Goal: Transaction & Acquisition: Book appointment/travel/reservation

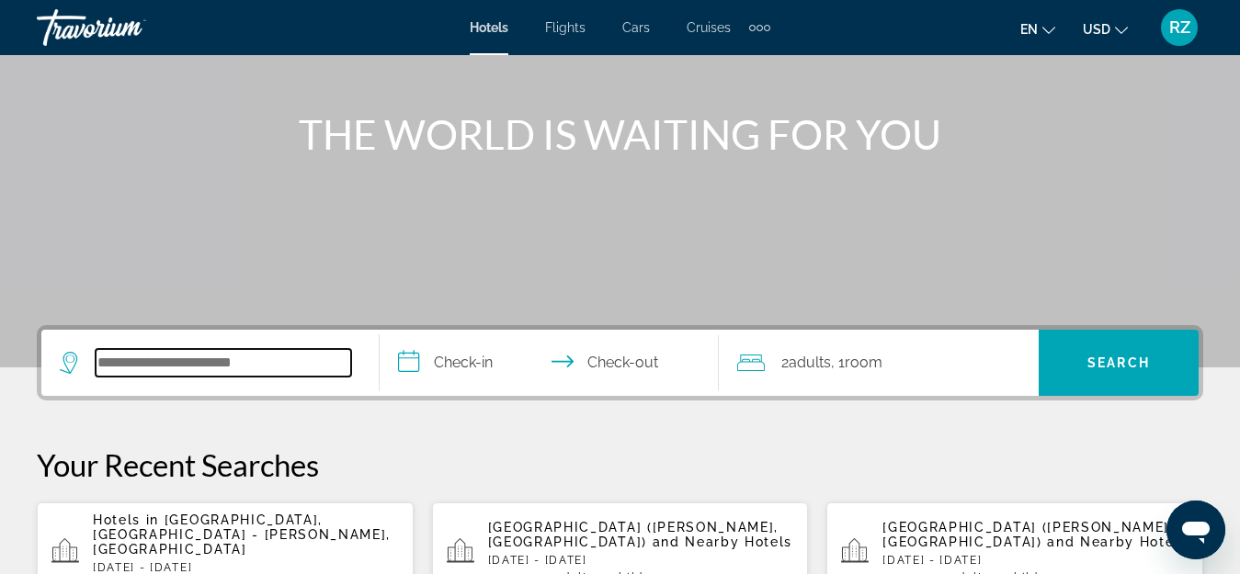
click at [205, 357] on input "Search widget" at bounding box center [223, 363] width 255 height 28
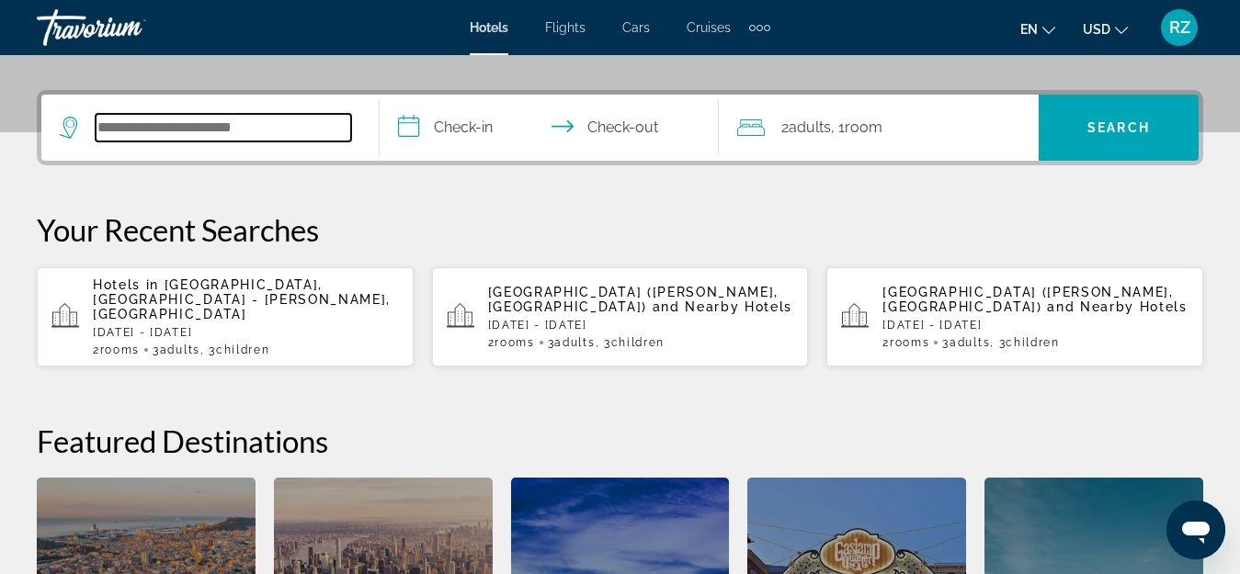
scroll to position [449, 0]
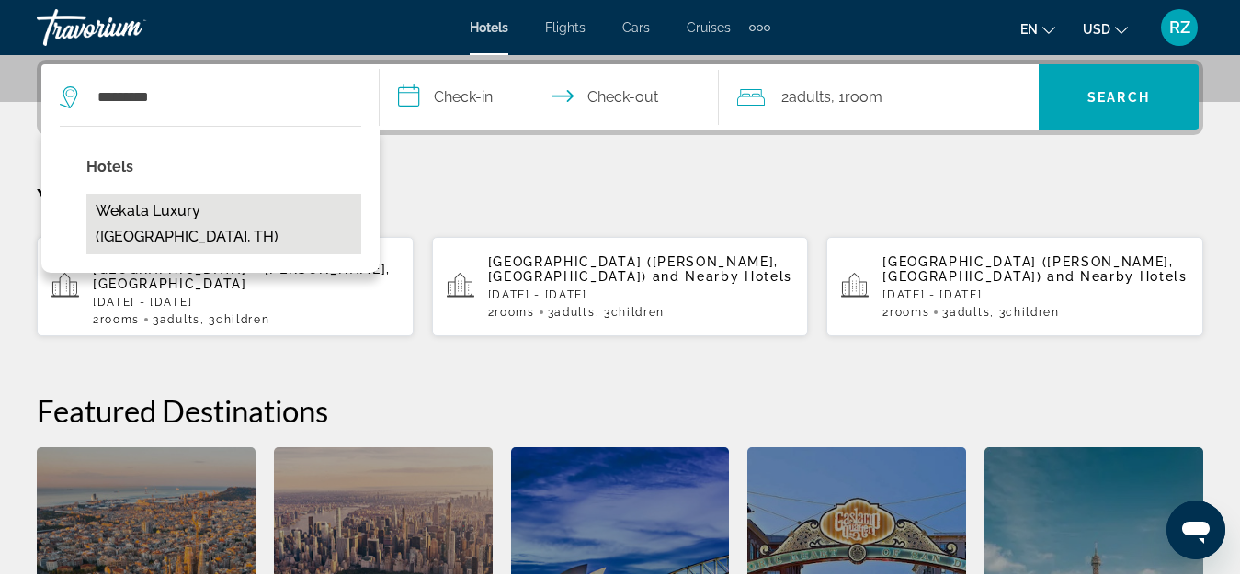
click at [221, 208] on button "Wekata Luxury ([GEOGRAPHIC_DATA], TH)" at bounding box center [223, 224] width 275 height 61
type input "**********"
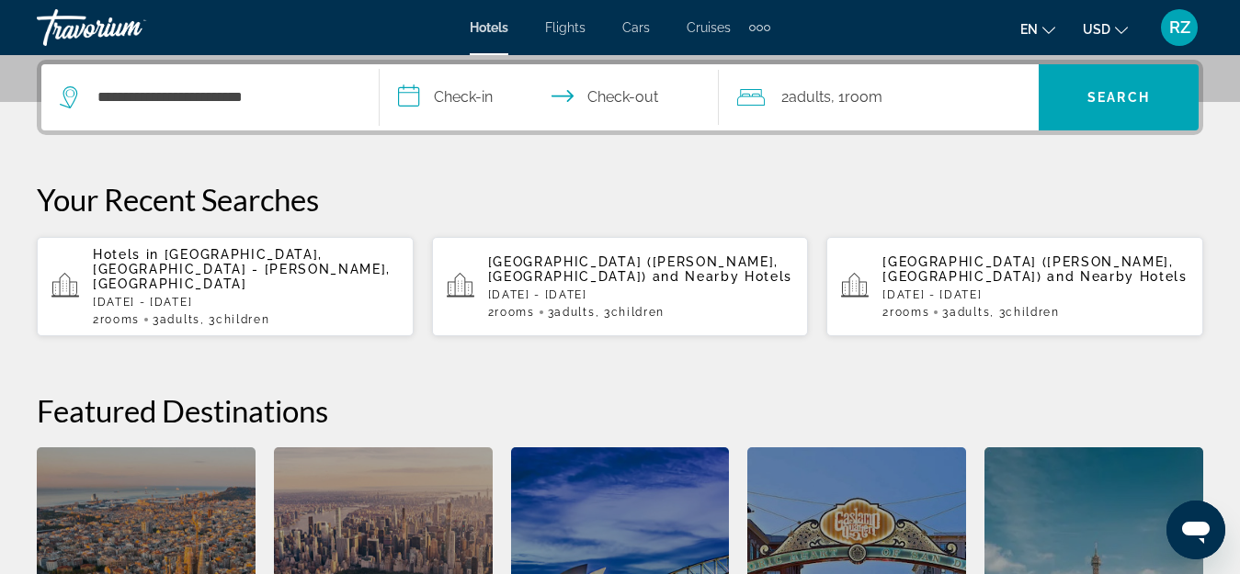
click at [445, 88] on input "**********" at bounding box center [553, 100] width 346 height 72
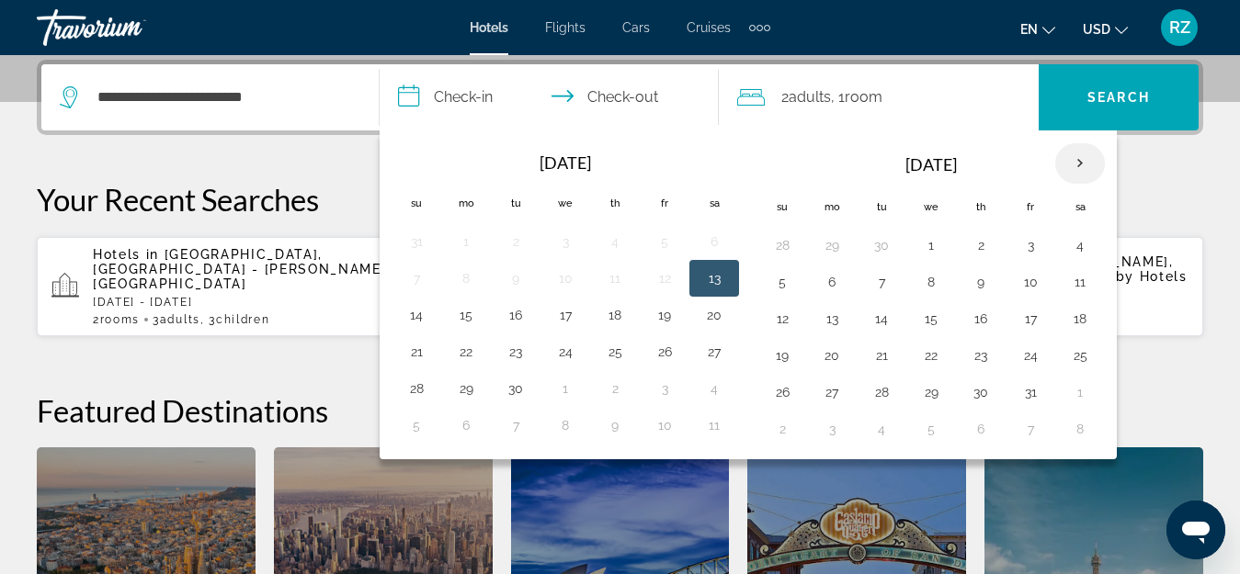
click at [1082, 157] on th "Next month" at bounding box center [1080, 163] width 50 height 40
click at [833, 241] on button "1" at bounding box center [831, 245] width 29 height 26
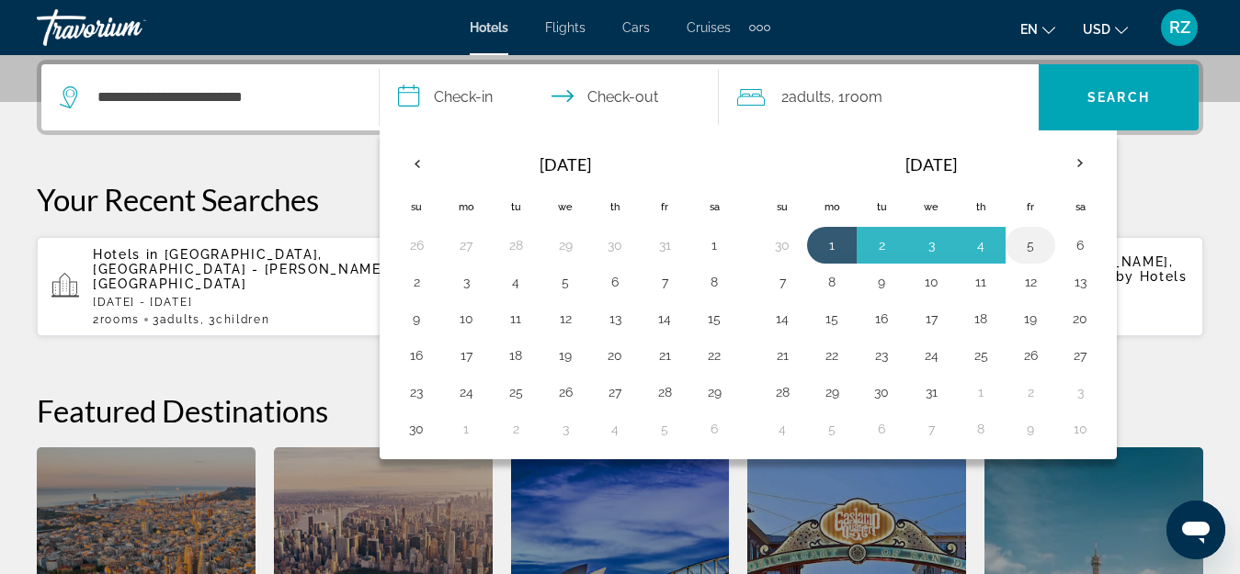
click at [1025, 245] on button "5" at bounding box center [1029, 245] width 29 height 26
type input "**********"
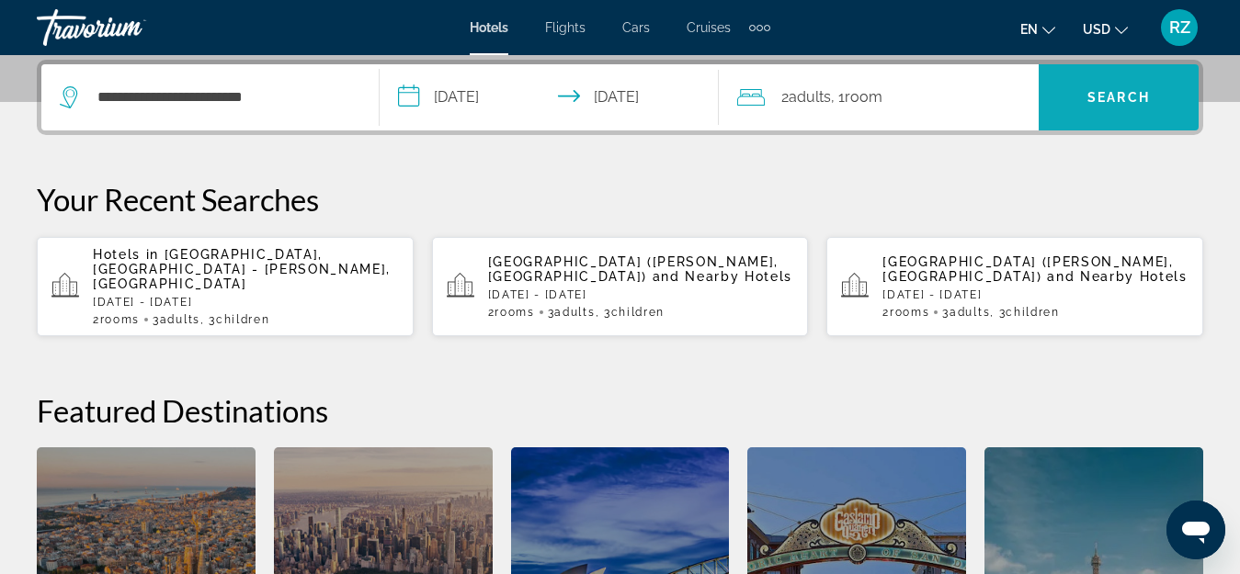
click at [1099, 106] on span "Search widget" at bounding box center [1118, 97] width 160 height 44
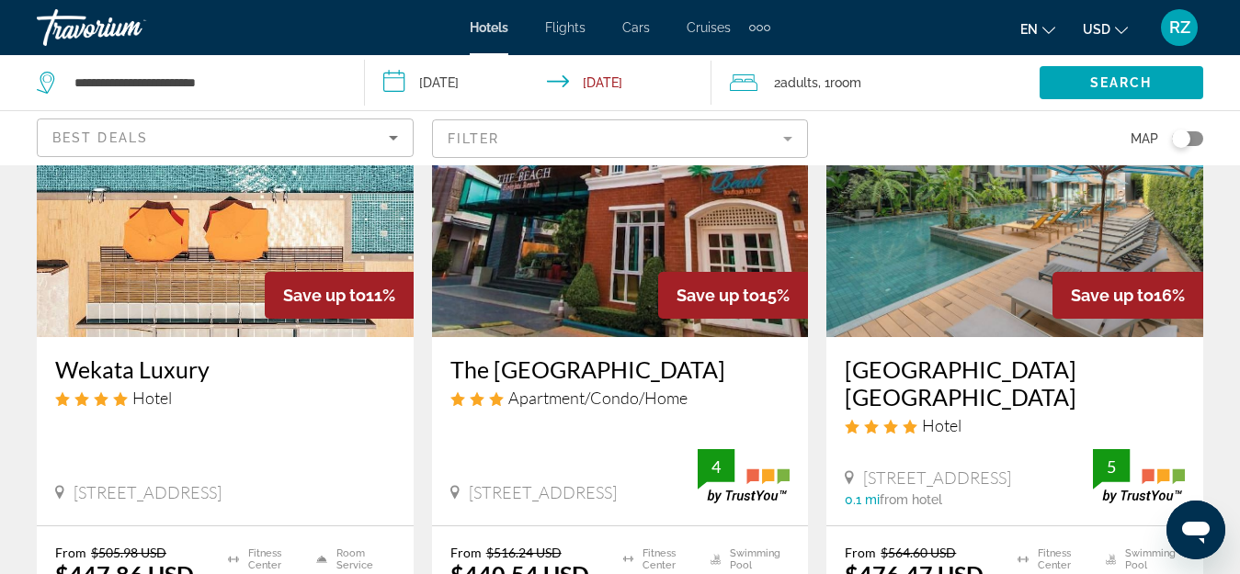
scroll to position [184, 0]
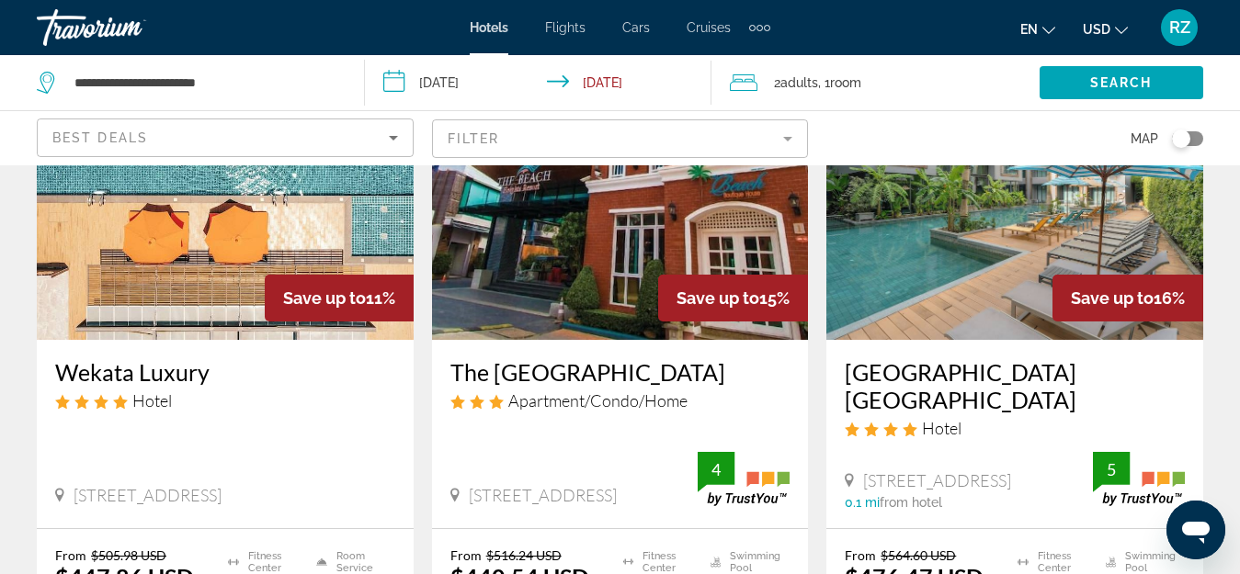
click at [255, 258] on img "Main content" at bounding box center [225, 193] width 377 height 294
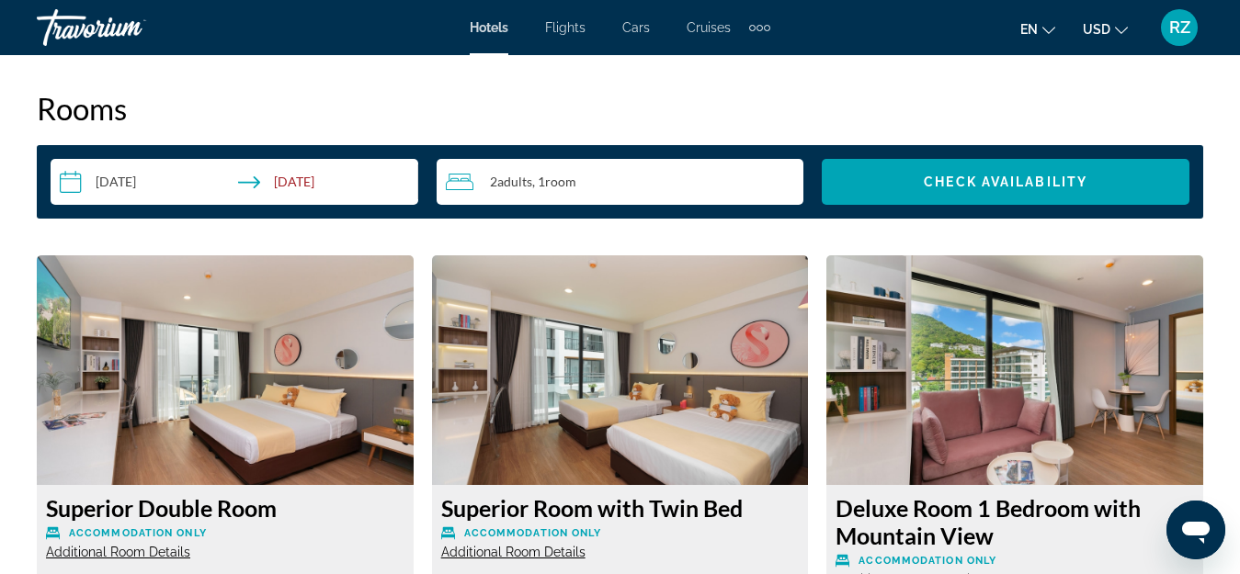
scroll to position [2665, 0]
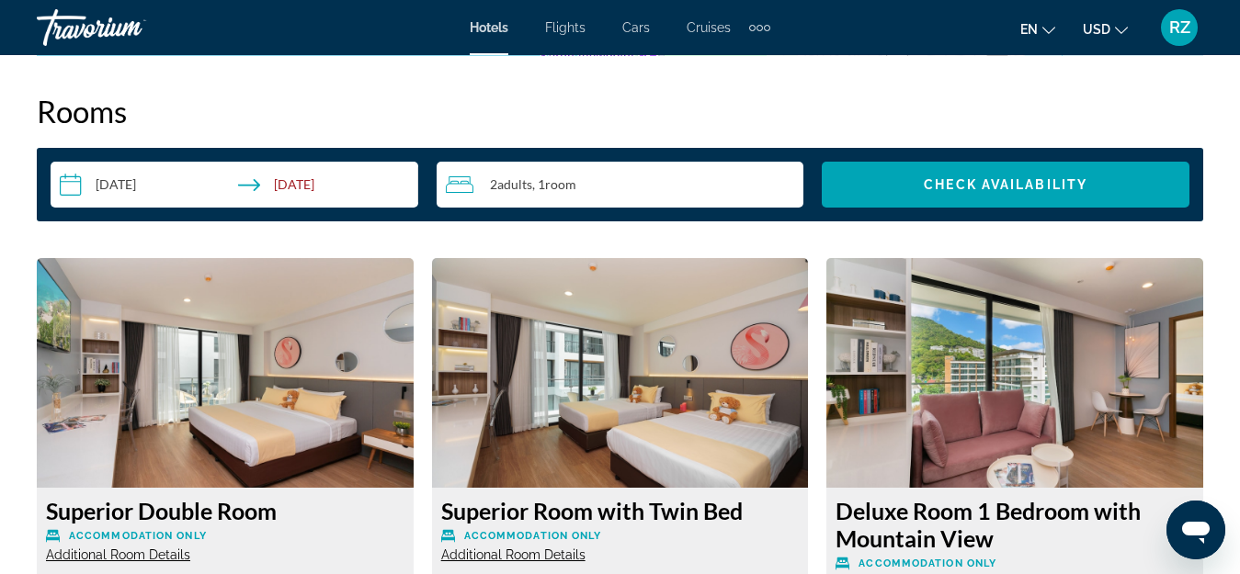
click at [709, 188] on div "2 Adult Adults , 1 Room rooms" at bounding box center [625, 185] width 358 height 22
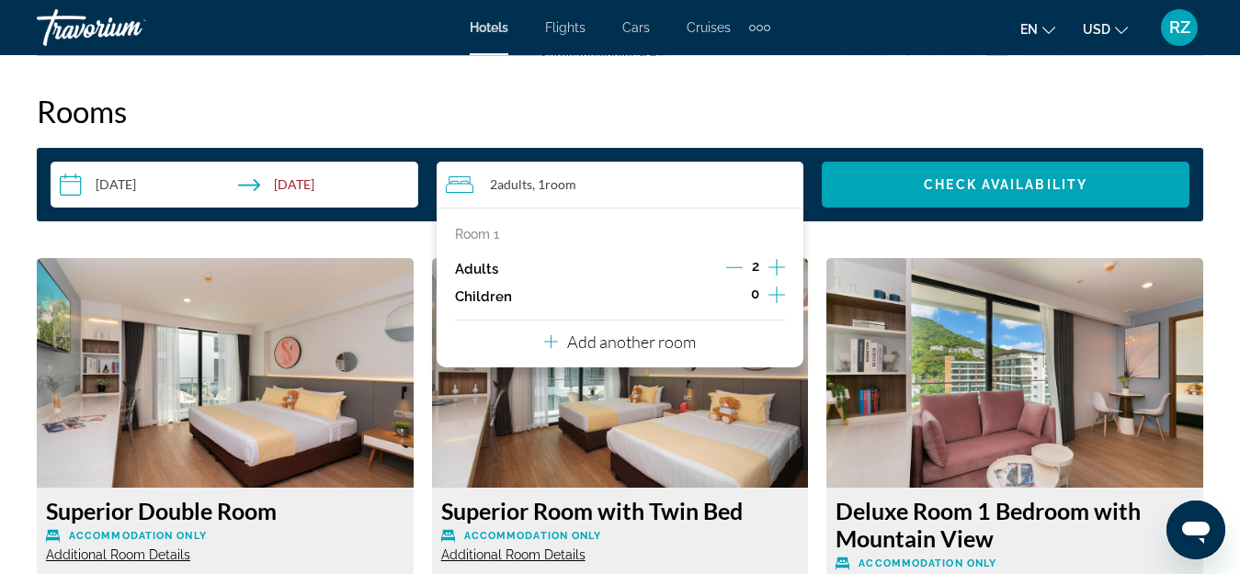
click at [776, 287] on icon "Increment children" at bounding box center [776, 295] width 17 height 22
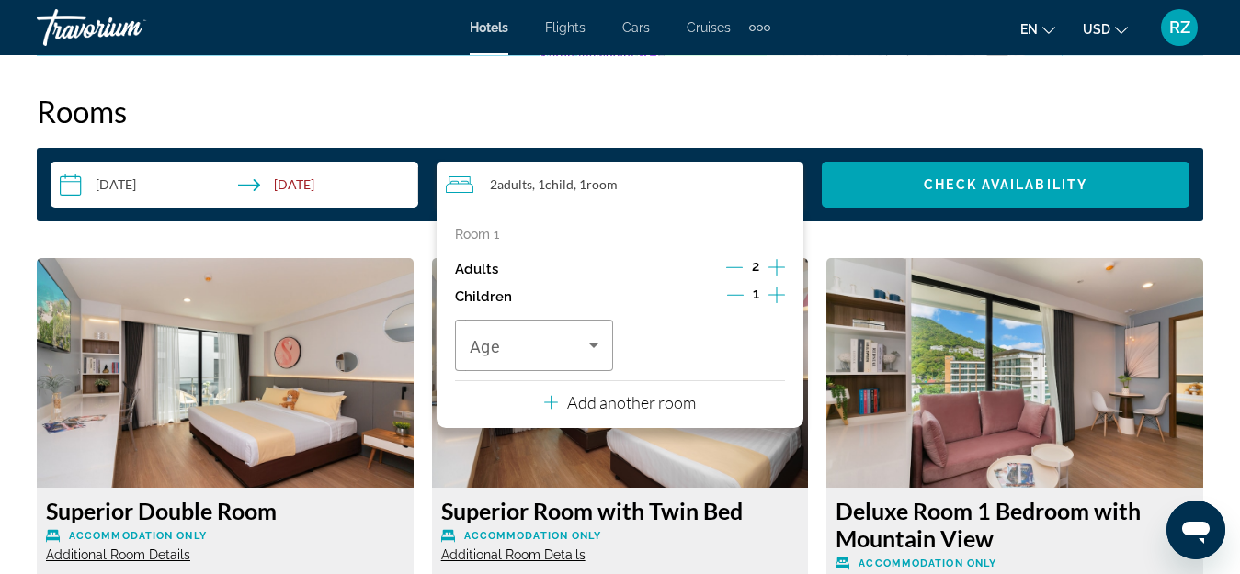
click at [646, 400] on p "Add another room" at bounding box center [631, 402] width 129 height 20
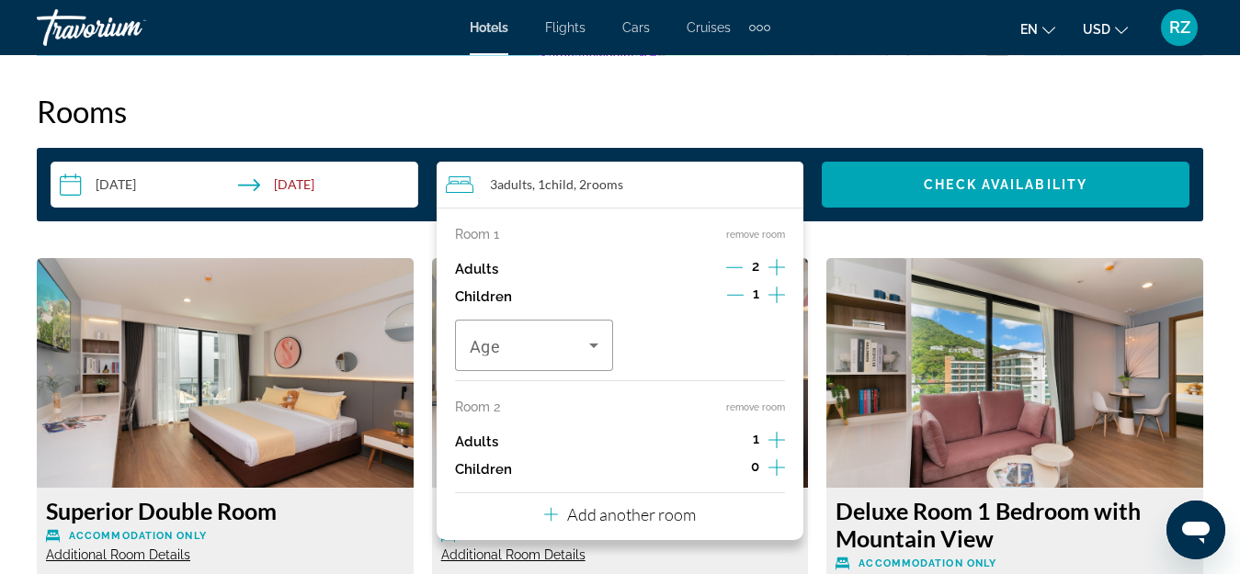
click at [776, 439] on icon "Increment adults" at bounding box center [776, 440] width 17 height 22
click at [740, 436] on icon "Decrement adults" at bounding box center [734, 440] width 17 height 17
click at [775, 466] on icon "Increment children" at bounding box center [776, 468] width 17 height 22
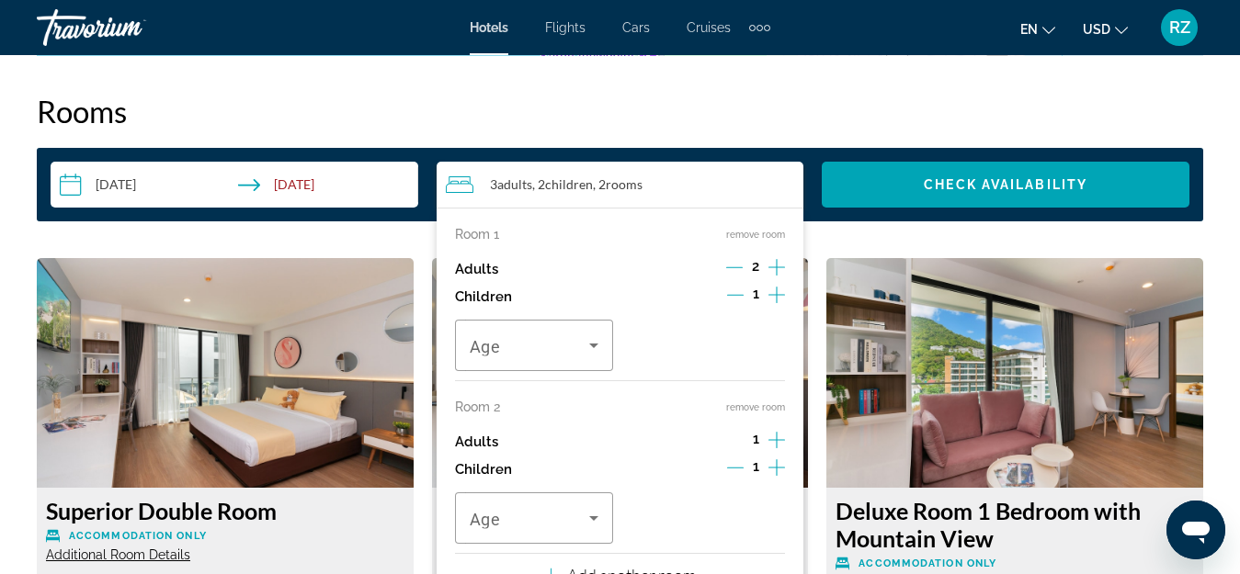
click at [775, 466] on icon "Increment children" at bounding box center [776, 468] width 17 height 22
click at [565, 331] on div "Travelers: 3 adults, 3 children" at bounding box center [534, 345] width 129 height 51
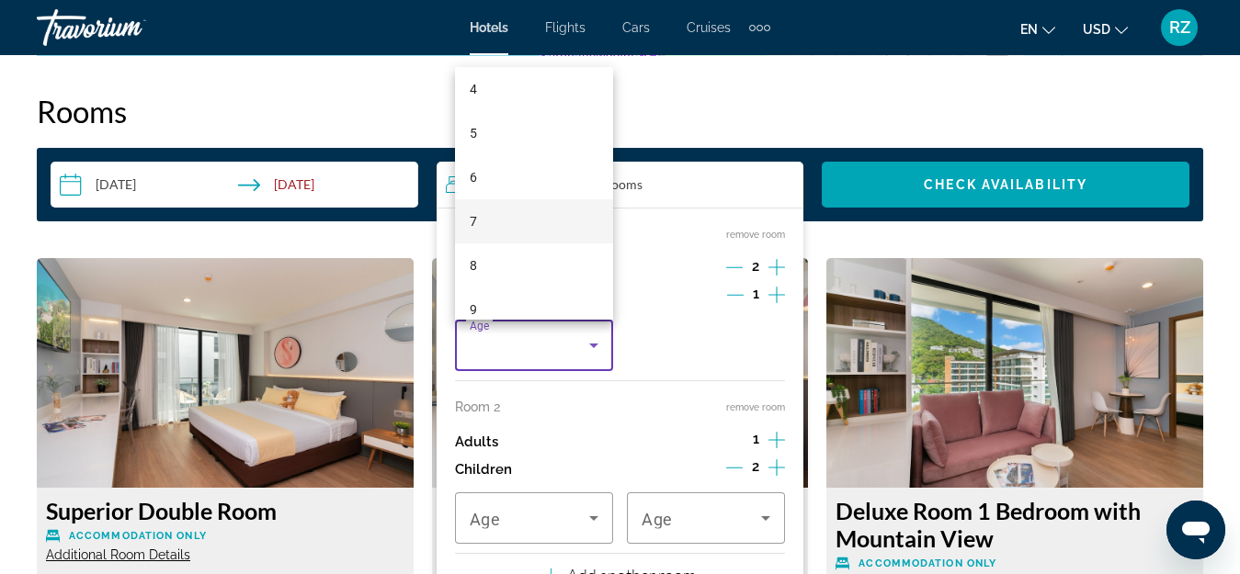
scroll to position [92, 0]
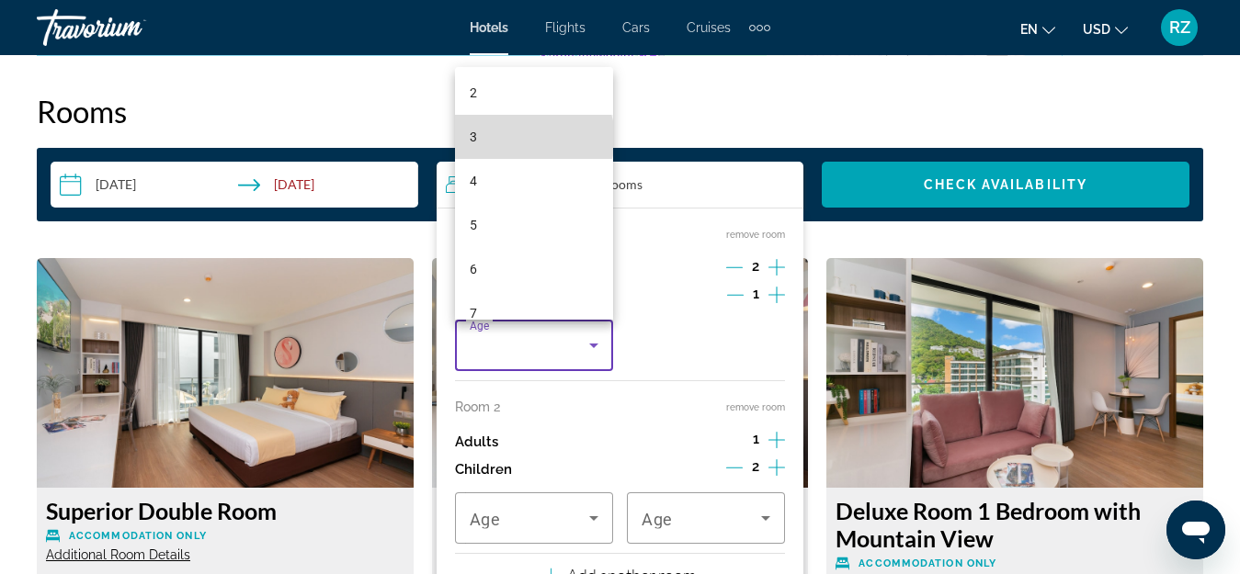
click at [533, 138] on mat-option "3" at bounding box center [534, 137] width 158 height 44
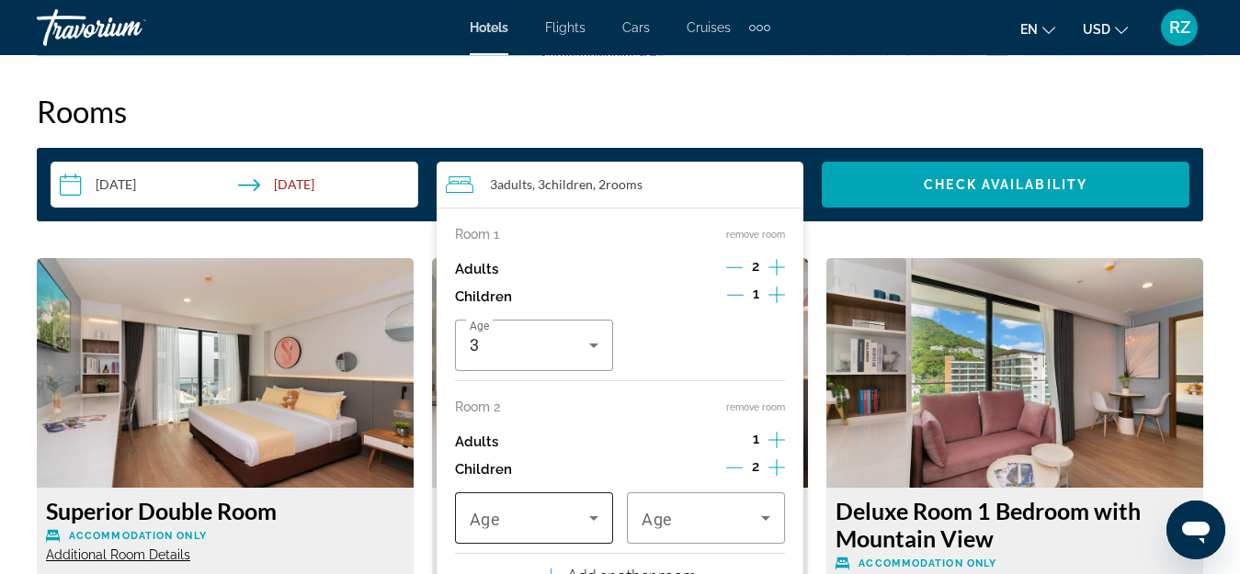
click at [540, 521] on span "Travelers: 3 adults, 3 children" at bounding box center [529, 518] width 119 height 22
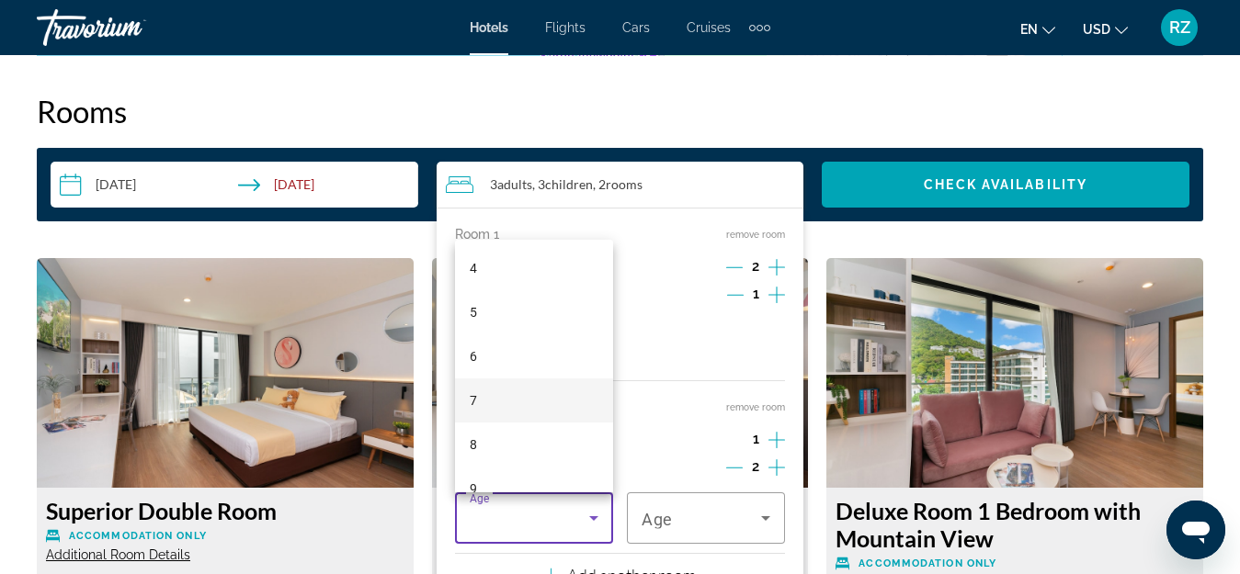
scroll to position [184, 0]
click at [521, 386] on mat-option "7" at bounding box center [534, 394] width 158 height 44
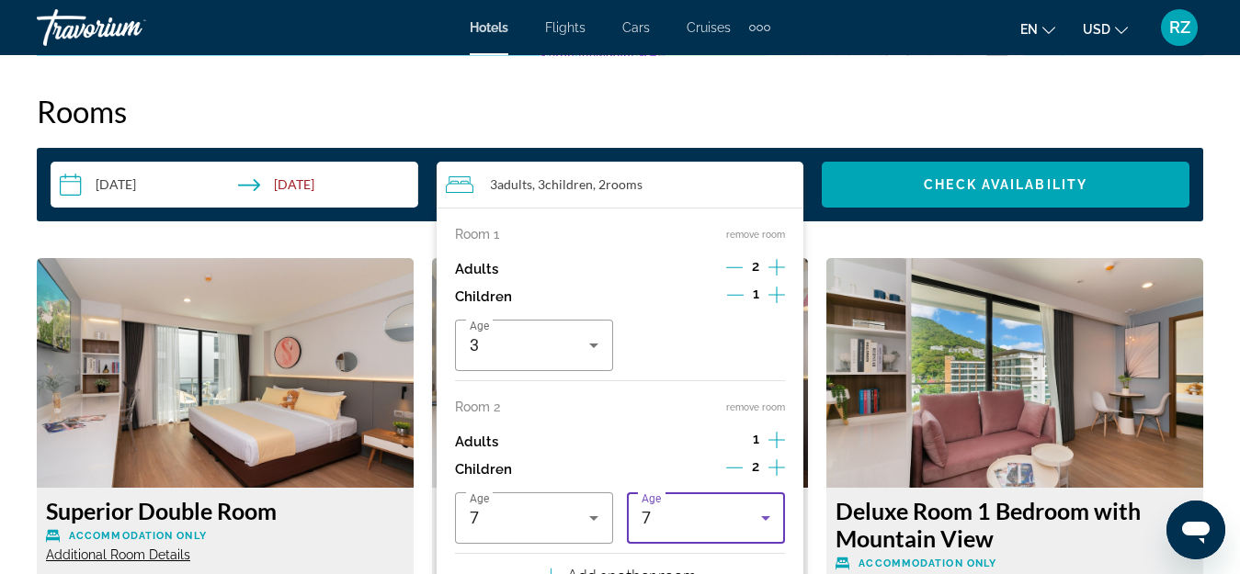
click at [671, 510] on div "7" at bounding box center [700, 518] width 119 height 22
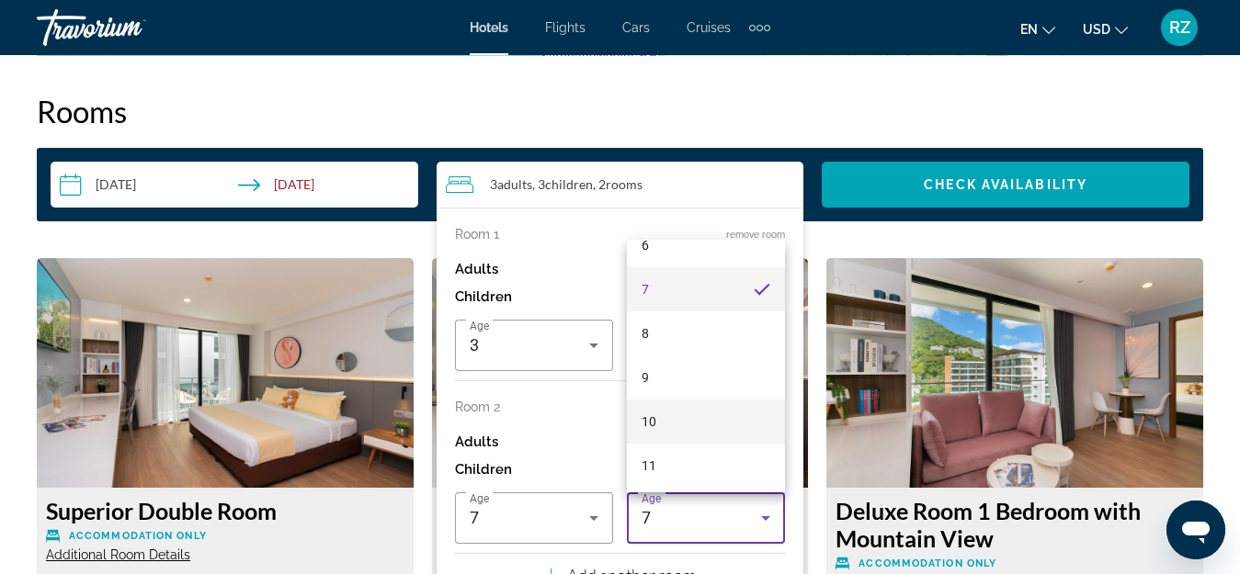
scroll to position [291, 0]
click at [697, 409] on mat-option "10" at bounding box center [706, 419] width 158 height 44
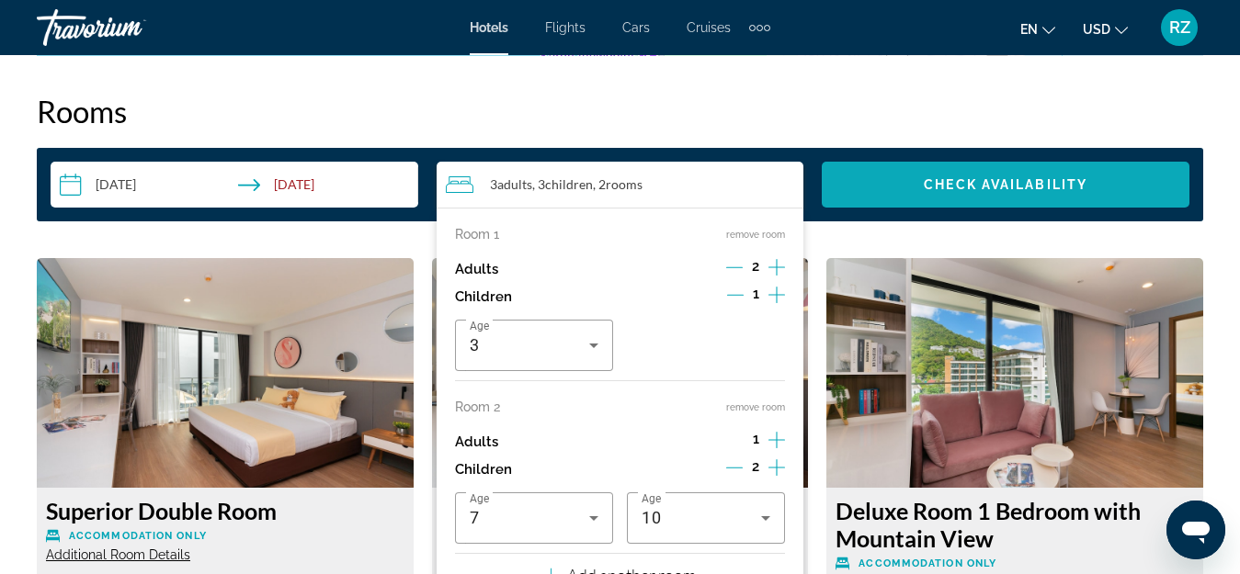
click at [923, 177] on span "Search widget" at bounding box center [1005, 185] width 368 height 44
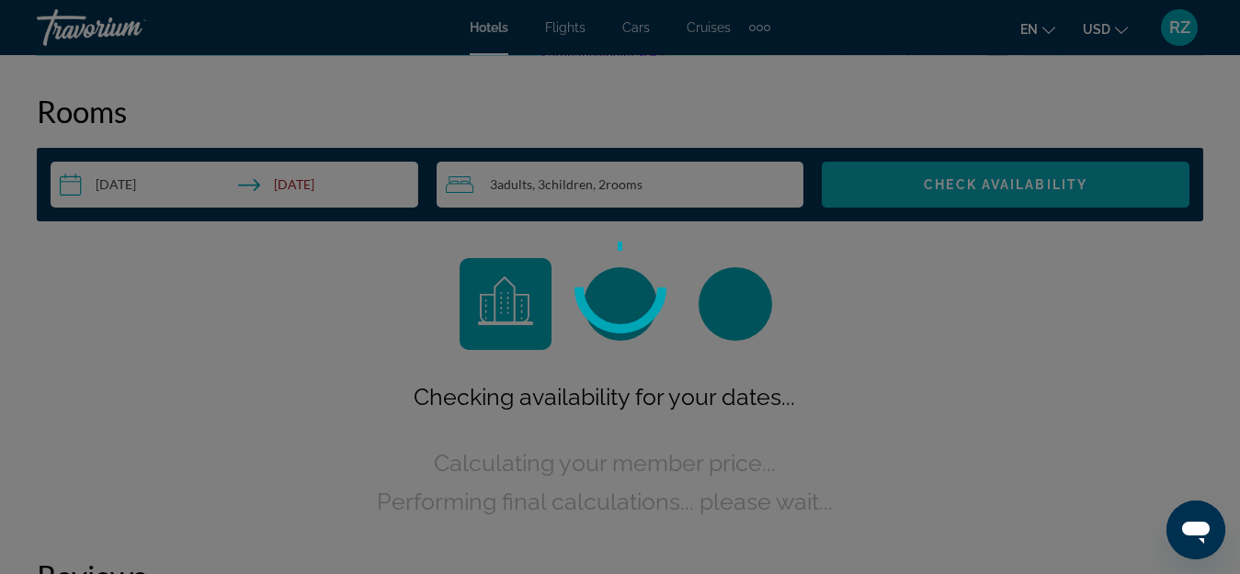
scroll to position [2647, 0]
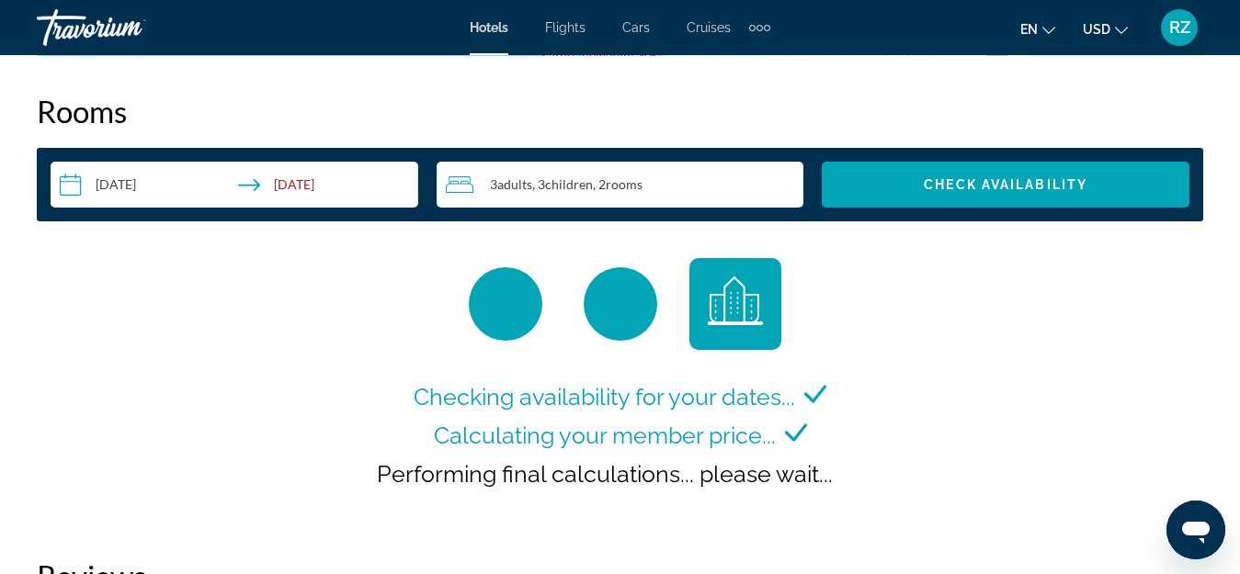
scroll to position [2757, 0]
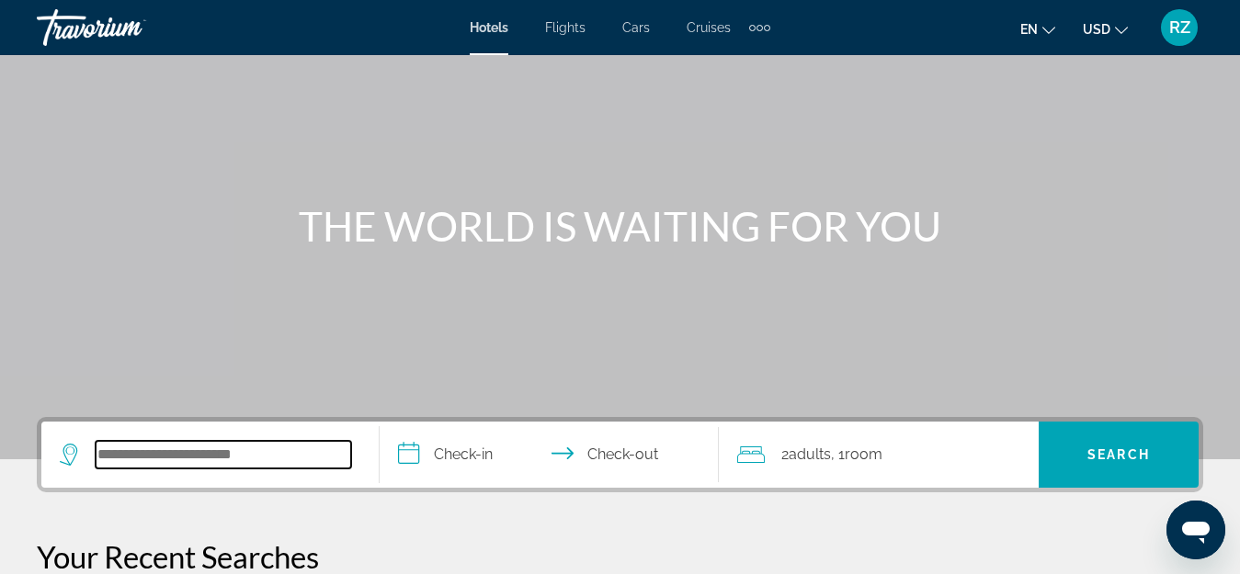
click at [272, 448] on input "Search widget" at bounding box center [223, 455] width 255 height 28
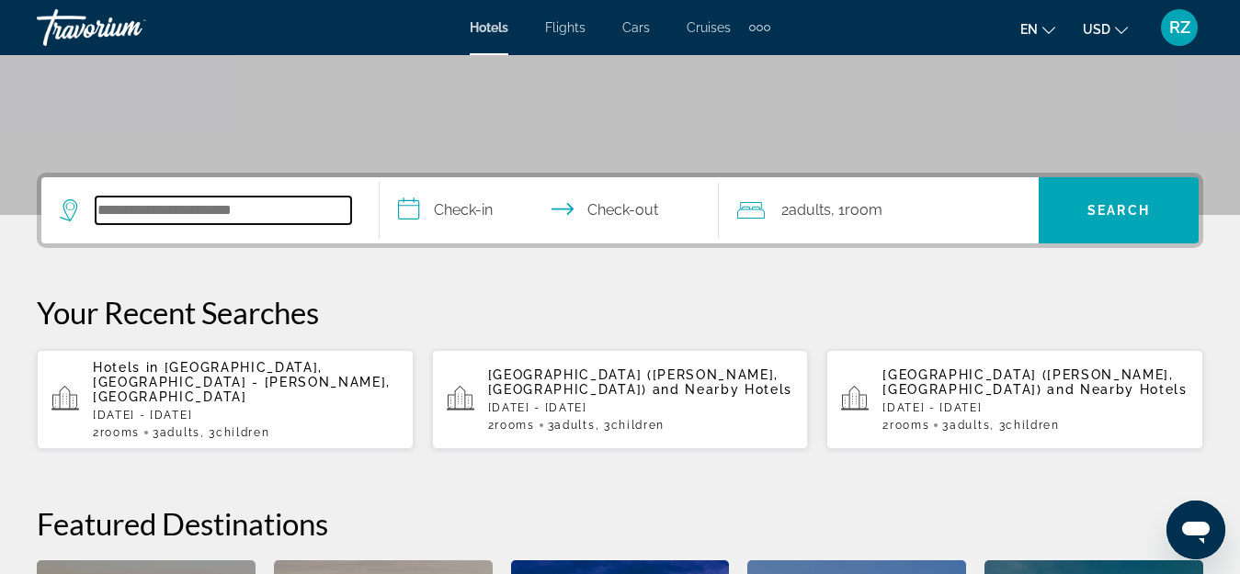
scroll to position [449, 0]
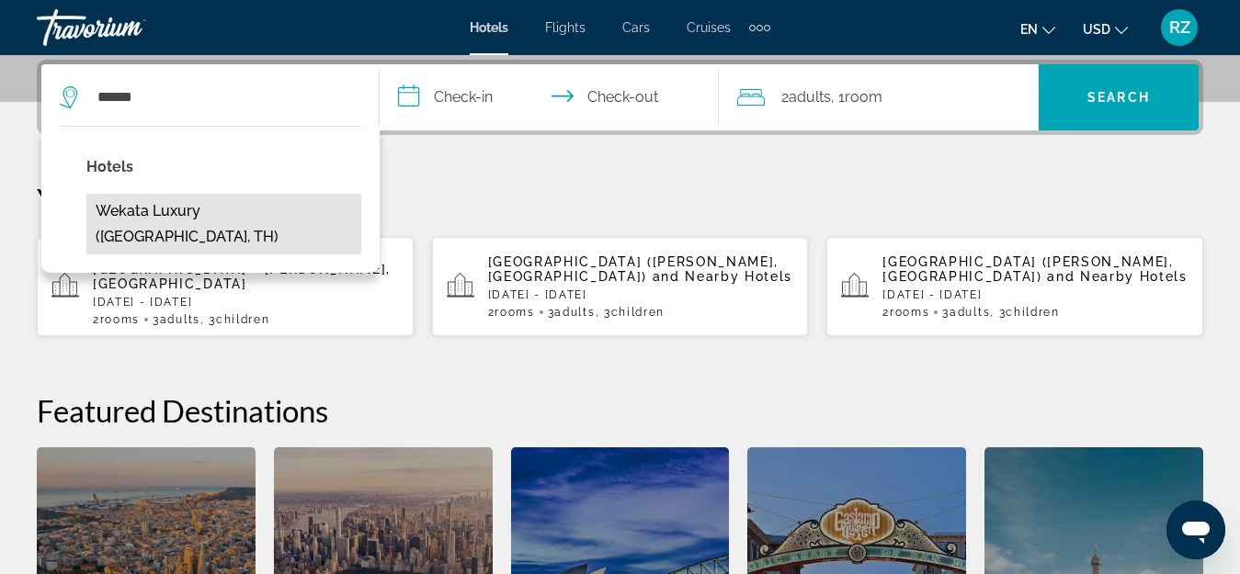
click at [269, 207] on button "Wekata Luxury ([GEOGRAPHIC_DATA], TH)" at bounding box center [223, 224] width 275 height 61
type input "**********"
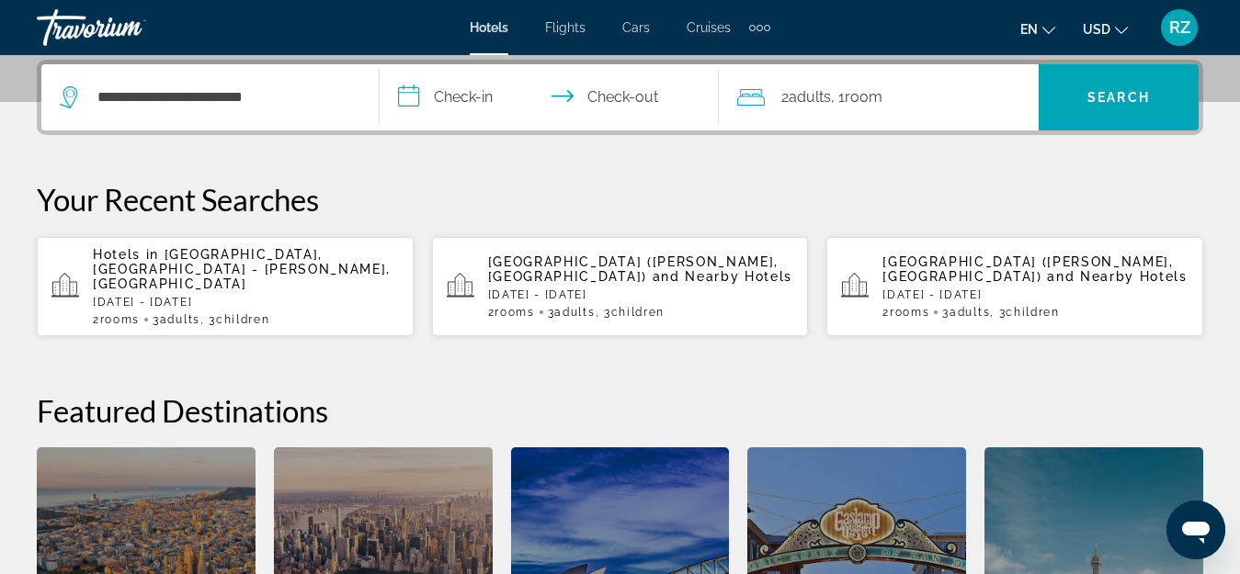
click at [435, 94] on input "**********" at bounding box center [553, 100] width 346 height 72
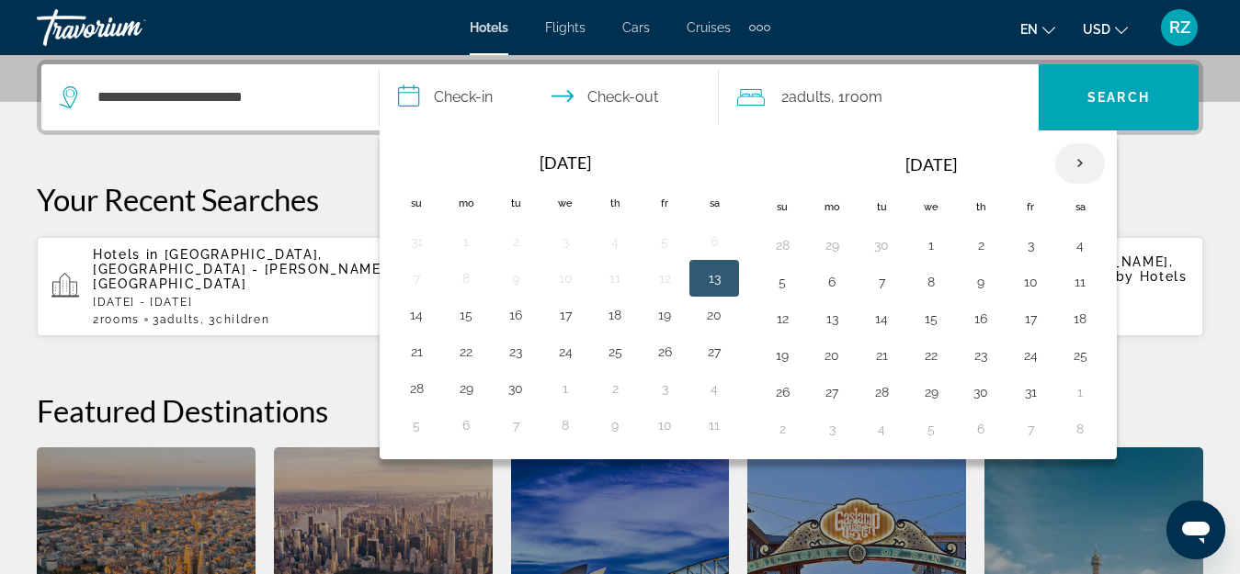
click at [1083, 158] on th "Next month" at bounding box center [1080, 163] width 50 height 40
click at [831, 245] on button "1" at bounding box center [831, 245] width 29 height 26
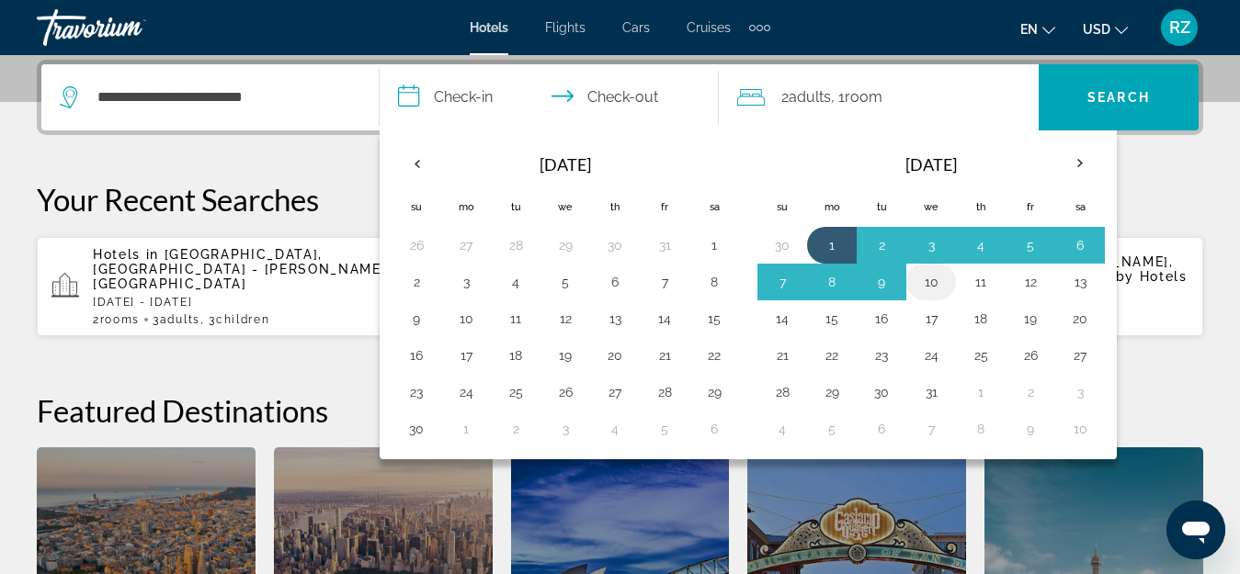
click at [943, 282] on button "10" at bounding box center [930, 282] width 29 height 26
type input "**********"
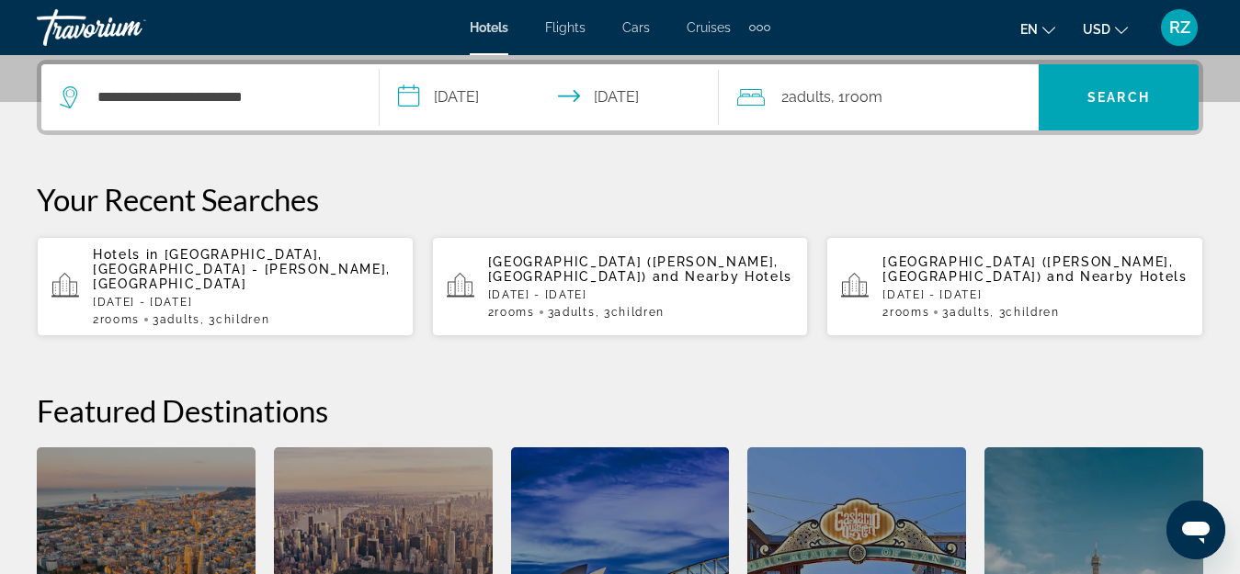
click at [840, 91] on span ", 1 Room rooms" at bounding box center [856, 98] width 51 height 26
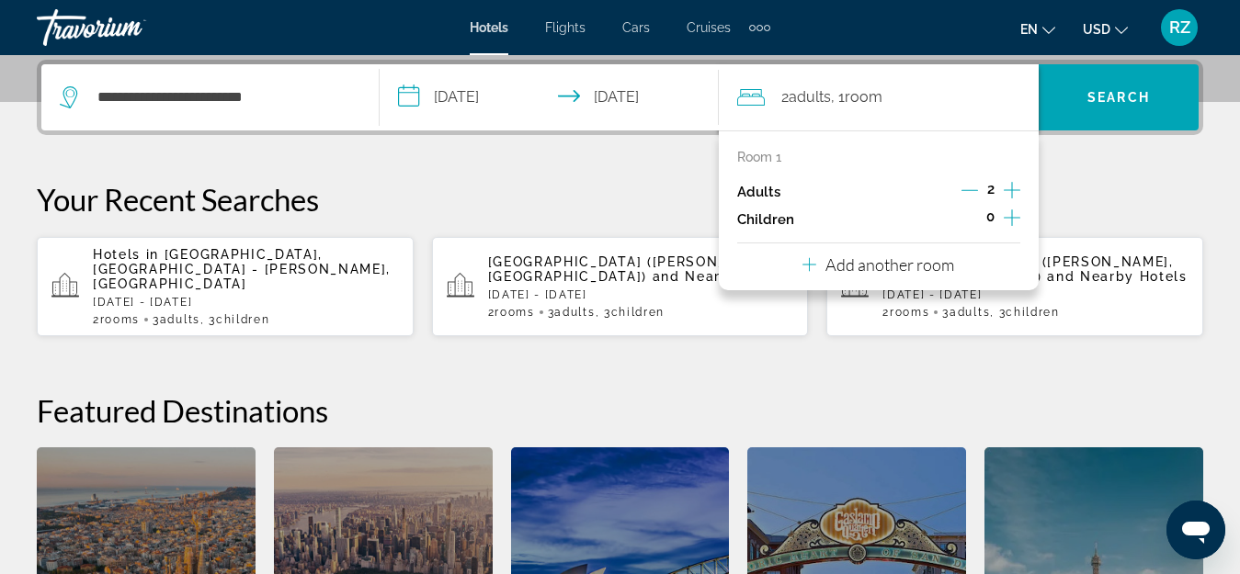
click at [1011, 213] on icon "Increment children" at bounding box center [1011, 218] width 17 height 22
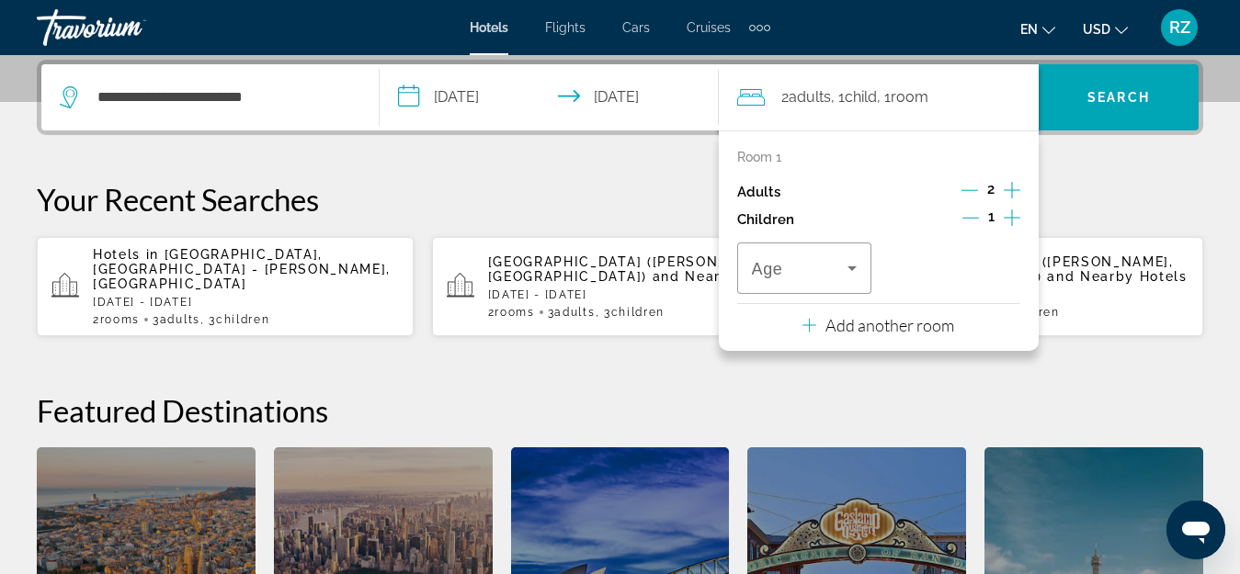
click at [1011, 213] on icon "Increment children" at bounding box center [1011, 218] width 17 height 22
click at [768, 281] on div "Travelers: 2 adults, 2 children" at bounding box center [805, 268] width 106 height 51
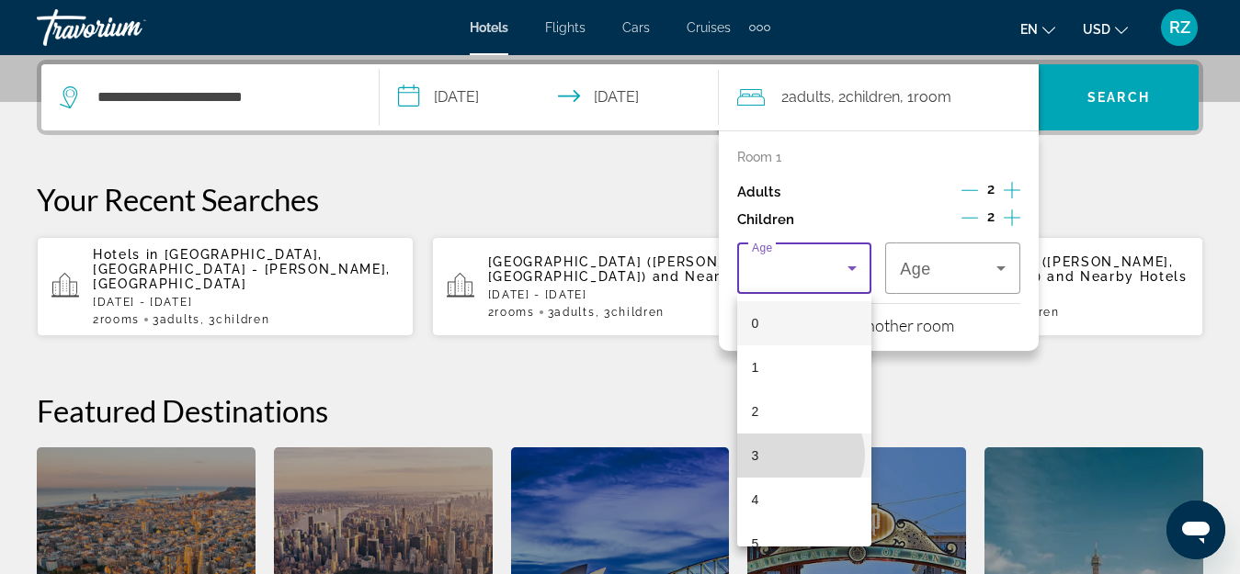
click at [799, 455] on mat-option "3" at bounding box center [804, 456] width 135 height 44
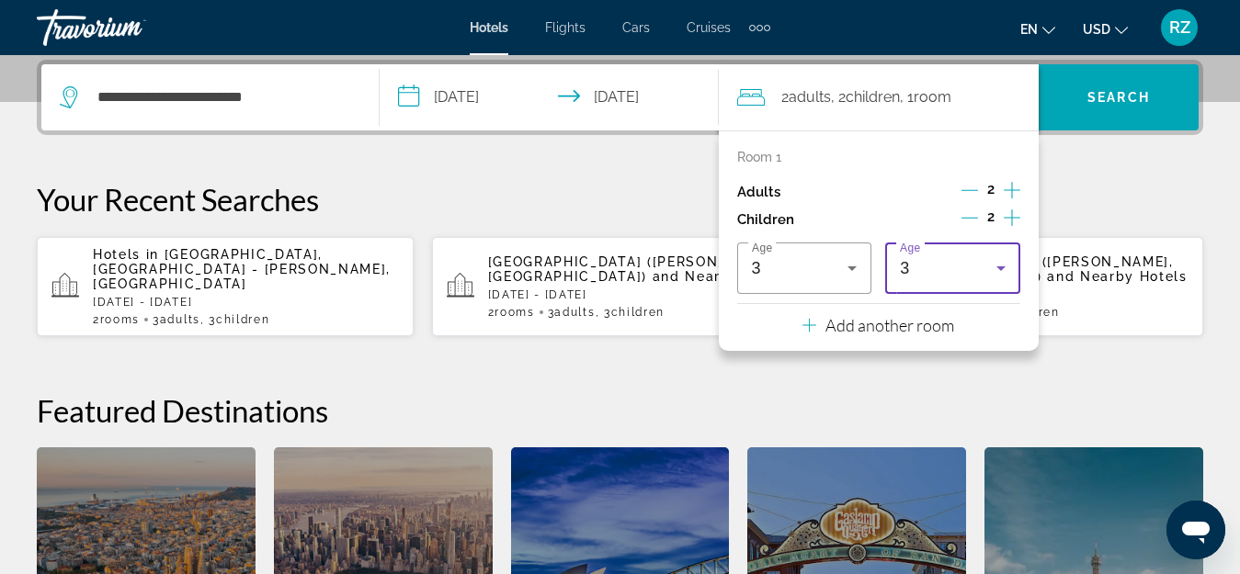
click at [950, 265] on div "3" at bounding box center [948, 268] width 96 height 22
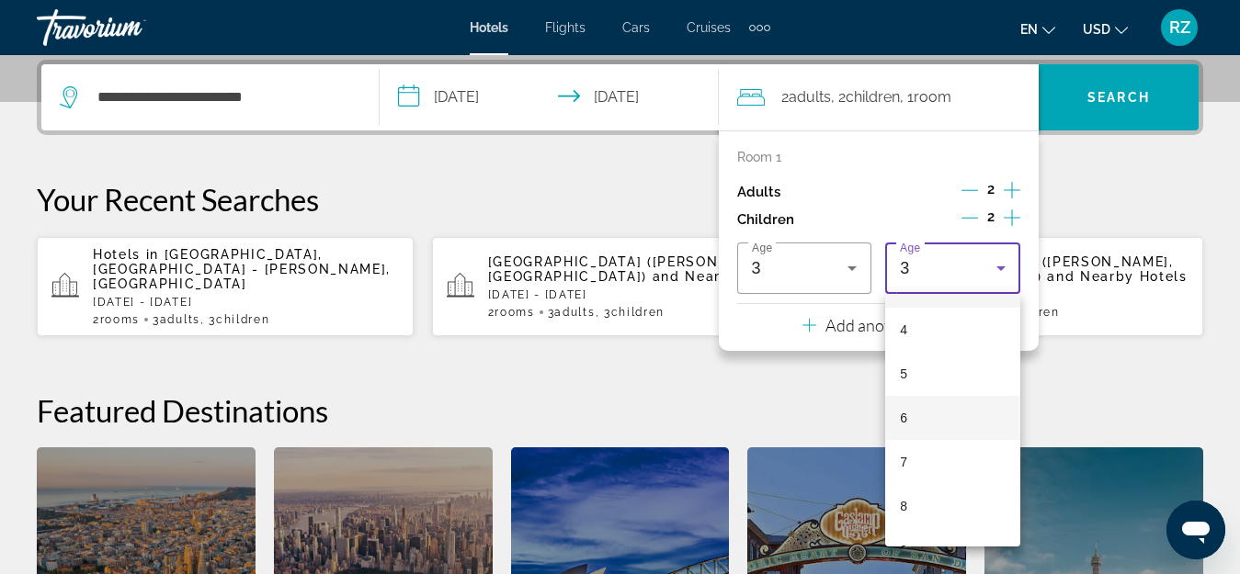
scroll to position [184, 0]
click at [955, 439] on mat-option "7" at bounding box center [952, 448] width 135 height 44
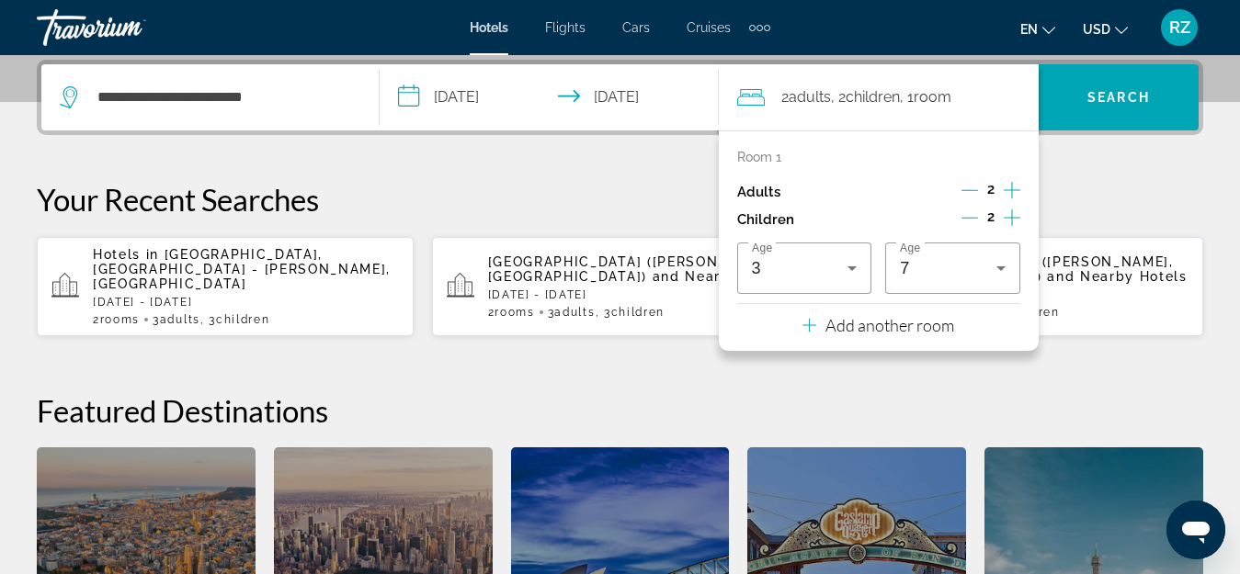
click at [876, 323] on p "Add another room" at bounding box center [889, 325] width 129 height 20
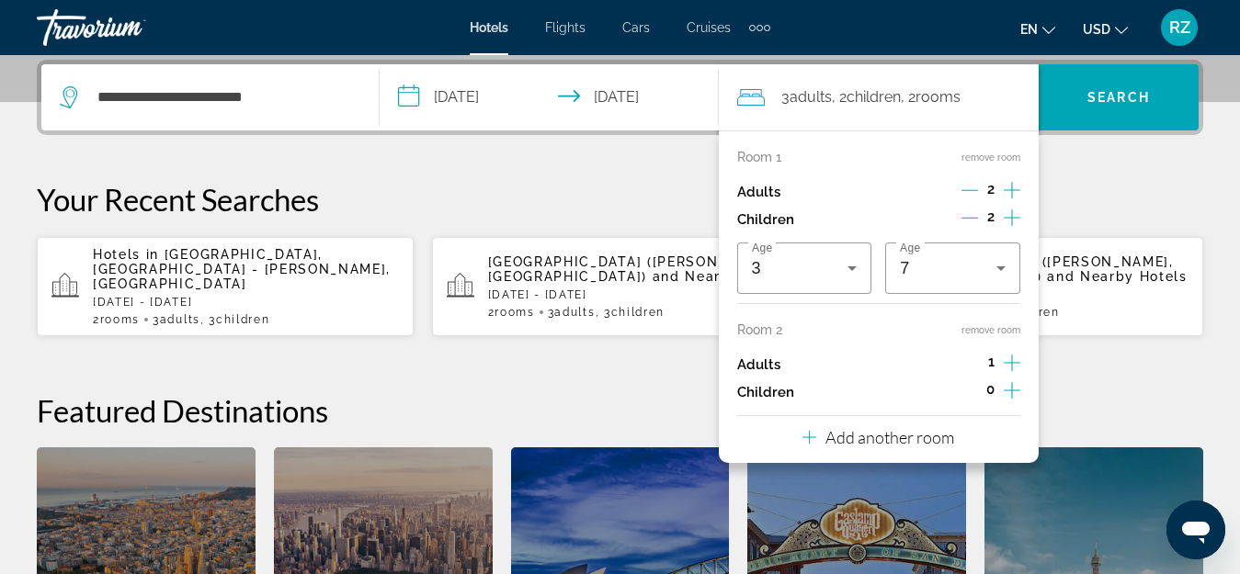
click at [1014, 389] on icon "Increment children" at bounding box center [1011, 391] width 17 height 22
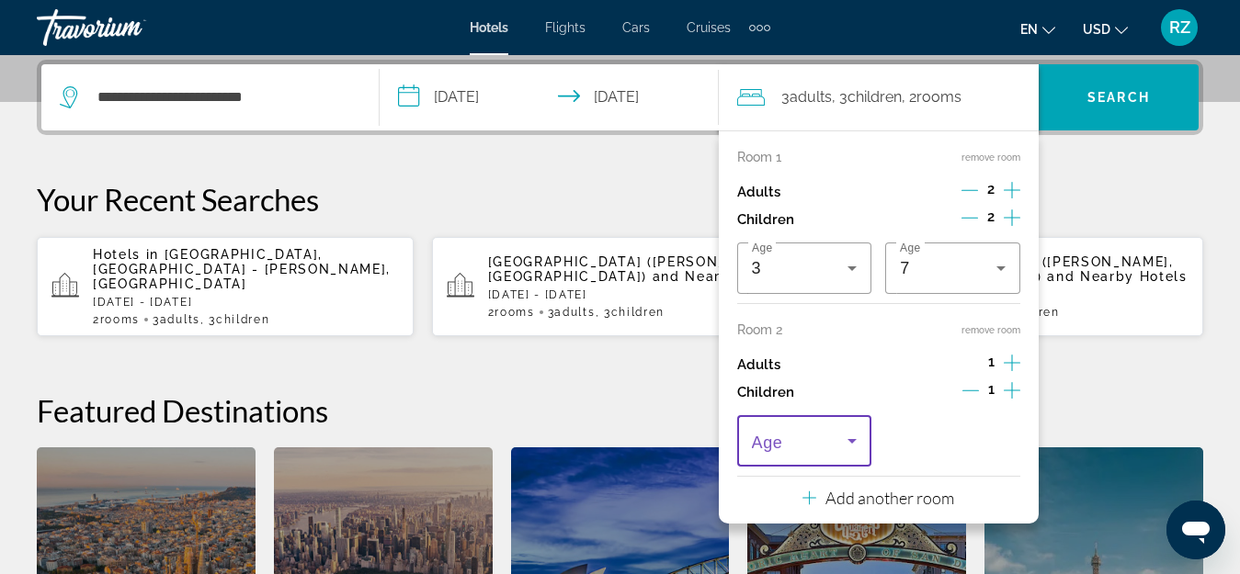
click at [833, 442] on span "Travelers: 3 adults, 3 children" at bounding box center [800, 441] width 96 height 22
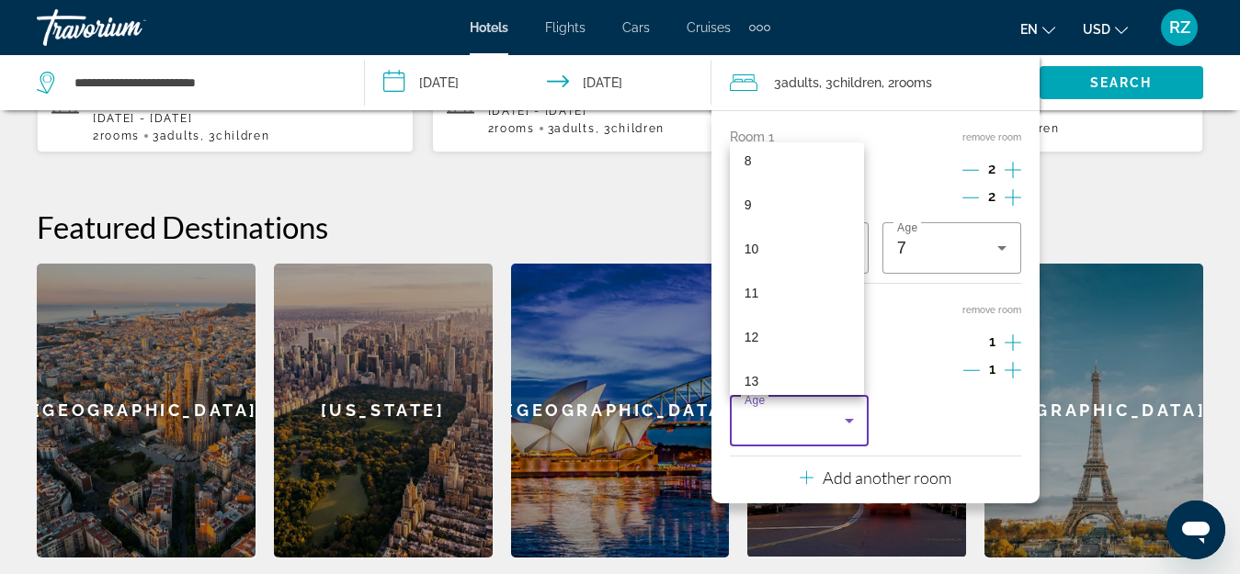
scroll to position [368, 0]
click at [790, 253] on mat-option "10" at bounding box center [797, 245] width 135 height 44
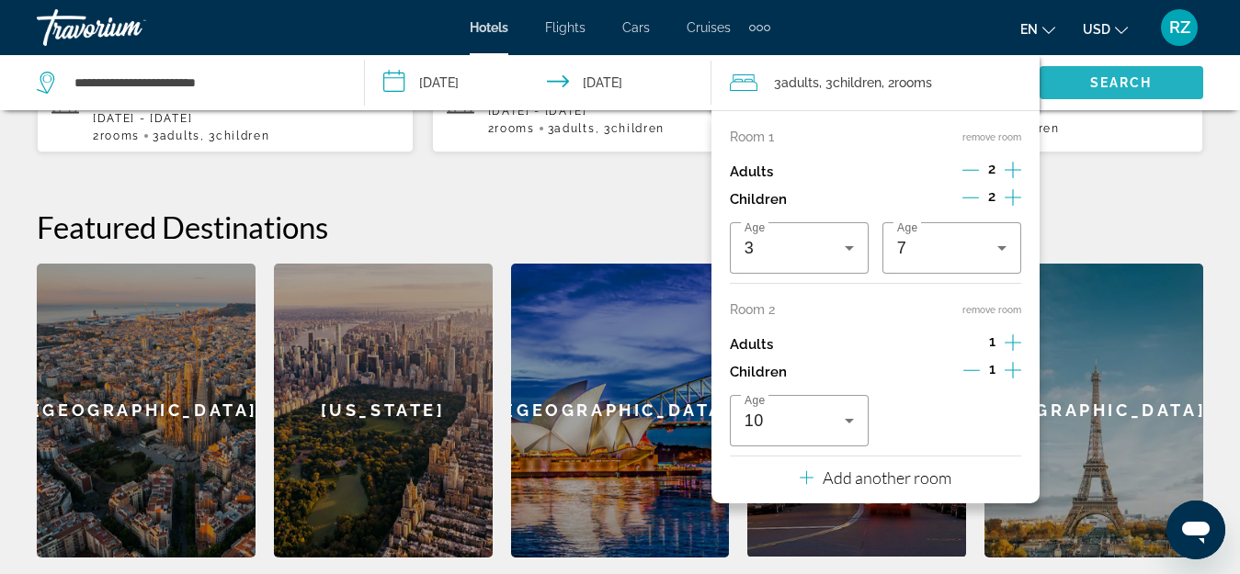
click at [1127, 80] on span "Search" at bounding box center [1121, 82] width 62 height 15
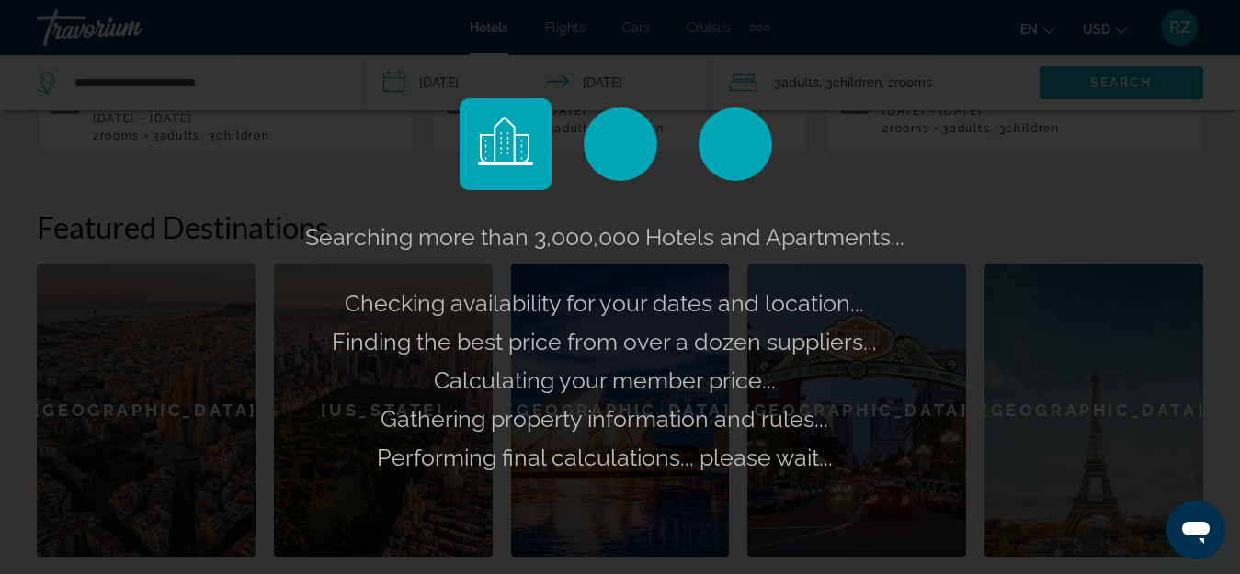
scroll to position [449, 0]
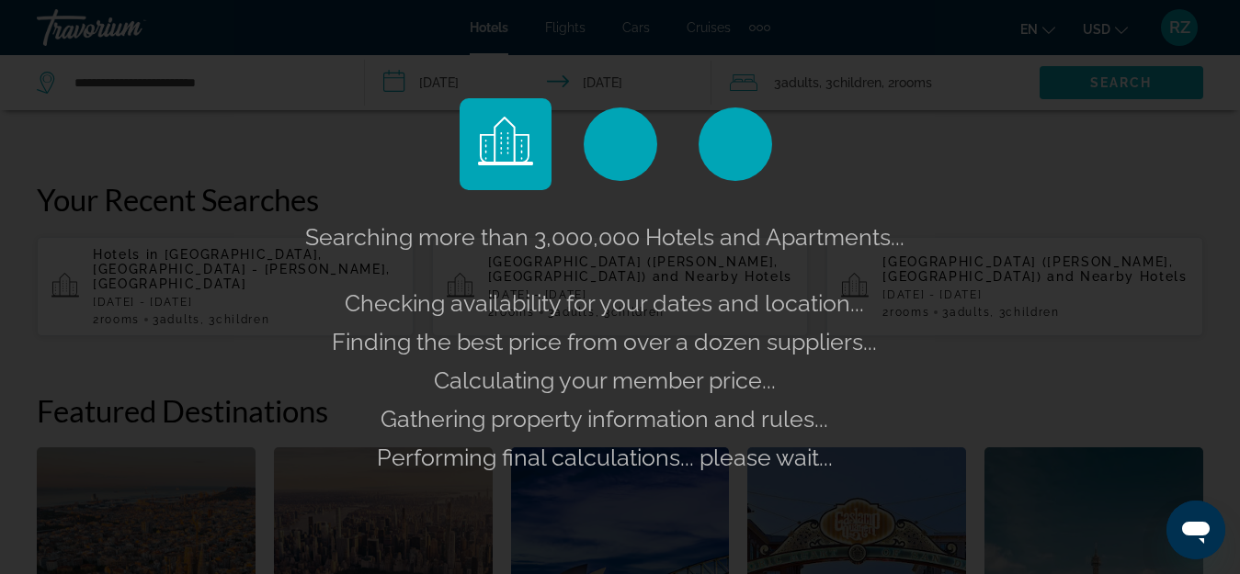
click at [1104, 79] on div "Searching more than 3,000,000 Hotels and Apartments... Checking availability fo…" at bounding box center [620, 287] width 1240 height 574
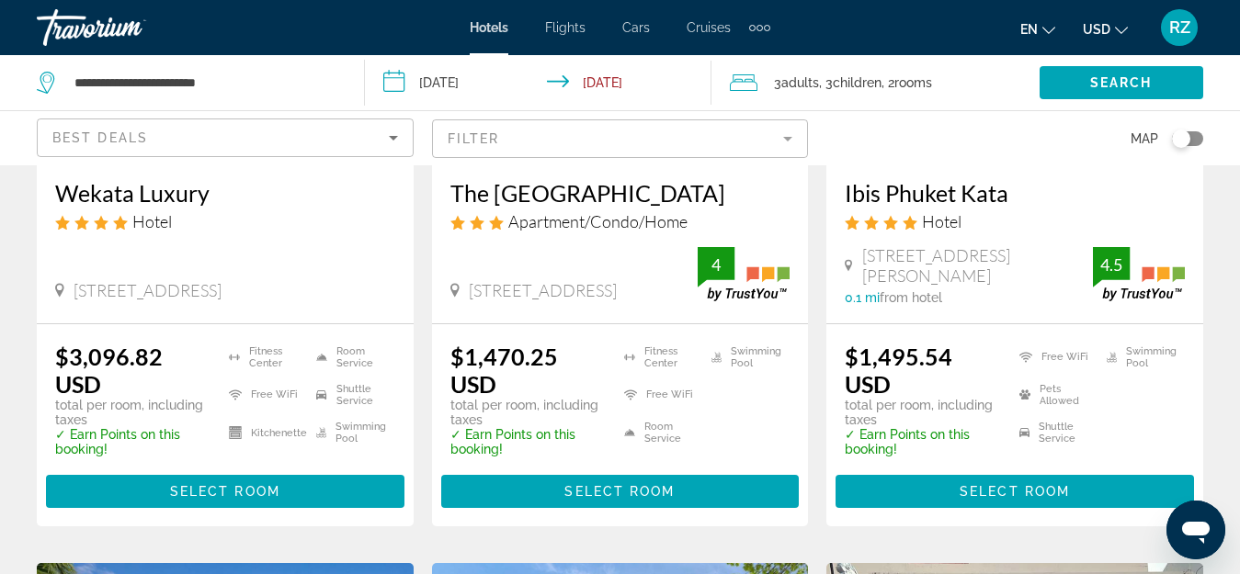
scroll to position [368, 0]
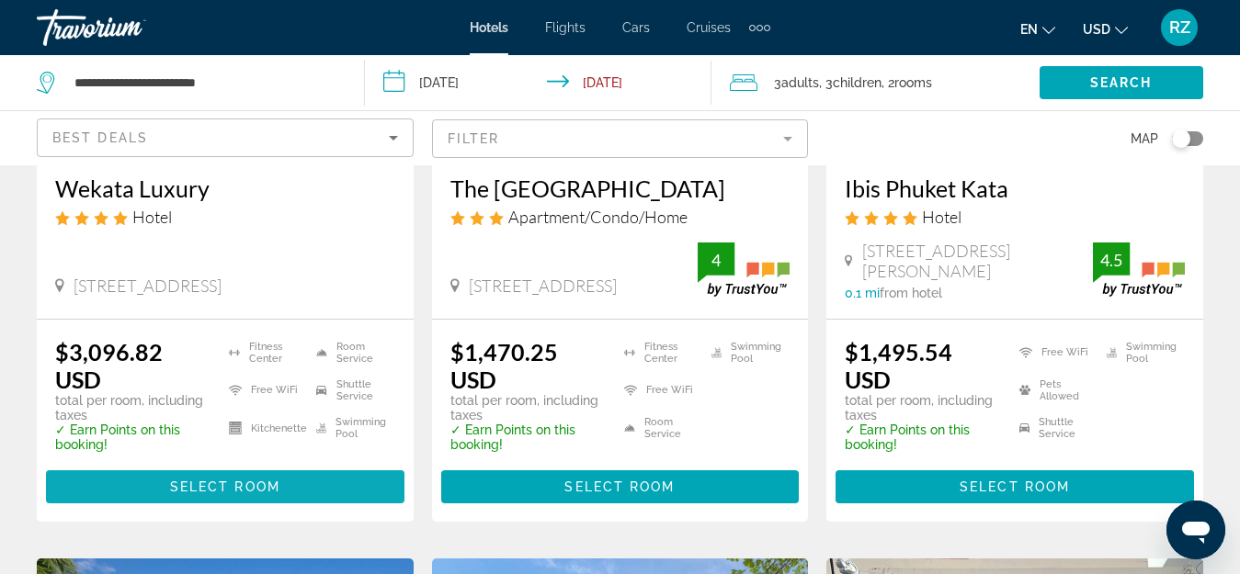
click at [284, 485] on span "Main content" at bounding box center [225, 487] width 358 height 44
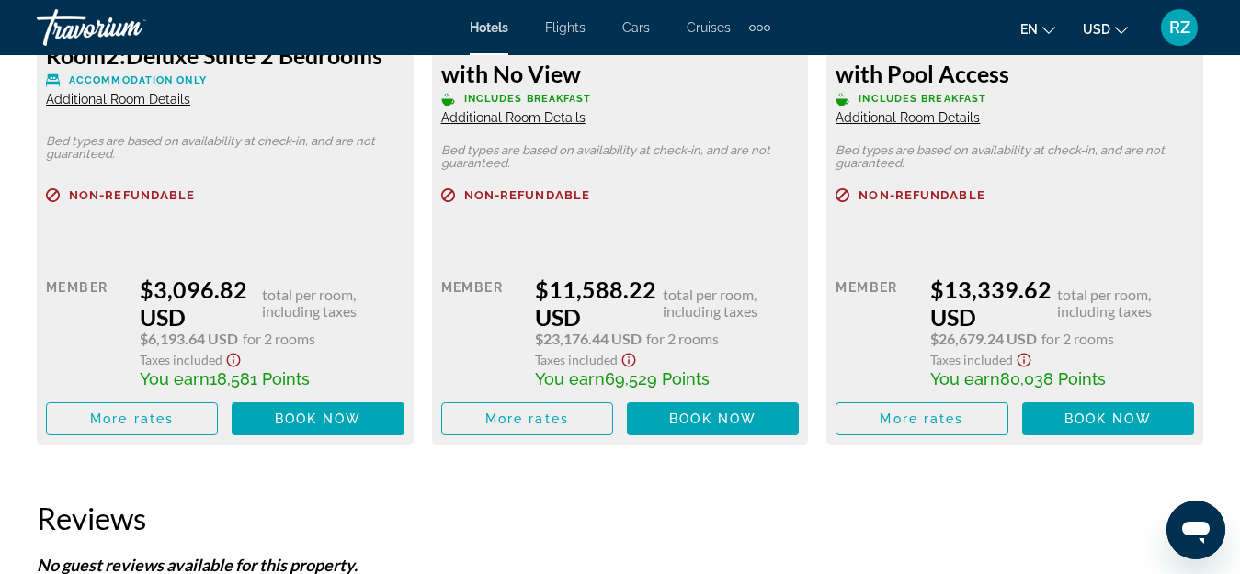
scroll to position [3216, 0]
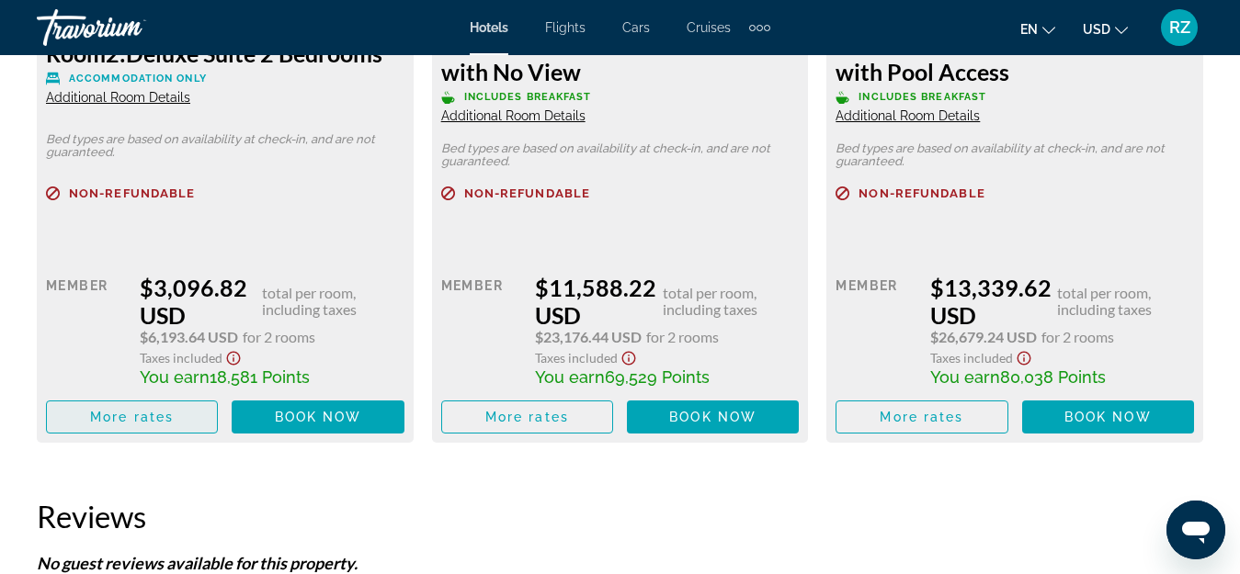
click at [181, 419] on span "Main content" at bounding box center [132, 417] width 170 height 44
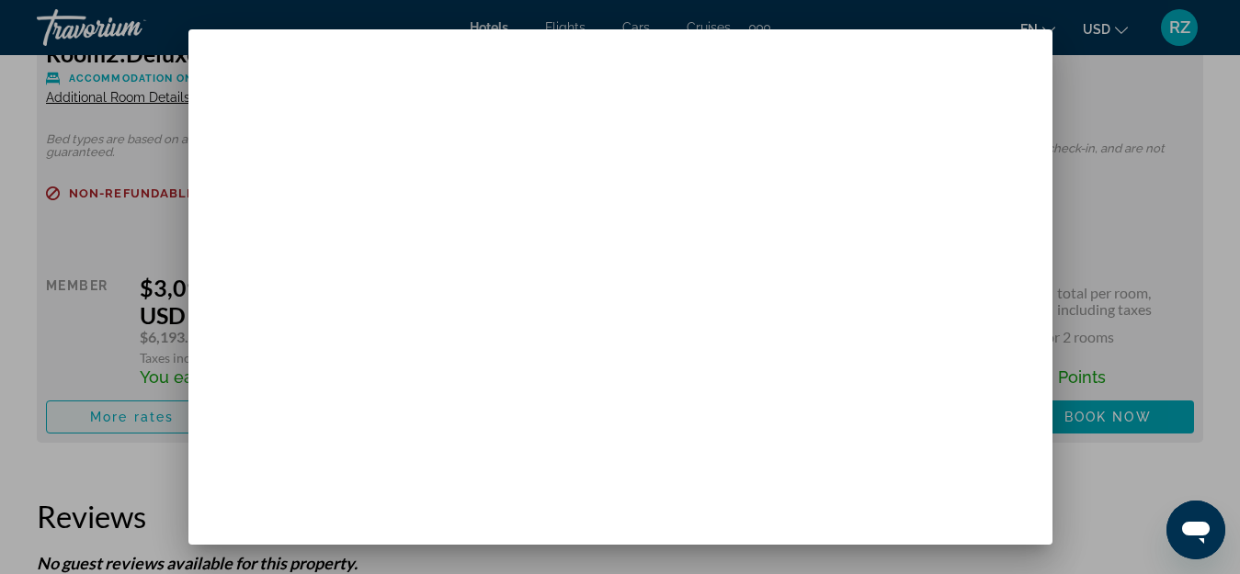
scroll to position [0, 0]
click at [149, 246] on div at bounding box center [620, 287] width 1240 height 574
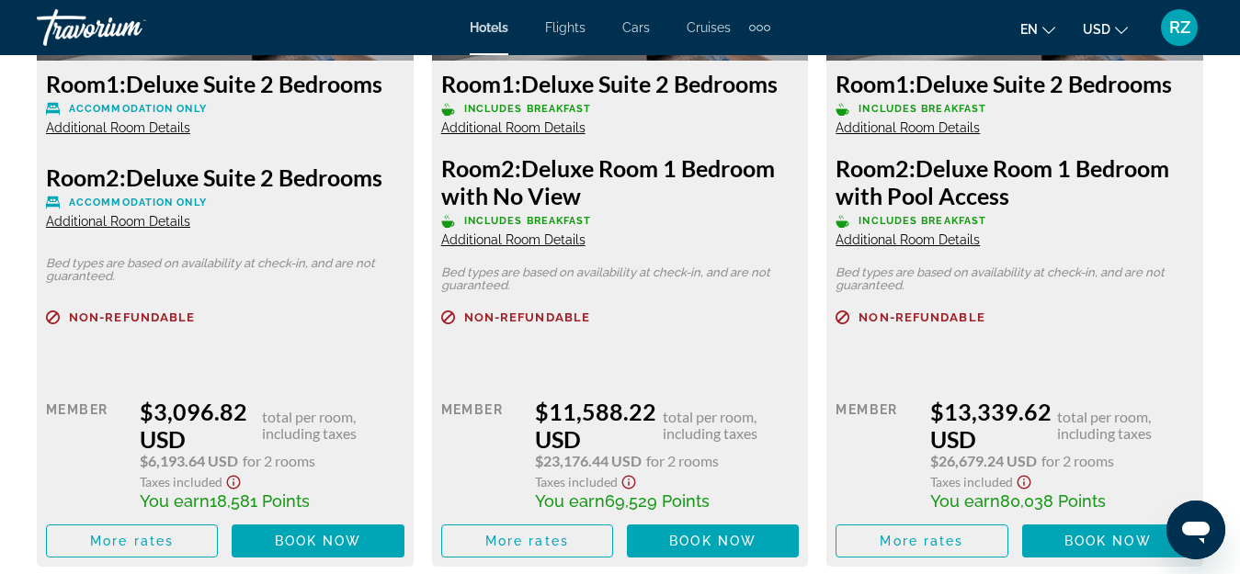
scroll to position [3124, 0]
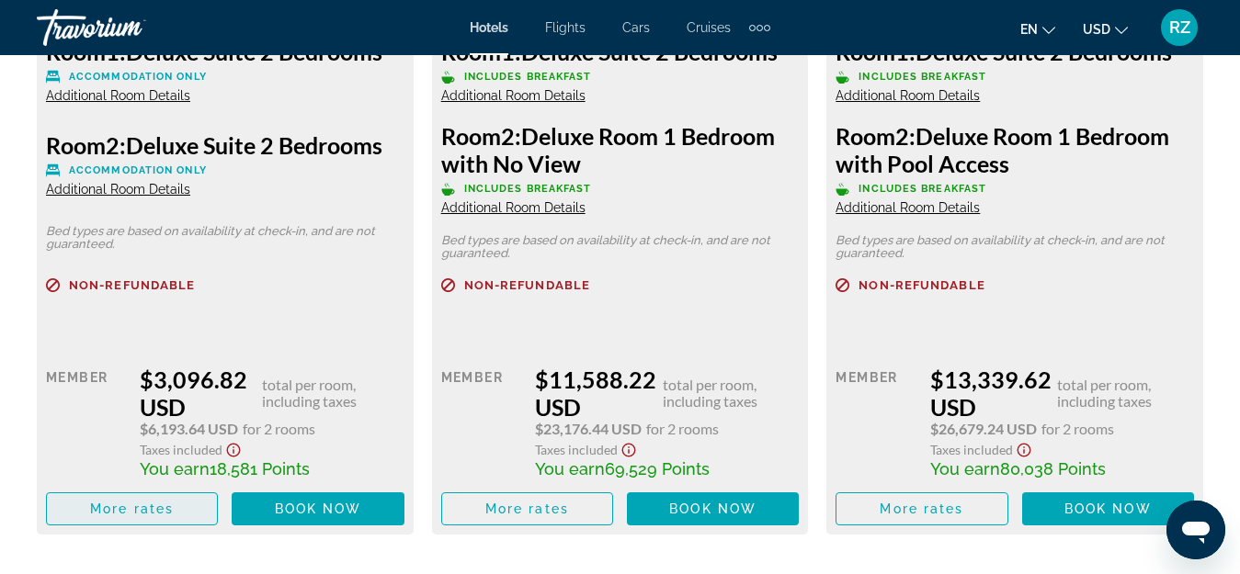
click at [127, 506] on span "More rates" at bounding box center [132, 509] width 84 height 15
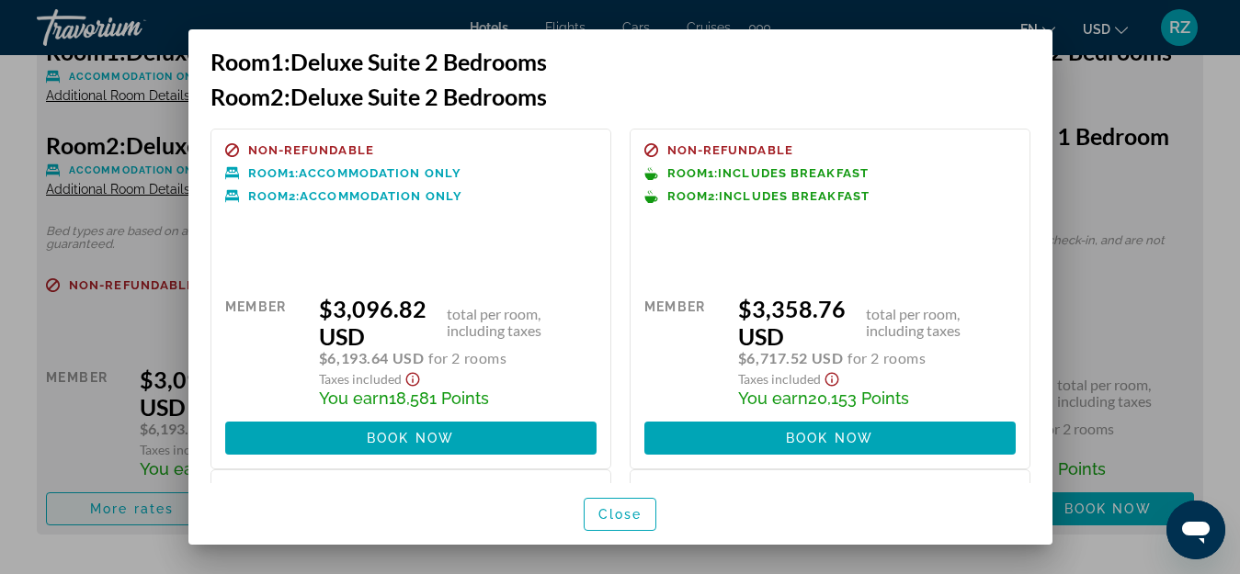
scroll to position [0, 0]
click at [627, 514] on span "Close" at bounding box center [620, 514] width 44 height 15
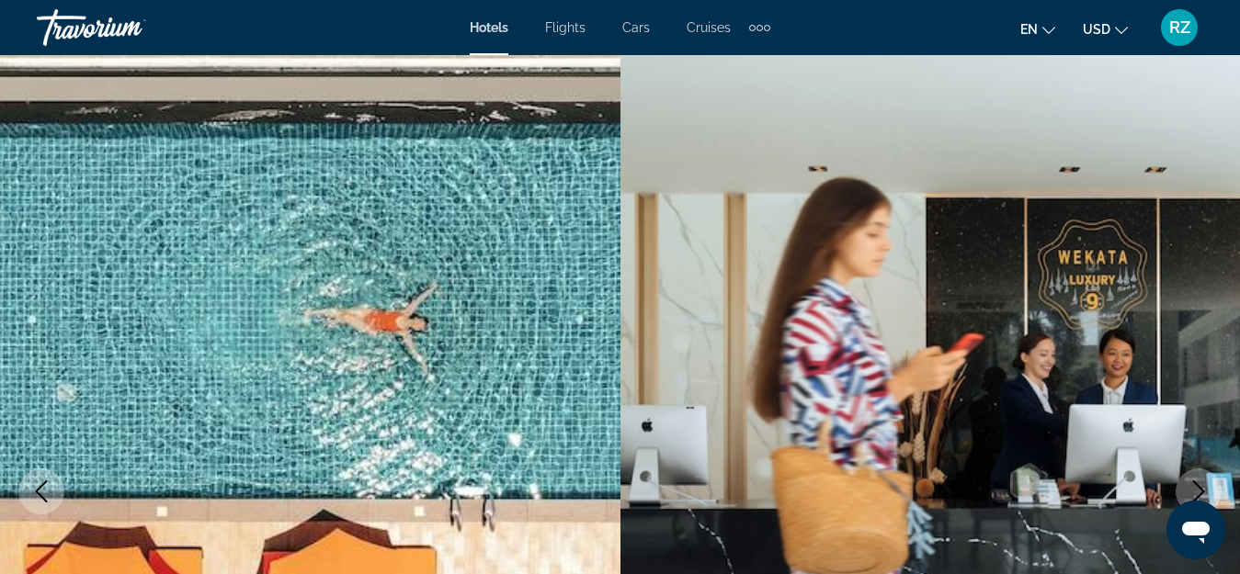
click at [103, 27] on div "Travorium" at bounding box center [129, 28] width 184 height 48
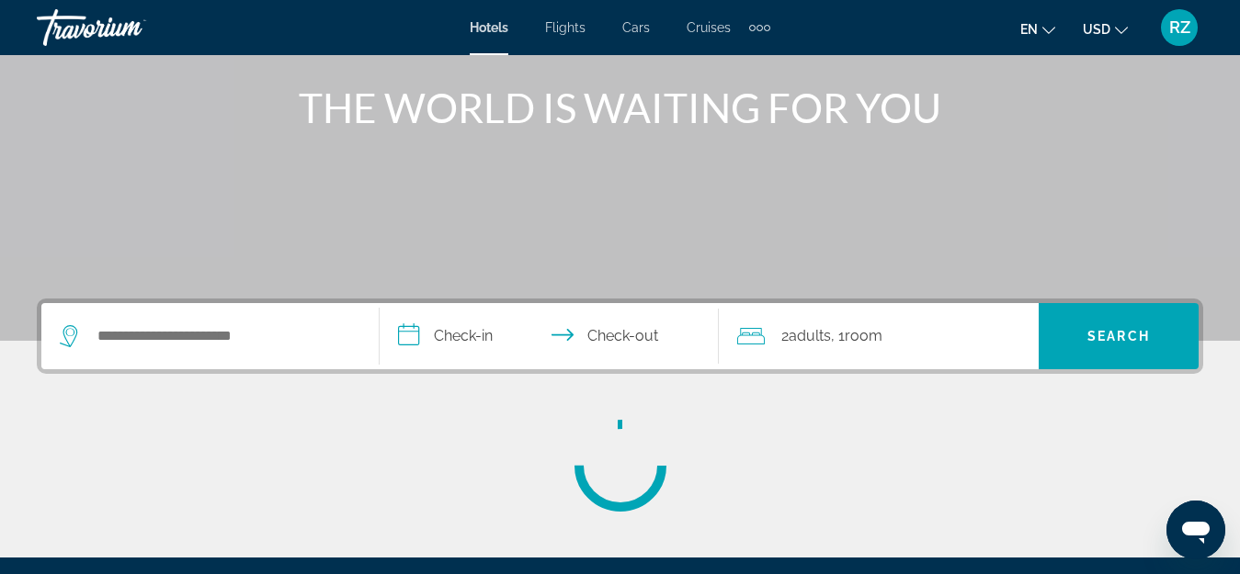
scroll to position [276, 0]
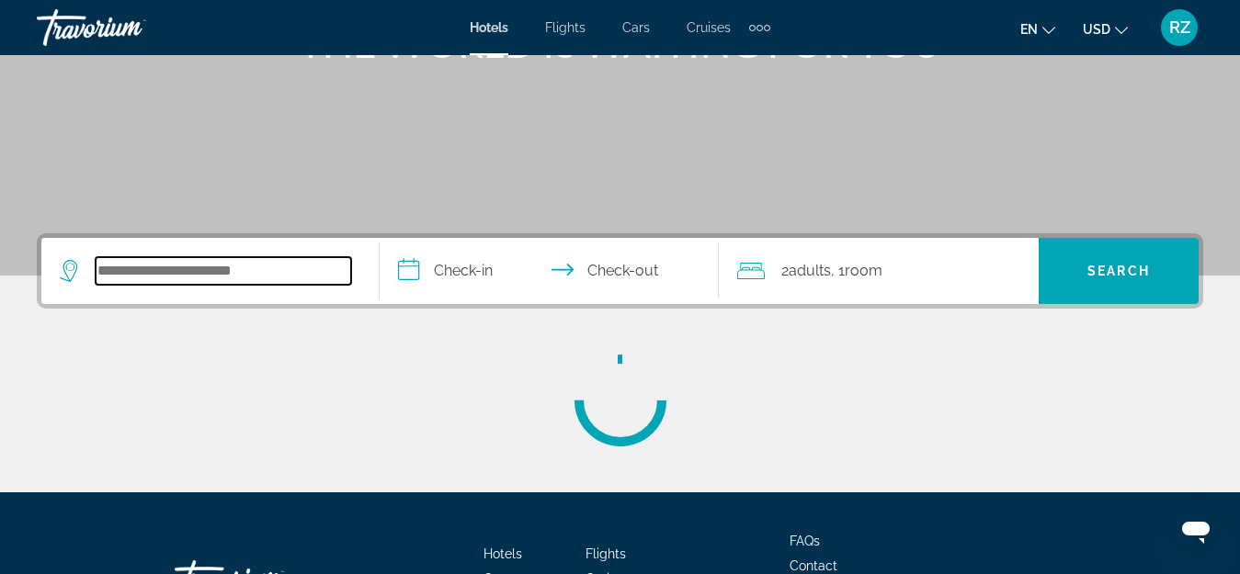
click at [240, 272] on input "Search widget" at bounding box center [223, 271] width 255 height 28
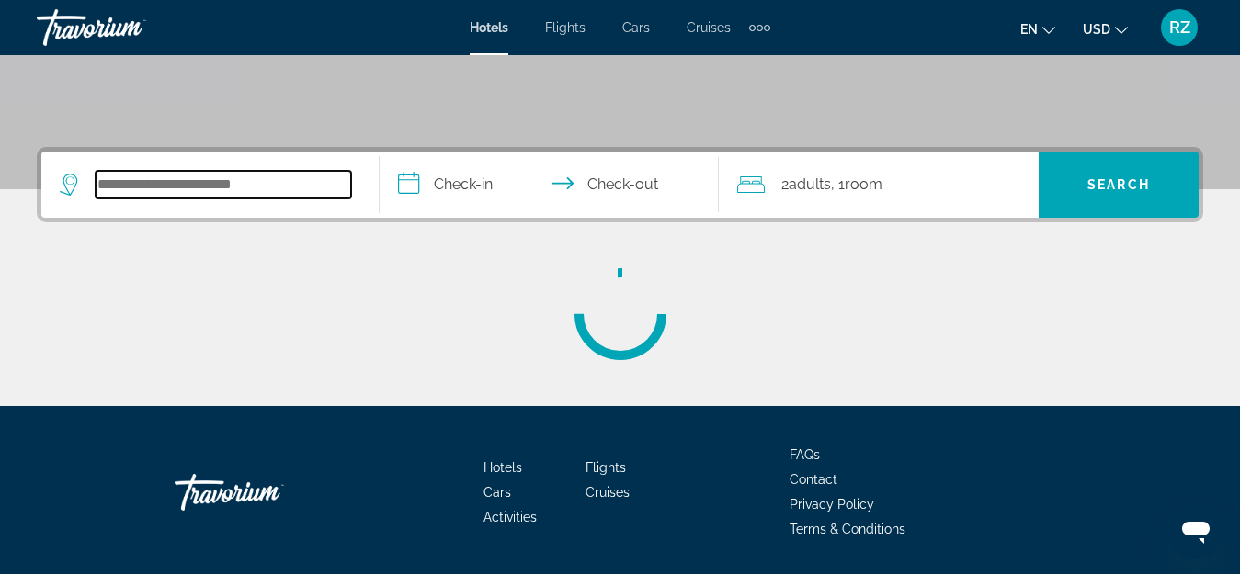
scroll to position [419, 0]
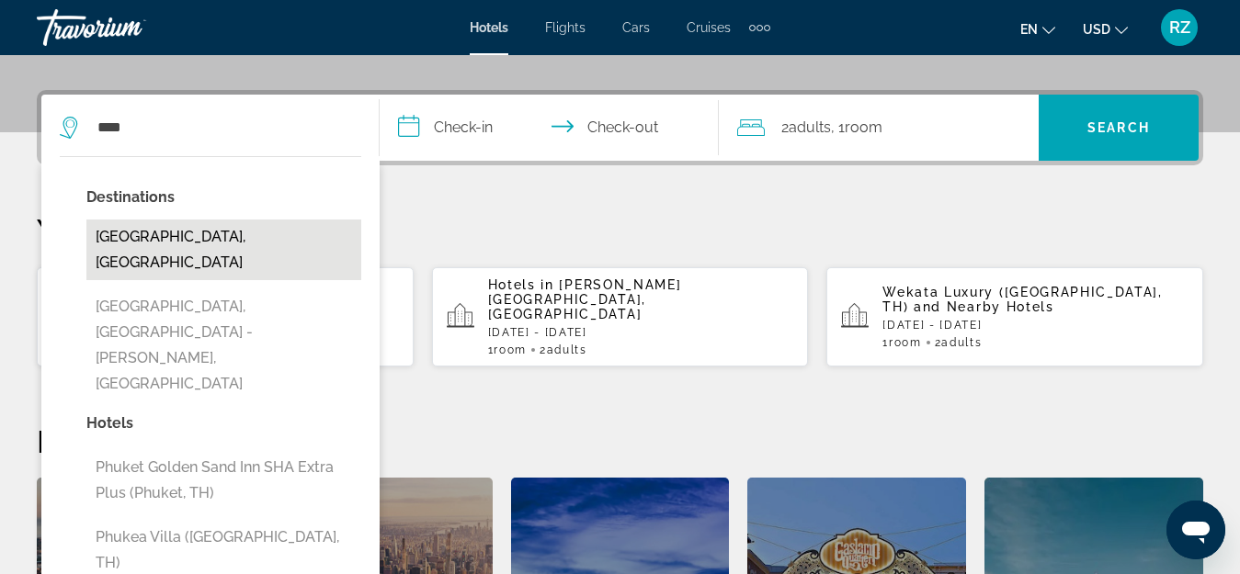
click at [266, 246] on button "[GEOGRAPHIC_DATA], [GEOGRAPHIC_DATA]" at bounding box center [223, 250] width 275 height 61
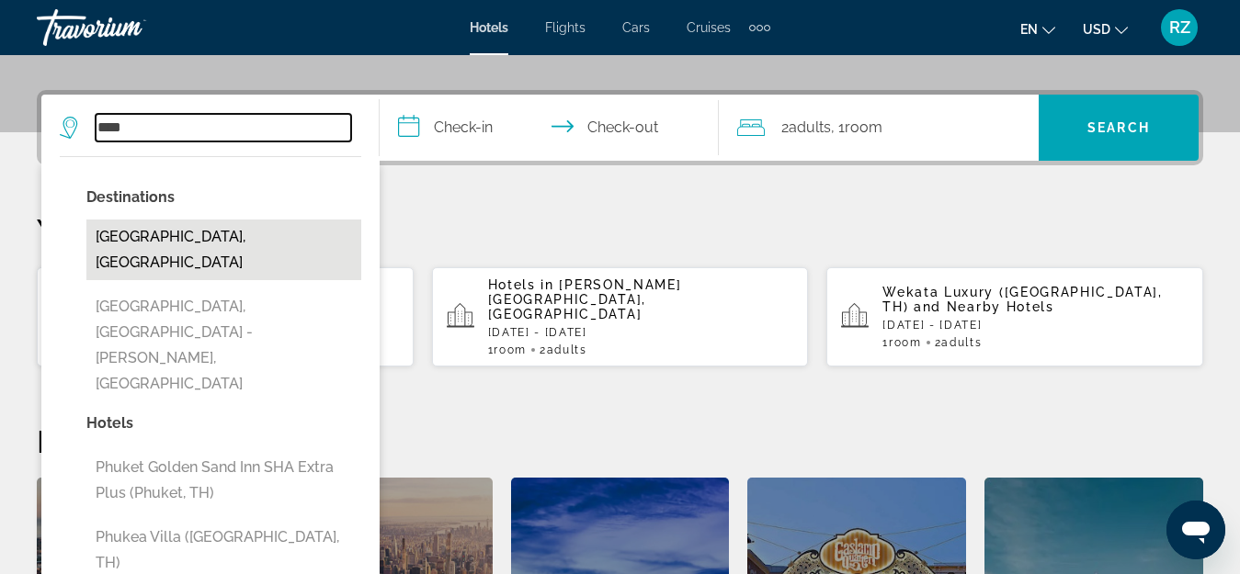
type input "**********"
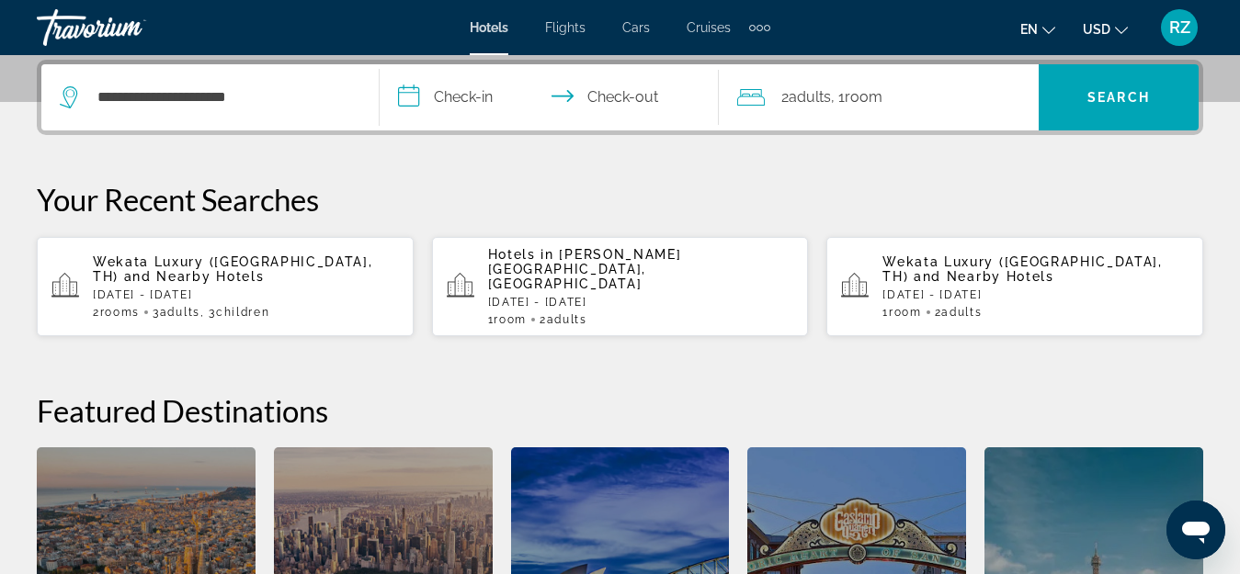
click at [453, 93] on input "**********" at bounding box center [553, 100] width 346 height 72
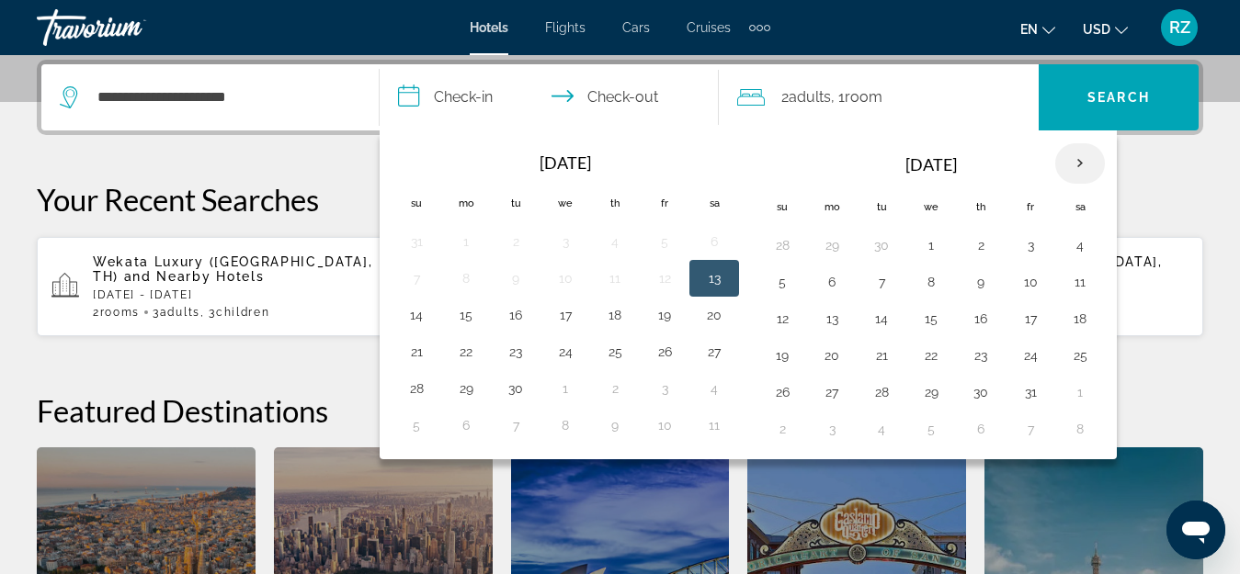
click at [1086, 160] on th "Next month" at bounding box center [1080, 163] width 50 height 40
click at [830, 235] on button "1" at bounding box center [831, 245] width 29 height 26
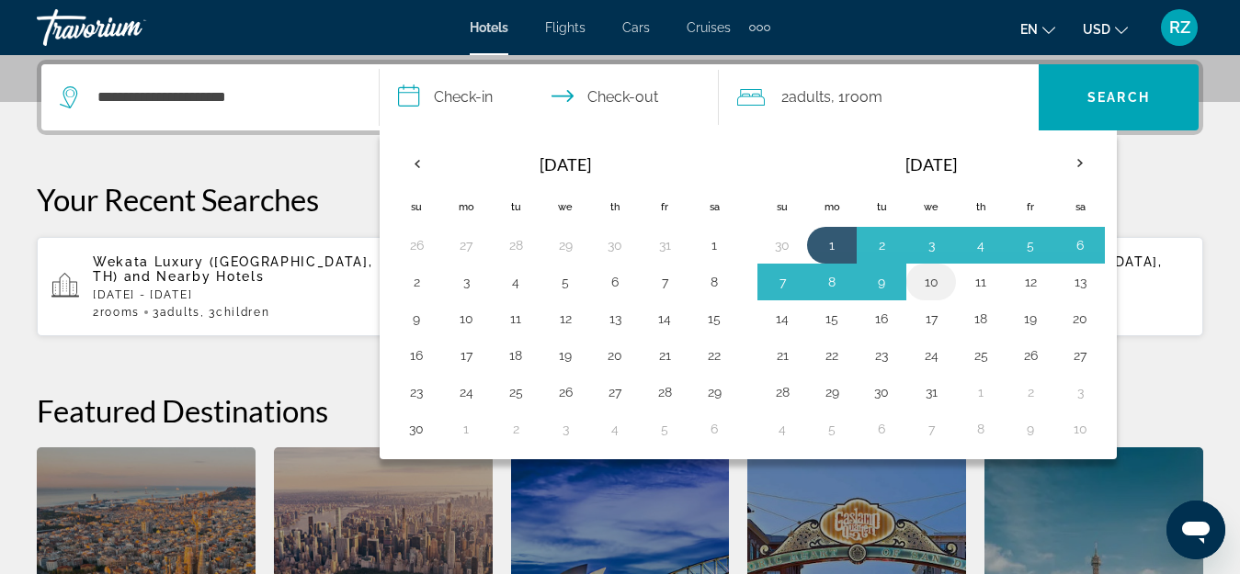
click at [930, 281] on button "10" at bounding box center [930, 282] width 29 height 26
type input "**********"
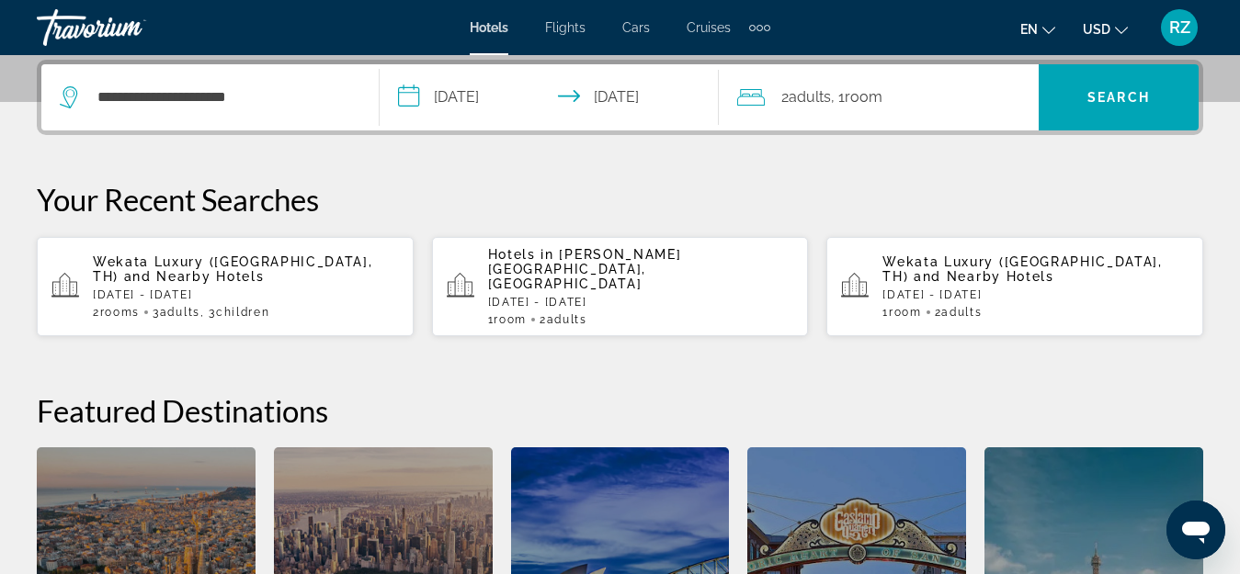
click at [829, 96] on span "Adults" at bounding box center [809, 96] width 42 height 17
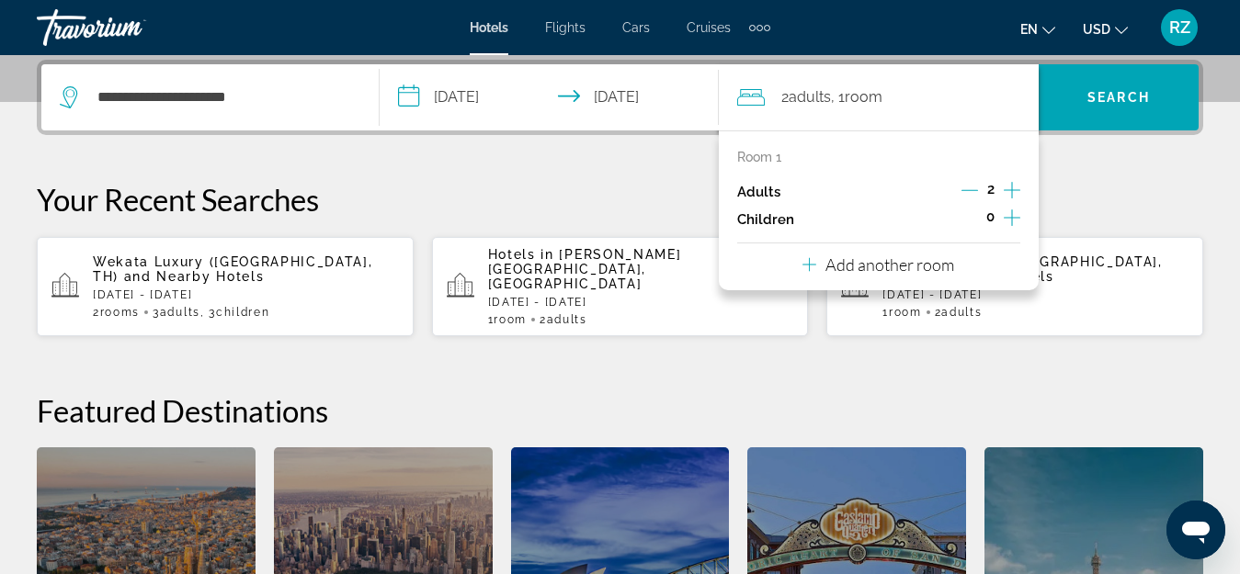
click at [1012, 215] on icon "Increment children" at bounding box center [1011, 218] width 17 height 17
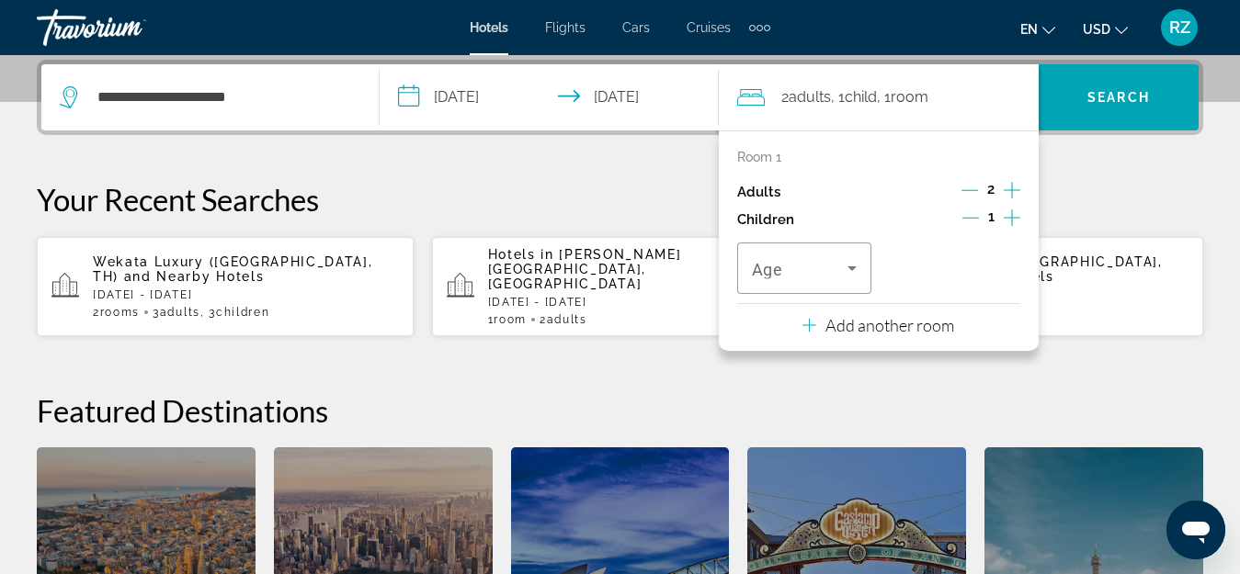
click at [1009, 213] on icon "Increment children" at bounding box center [1011, 218] width 17 height 22
click at [816, 271] on span "Travelers: 2 adults, 2 children" at bounding box center [800, 268] width 96 height 22
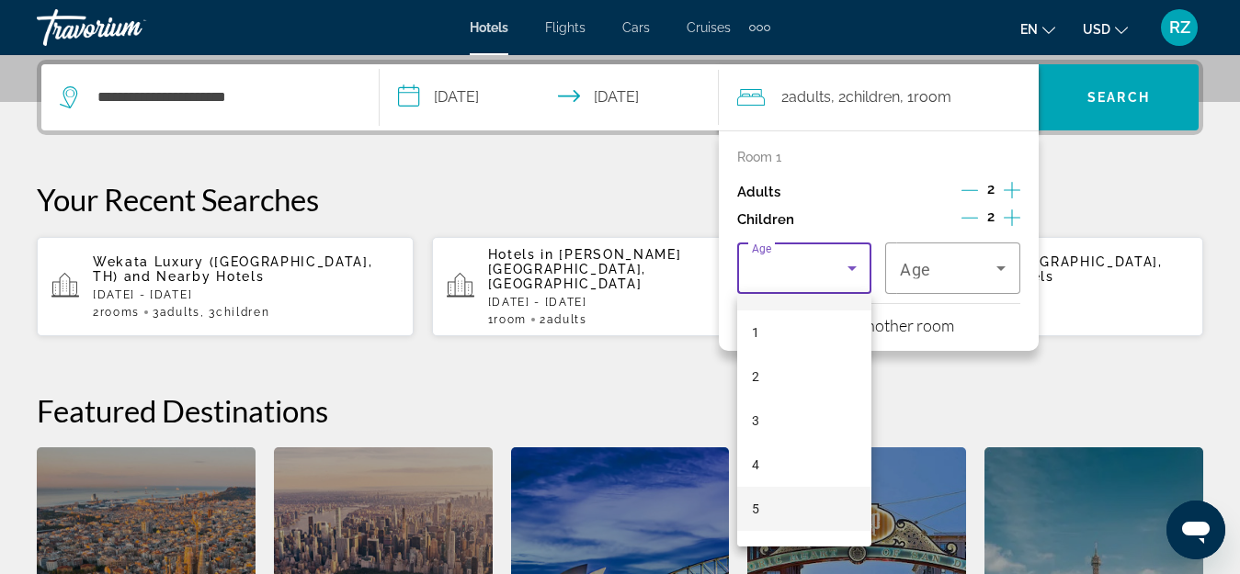
scroll to position [0, 0]
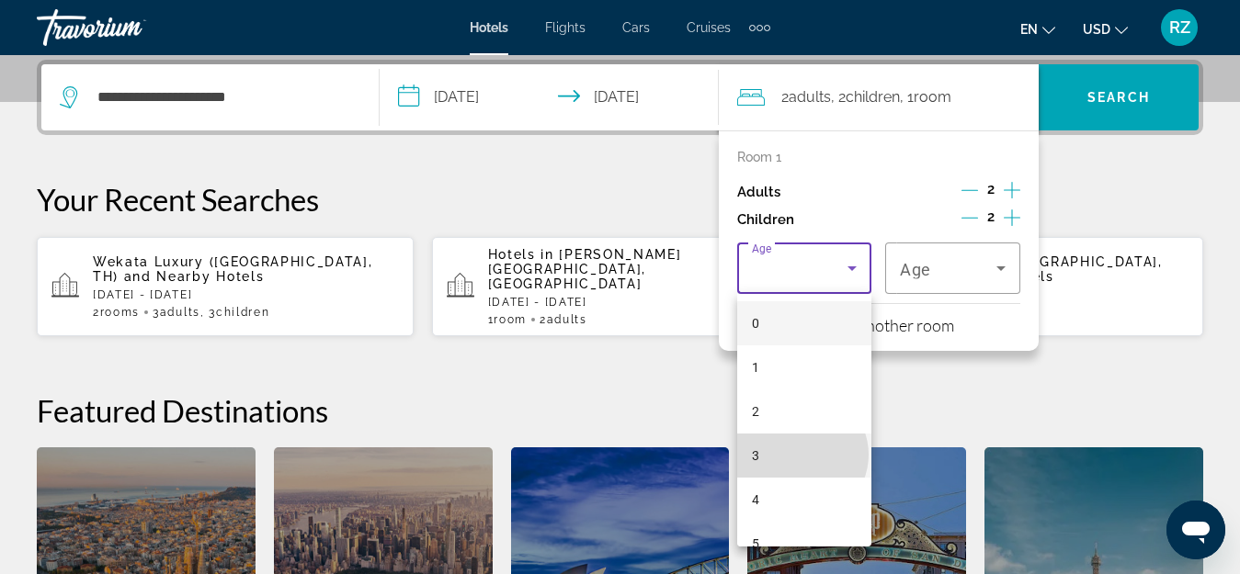
click at [800, 455] on mat-option "3" at bounding box center [804, 456] width 135 height 44
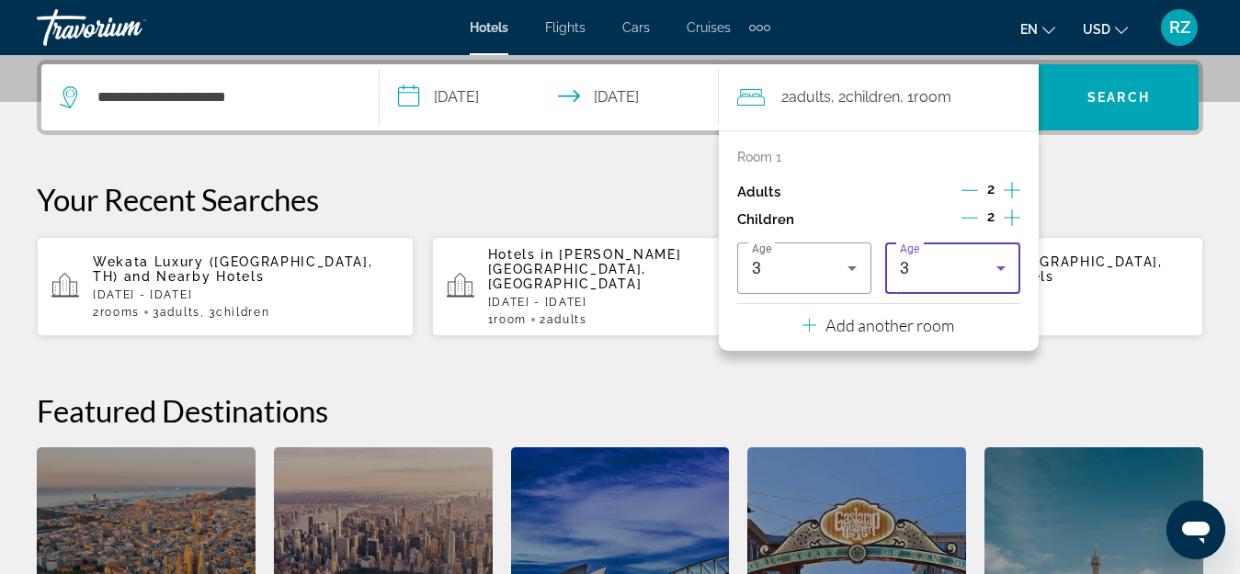
click at [950, 266] on div "3" at bounding box center [948, 268] width 96 height 22
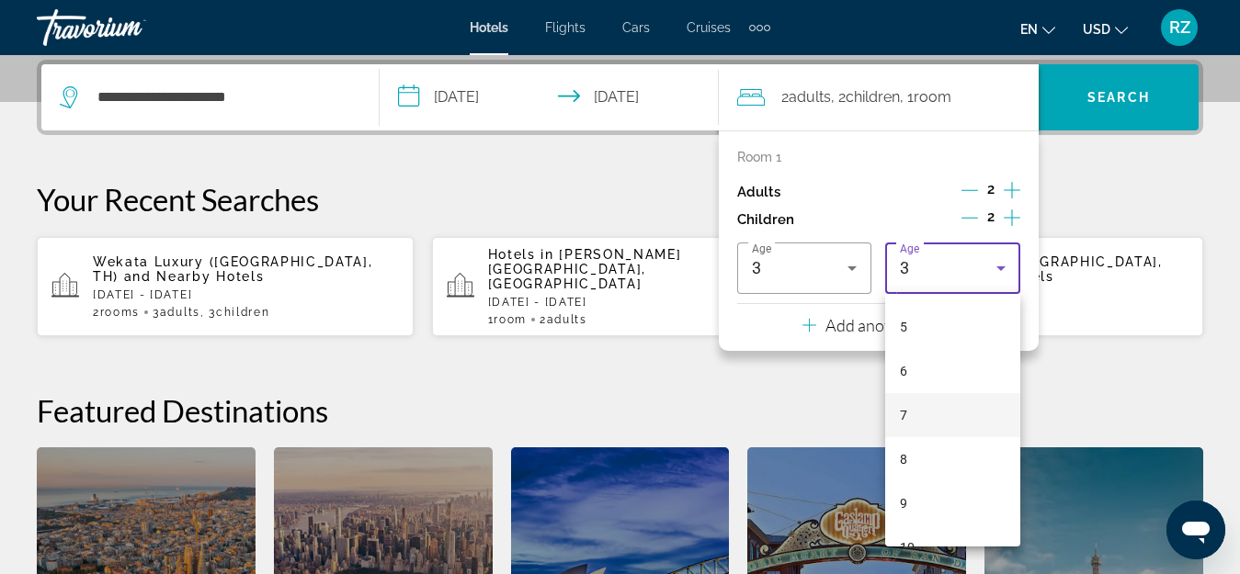
scroll to position [276, 0]
click at [949, 355] on mat-option "7" at bounding box center [952, 356] width 135 height 44
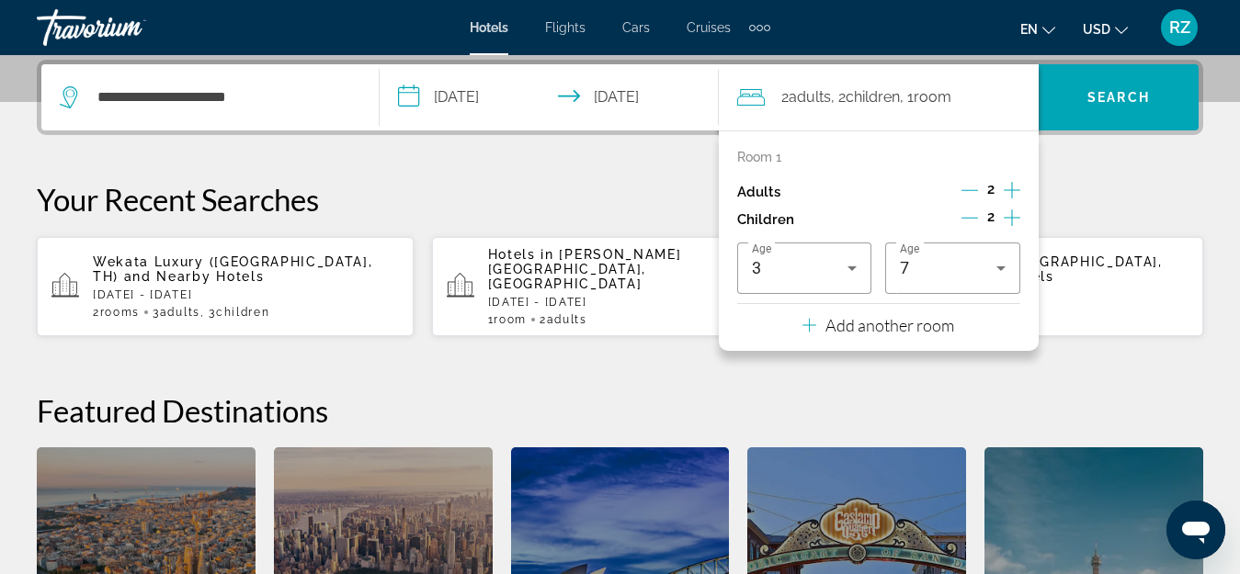
click at [883, 323] on p "Add another room" at bounding box center [889, 325] width 129 height 20
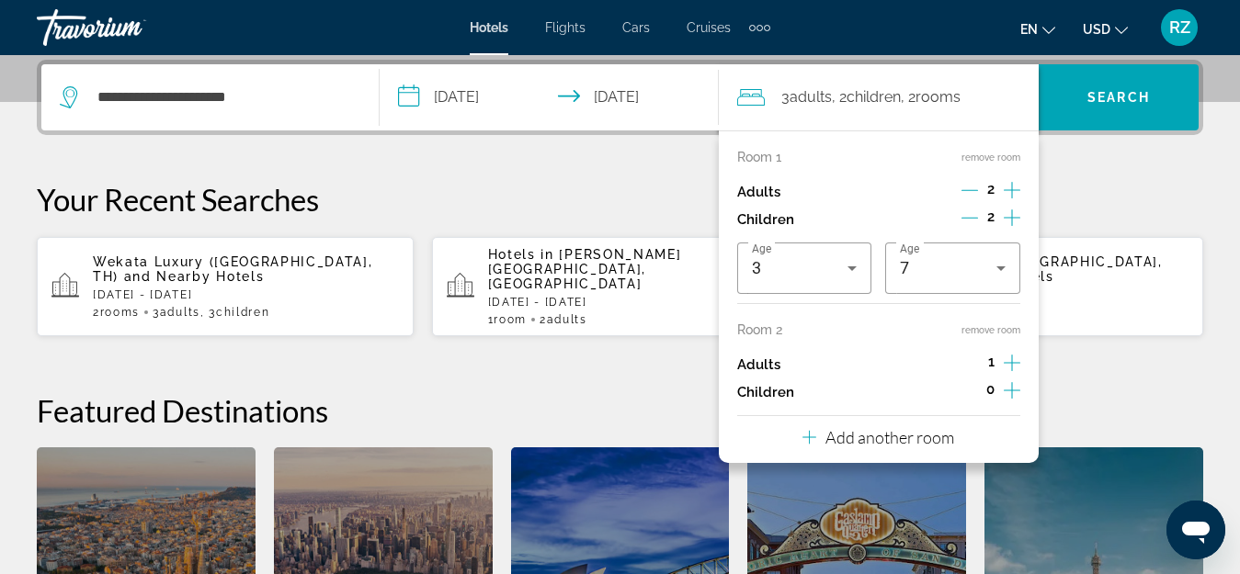
click at [1004, 389] on icon "Increment children" at bounding box center [1011, 391] width 17 height 22
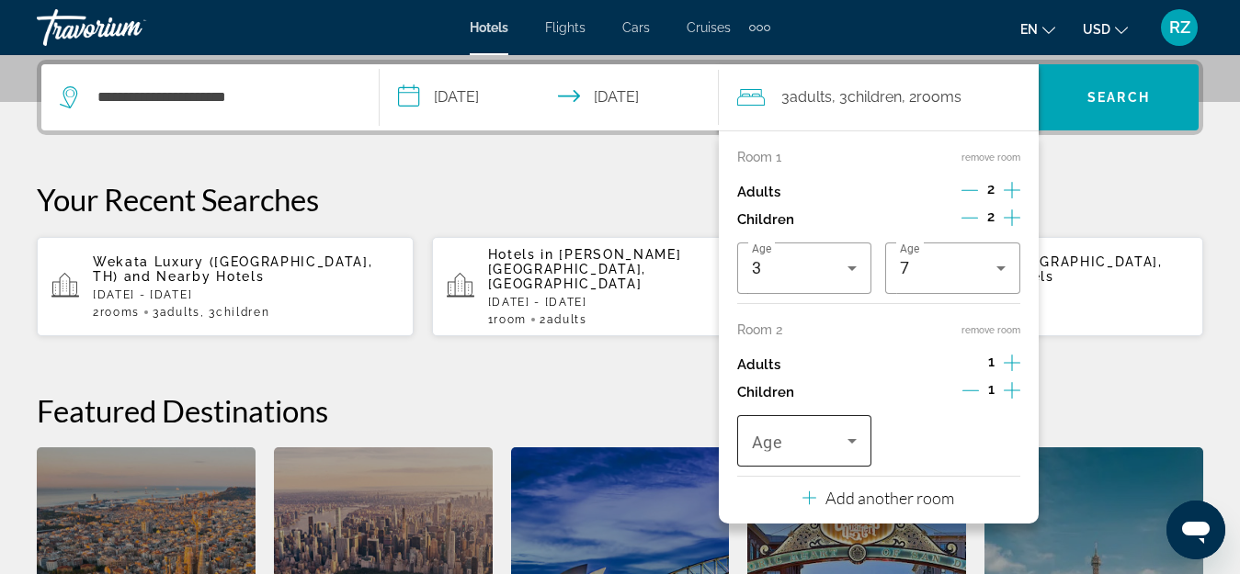
click at [821, 441] on span "Travelers: 3 adults, 3 children" at bounding box center [800, 441] width 96 height 22
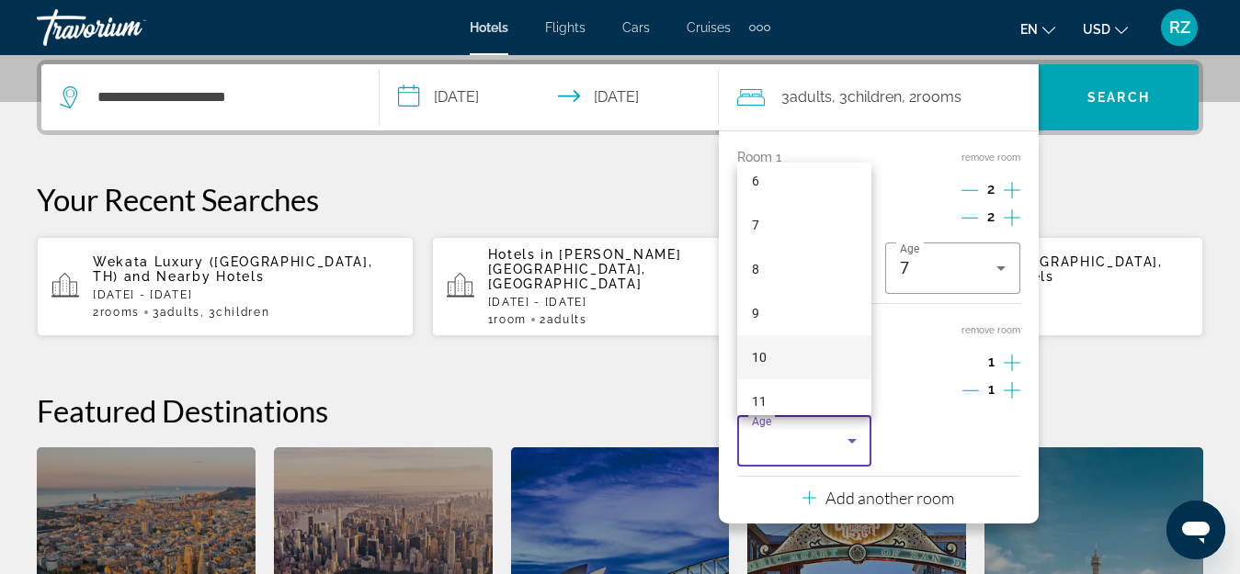
click at [815, 352] on mat-option "10" at bounding box center [804, 357] width 135 height 44
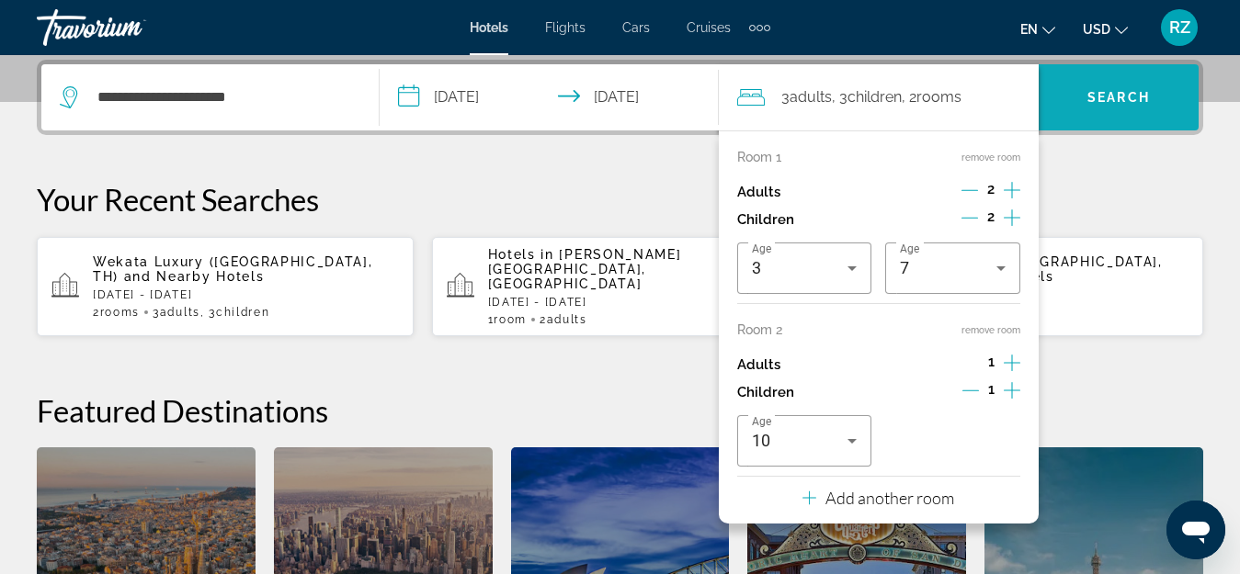
click at [1095, 97] on span "Search" at bounding box center [1118, 97] width 62 height 15
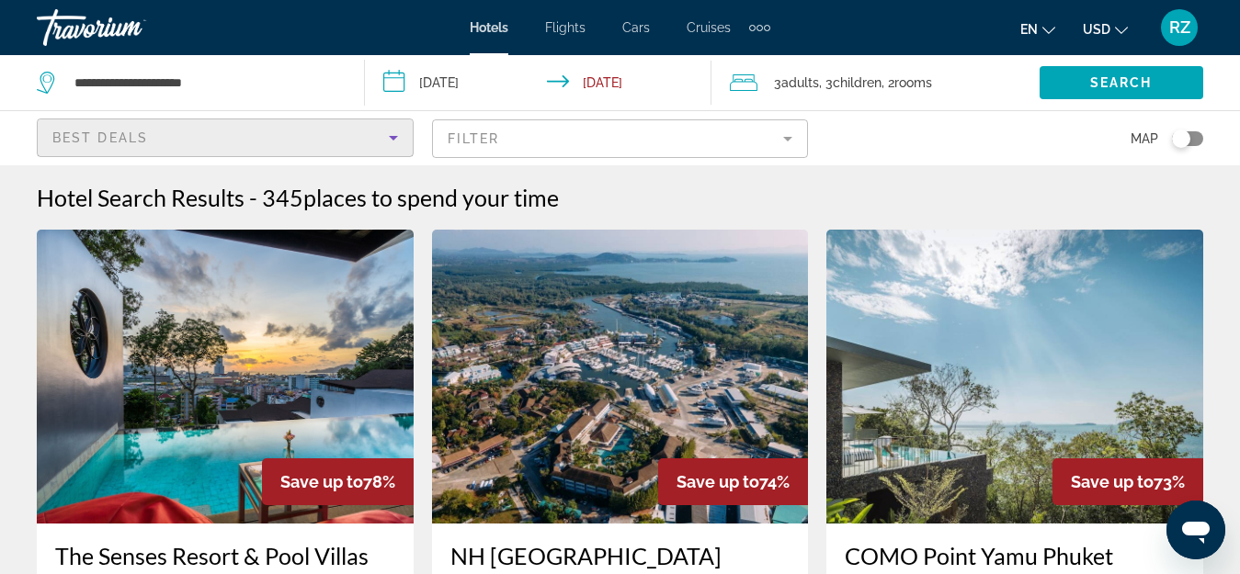
click at [278, 138] on div "Best Deals" at bounding box center [220, 138] width 336 height 22
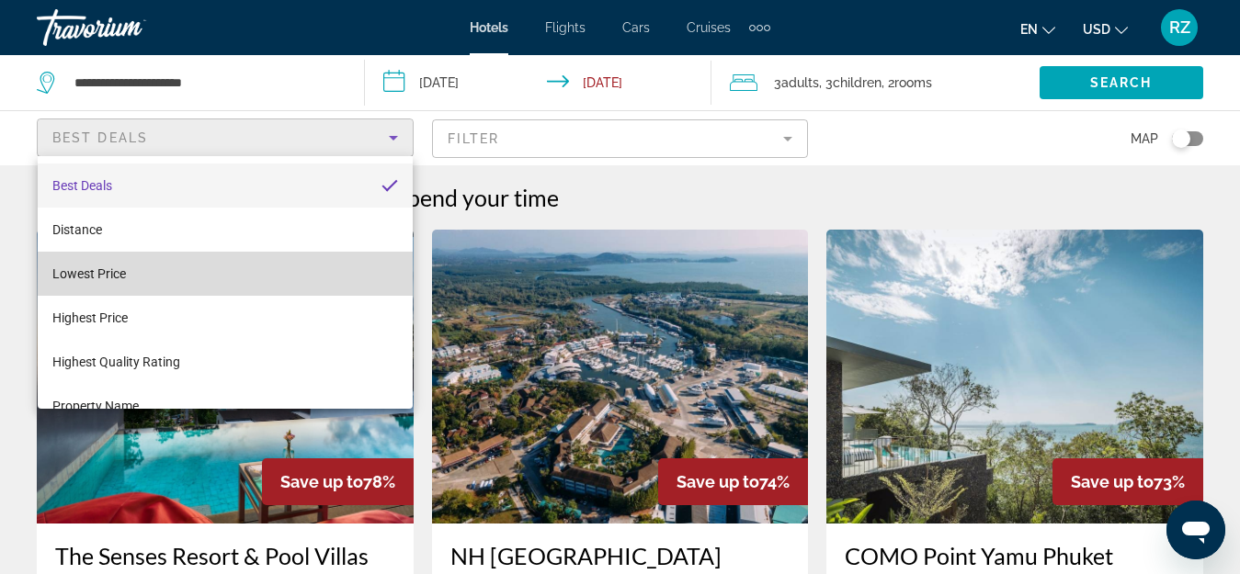
click at [242, 277] on mat-option "Lowest Price" at bounding box center [225, 274] width 375 height 44
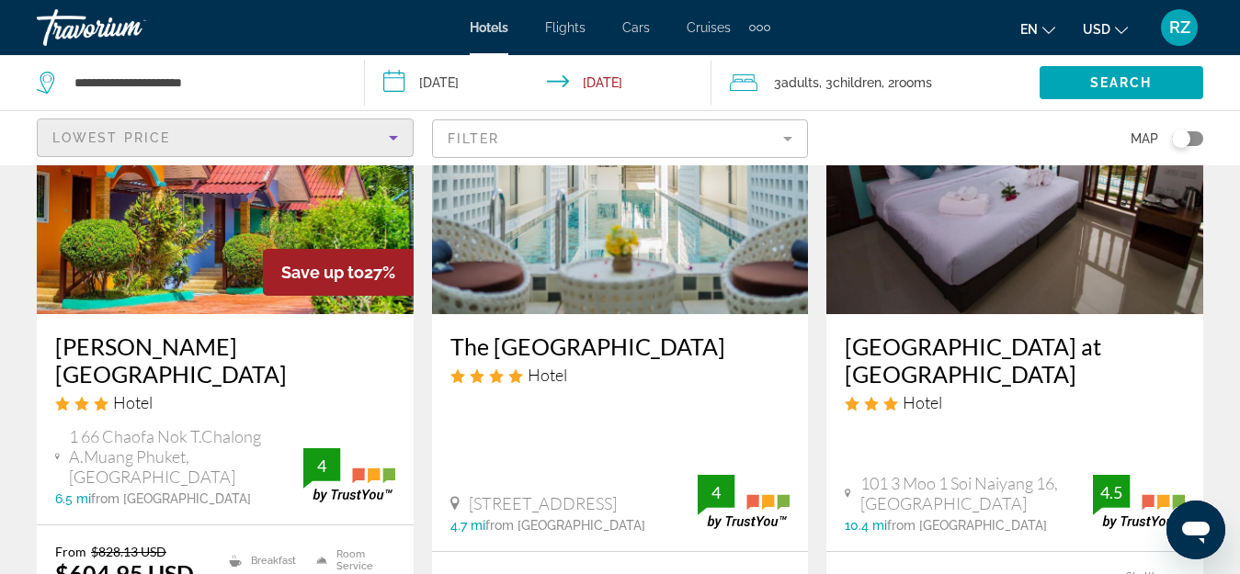
scroll to position [1654, 0]
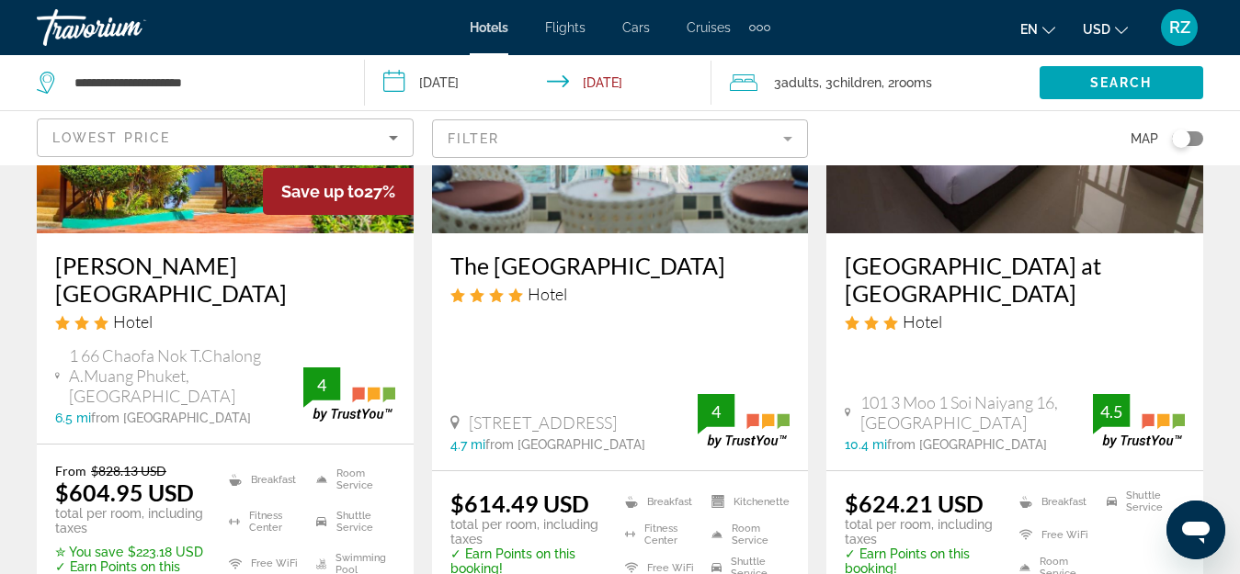
click at [585, 123] on mat-form-field "Filter" at bounding box center [620, 138] width 377 height 39
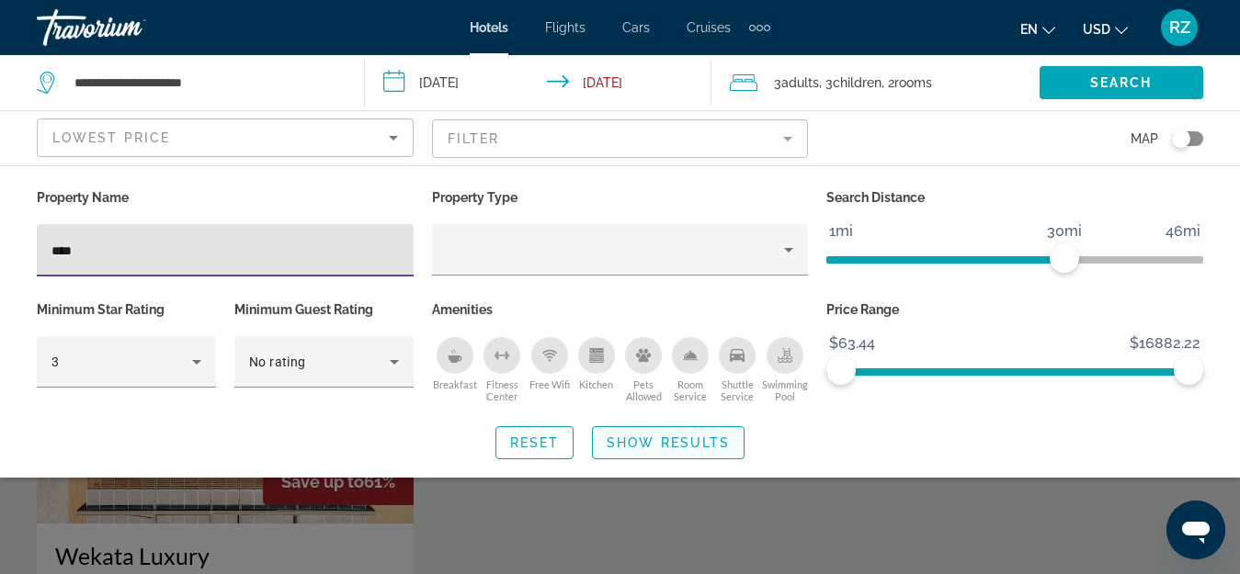
type input "****"
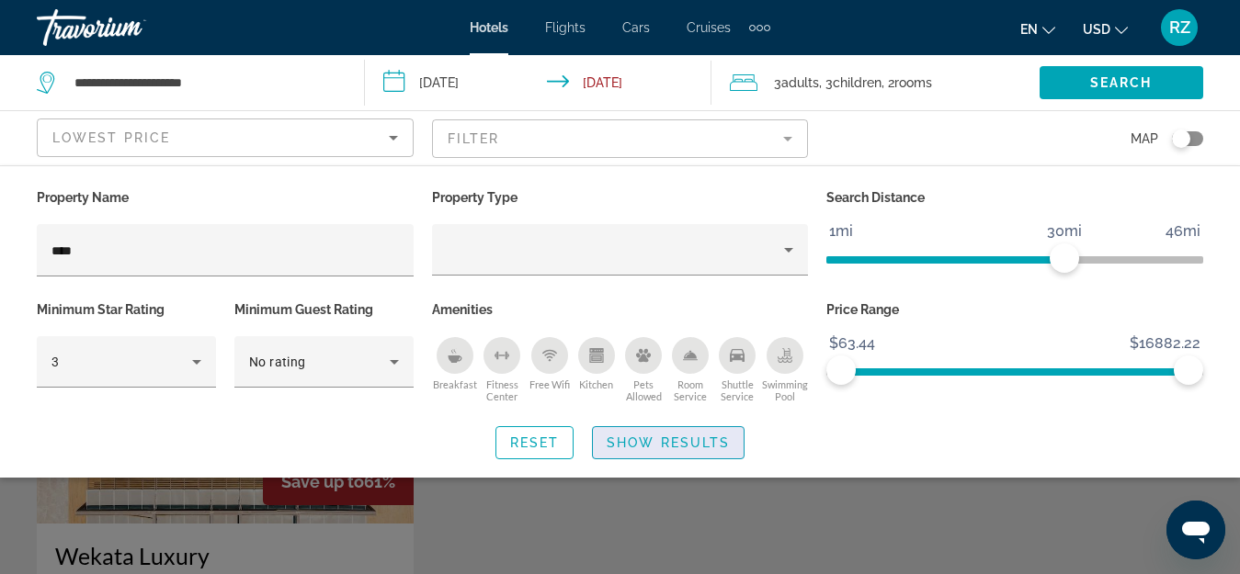
click at [680, 436] on span "Show Results" at bounding box center [667, 443] width 123 height 15
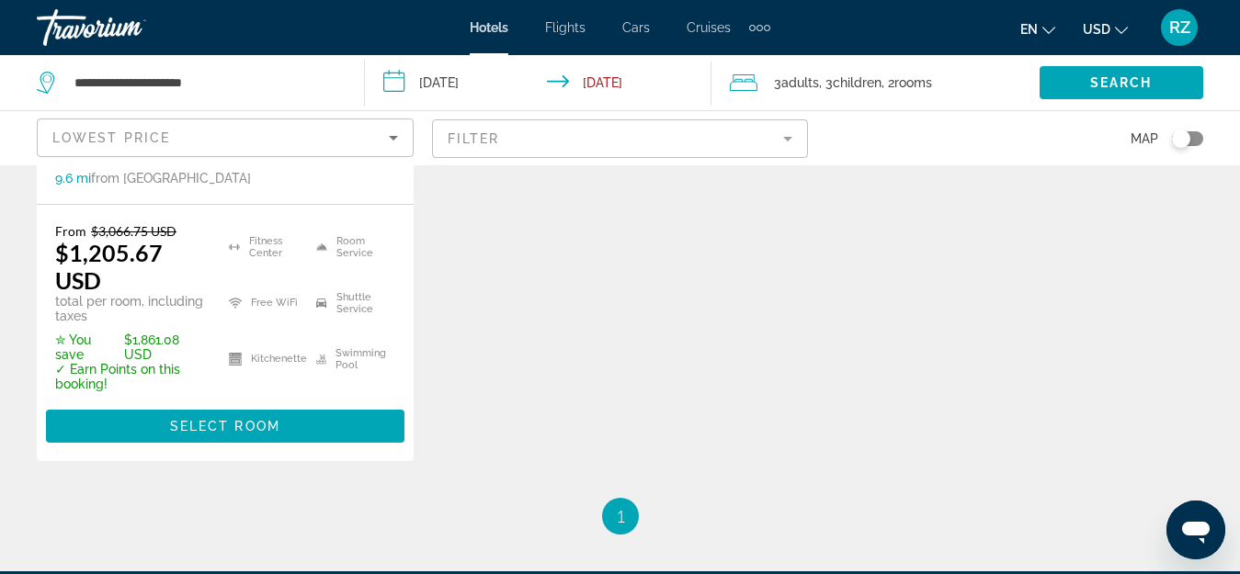
scroll to position [551, 0]
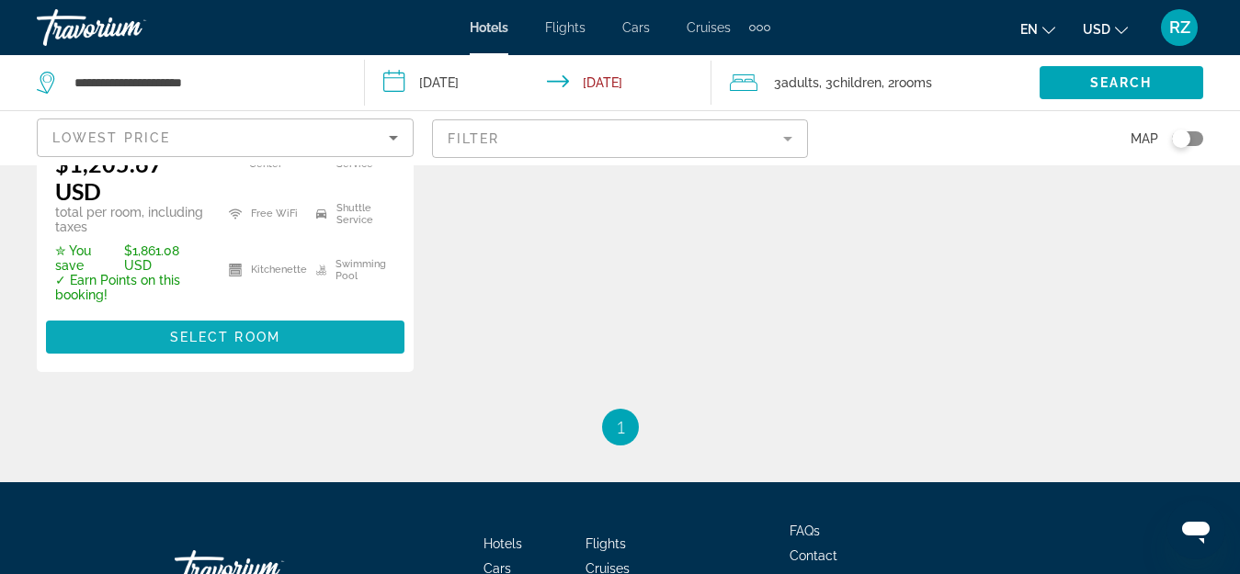
click at [139, 329] on span "Main content" at bounding box center [225, 337] width 358 height 44
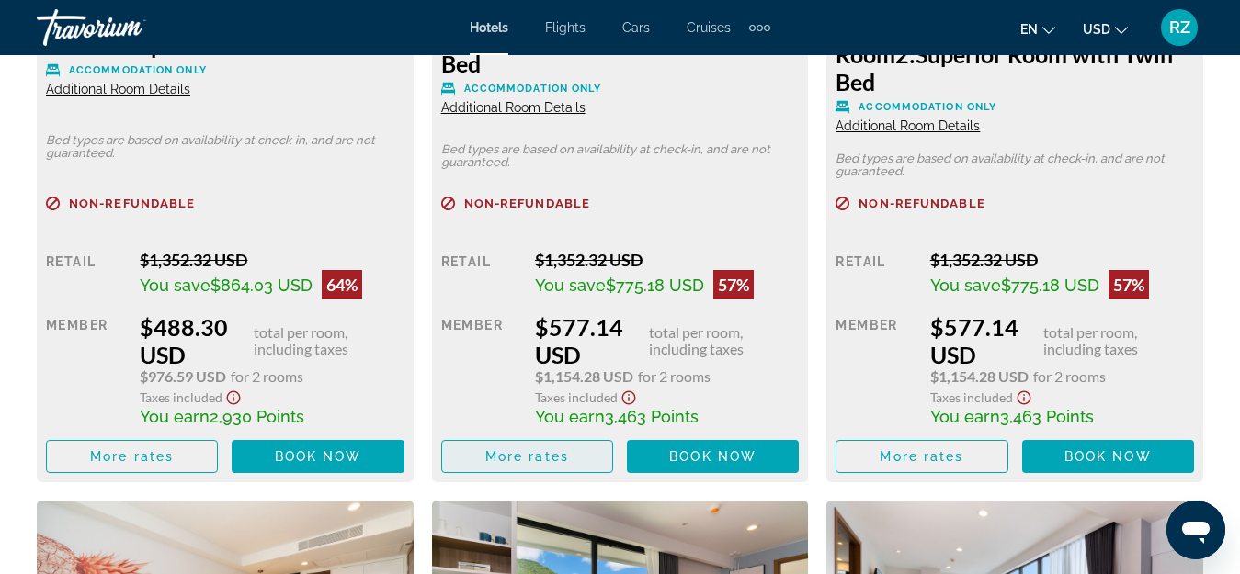
scroll to position [3308, 0]
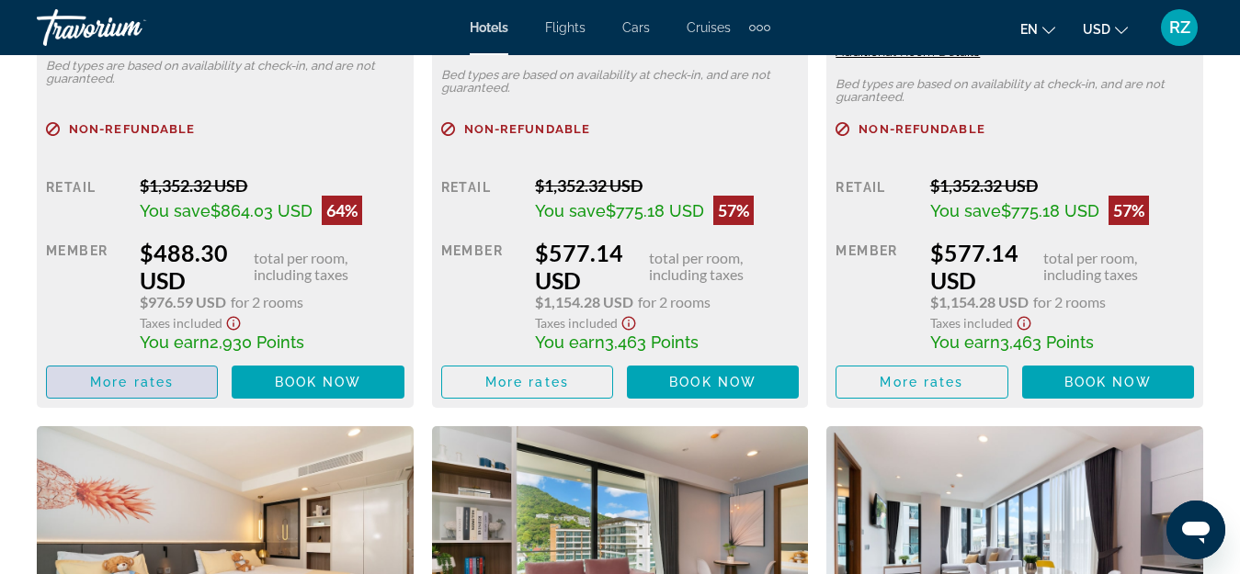
click at [176, 379] on span "Main content" at bounding box center [132, 382] width 170 height 44
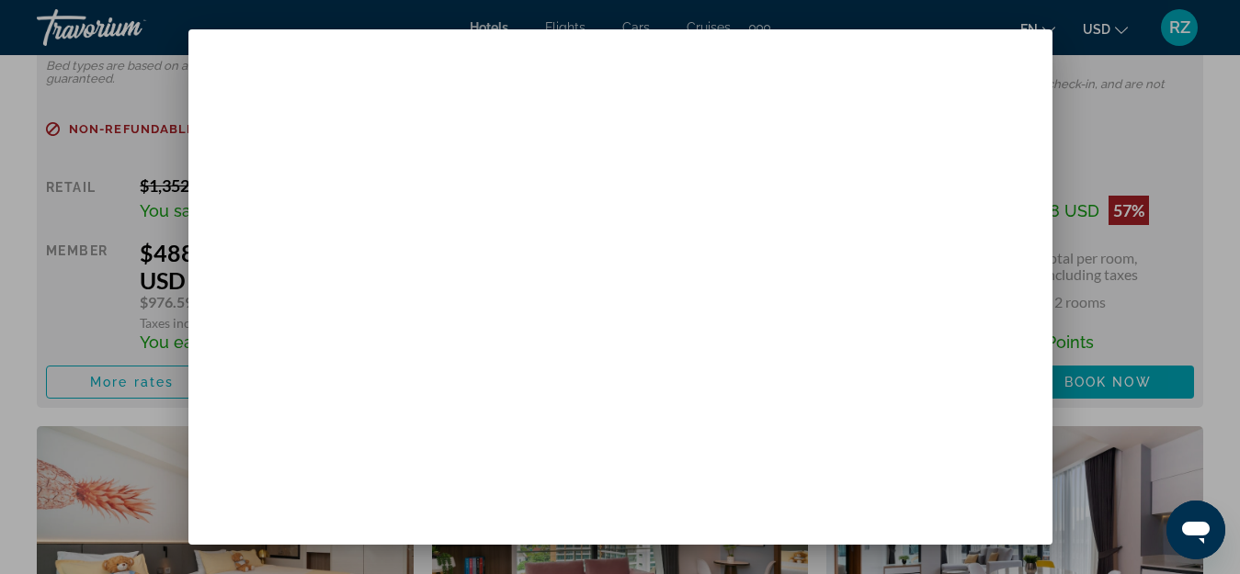
scroll to position [0, 0]
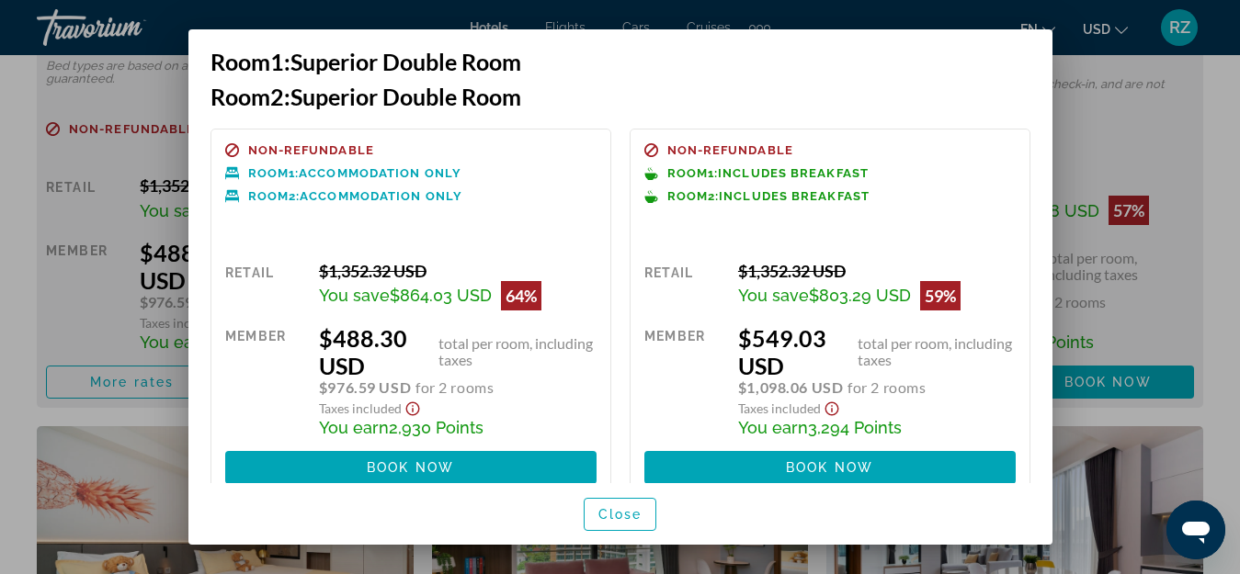
click at [1148, 192] on div at bounding box center [620, 287] width 1240 height 574
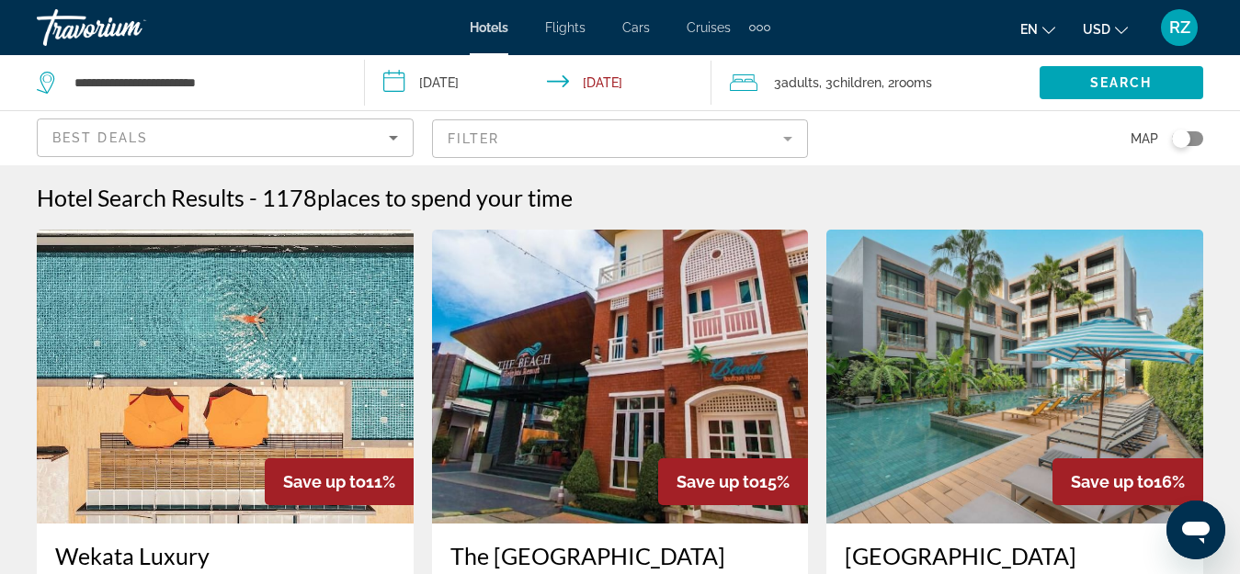
click at [548, 143] on mat-form-field "Filter" at bounding box center [620, 138] width 377 height 39
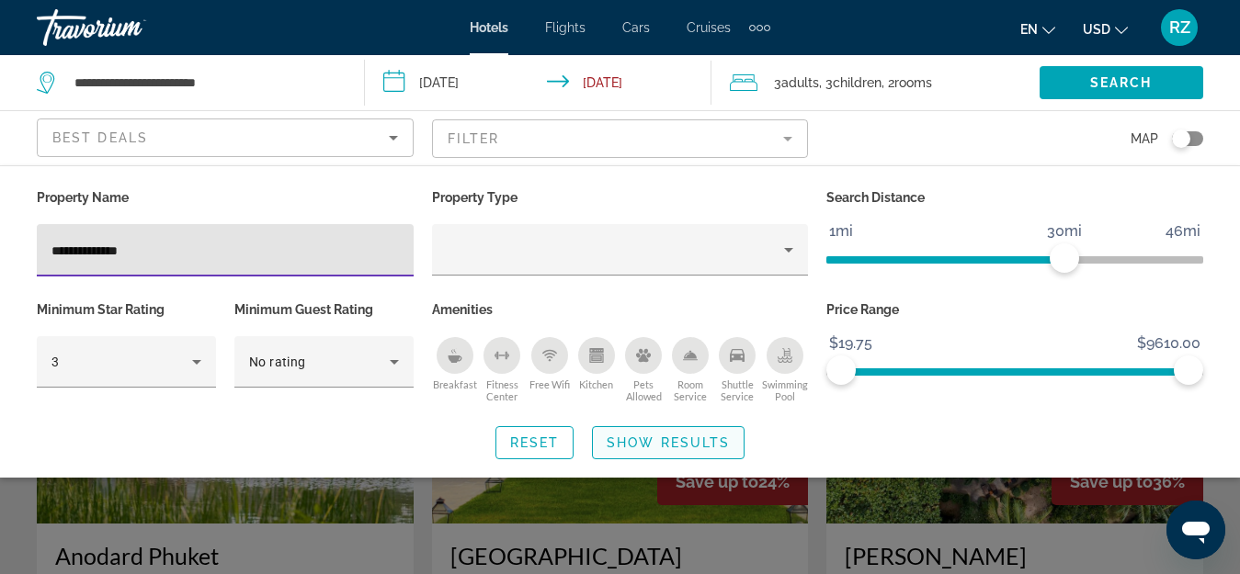
type input "**********"
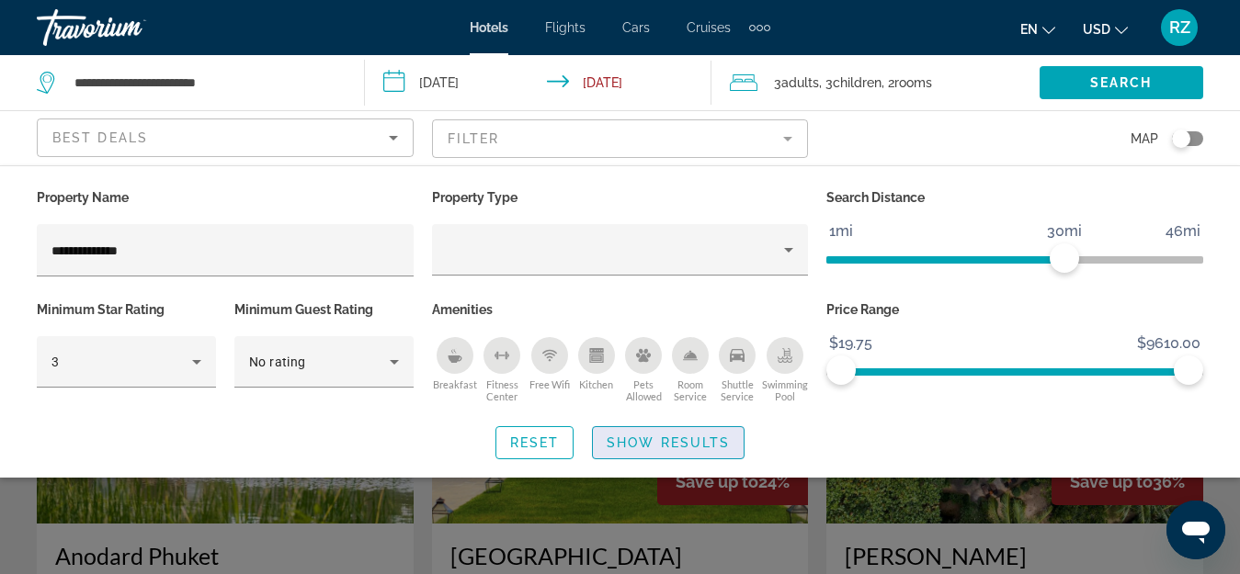
click at [666, 446] on span "Show Results" at bounding box center [667, 443] width 123 height 15
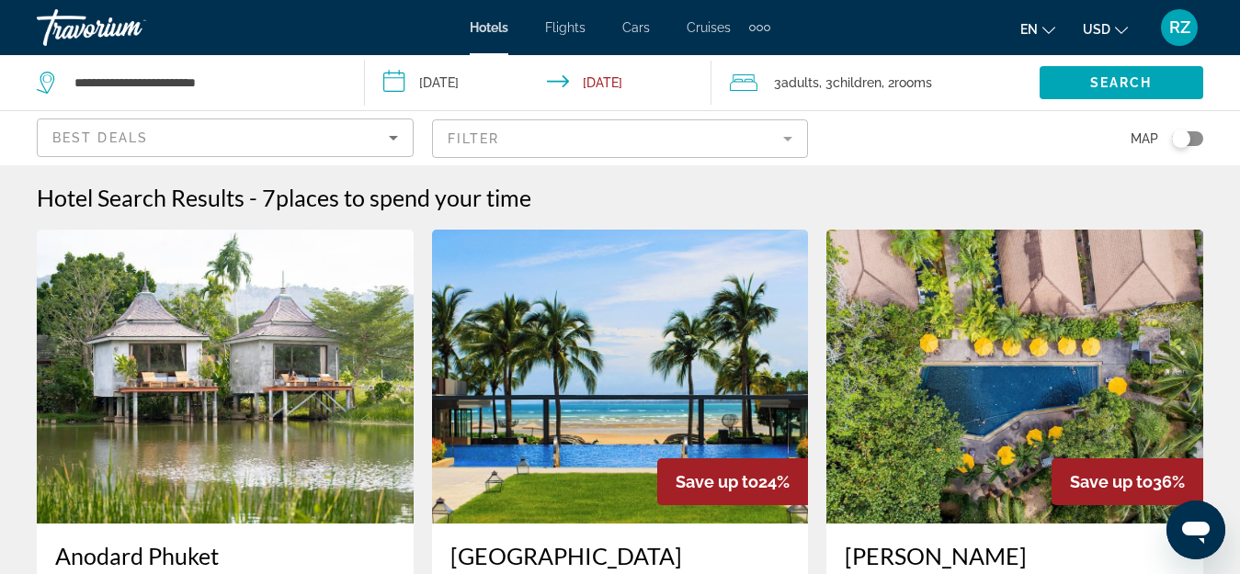
click at [88, 28] on div "Travorium" at bounding box center [129, 28] width 184 height 48
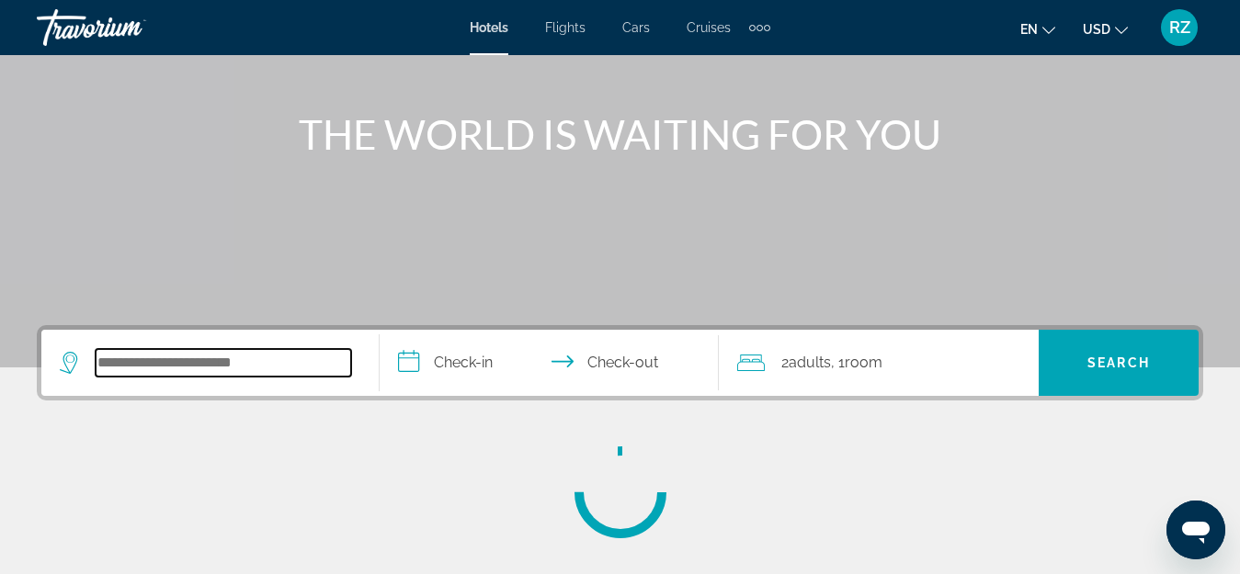
click at [247, 361] on input "Search widget" at bounding box center [223, 363] width 255 height 28
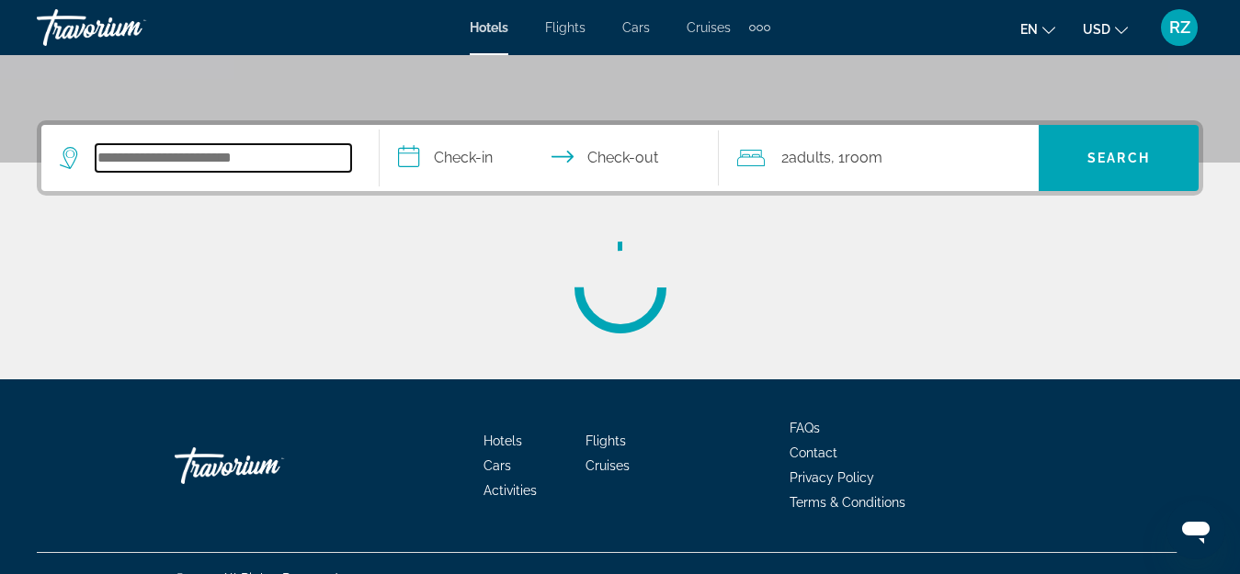
scroll to position [419, 0]
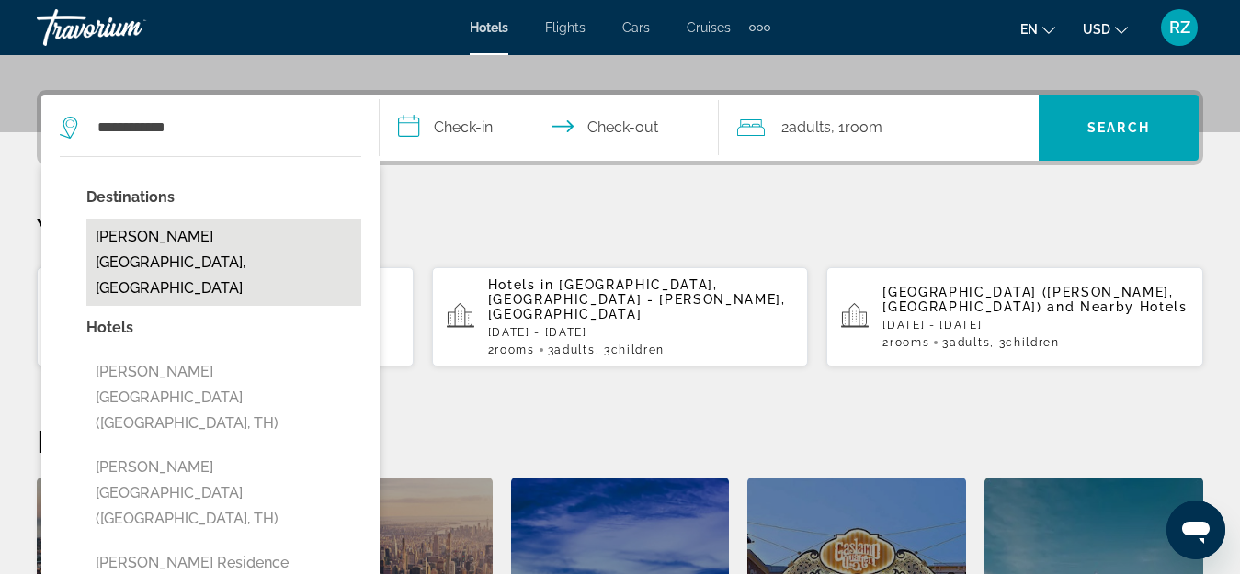
click at [237, 236] on button "[PERSON_NAME][GEOGRAPHIC_DATA], [GEOGRAPHIC_DATA]" at bounding box center [223, 263] width 275 height 86
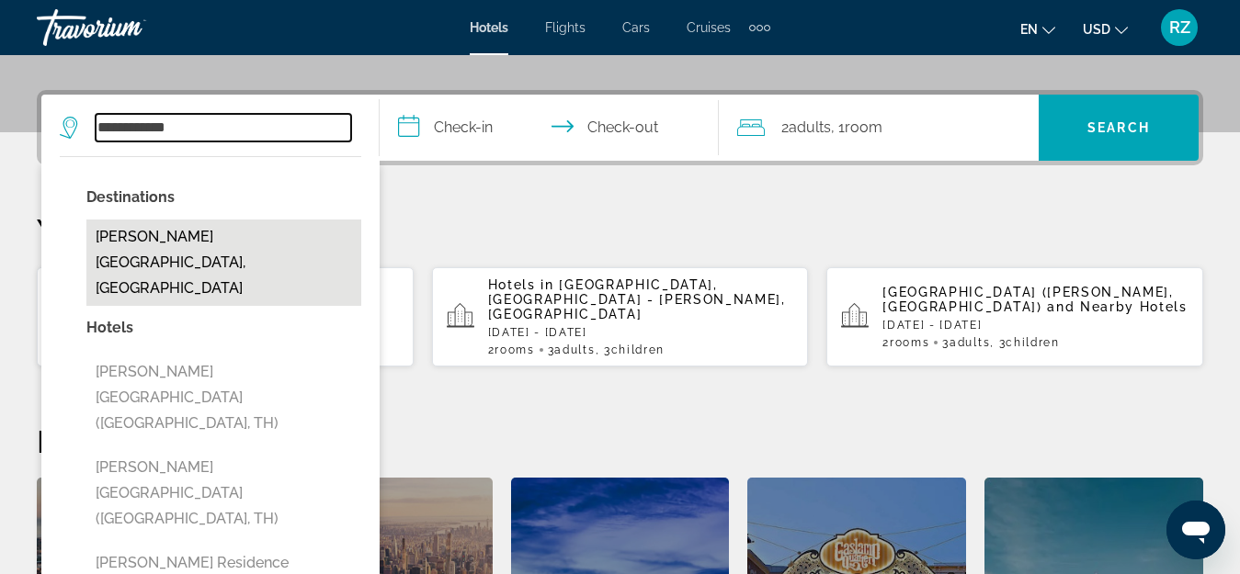
type input "**********"
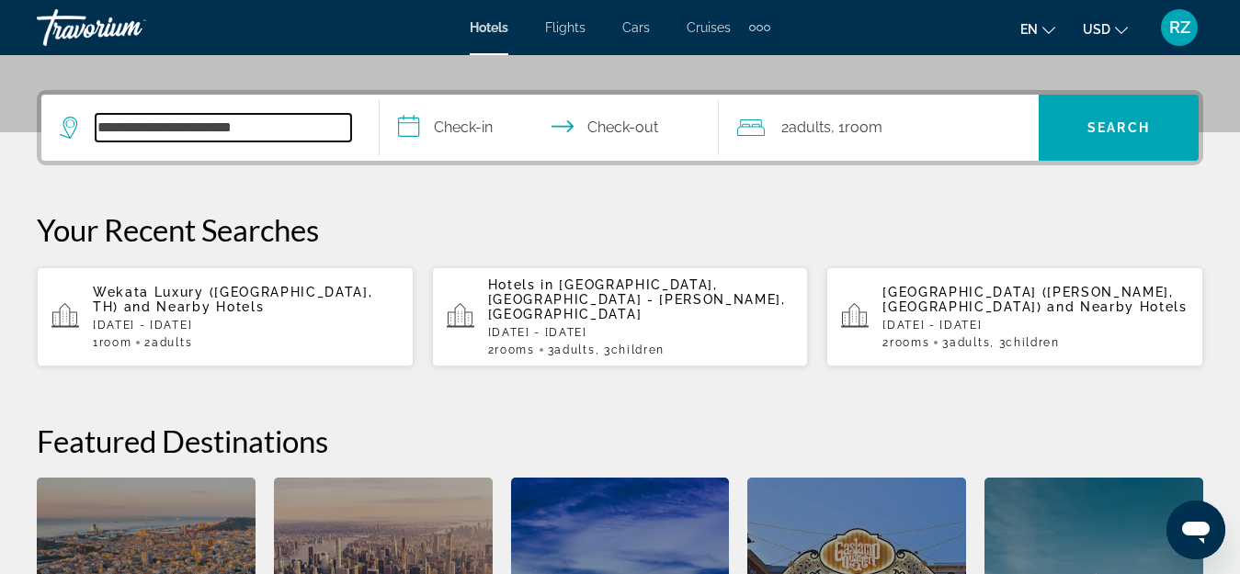
scroll to position [449, 0]
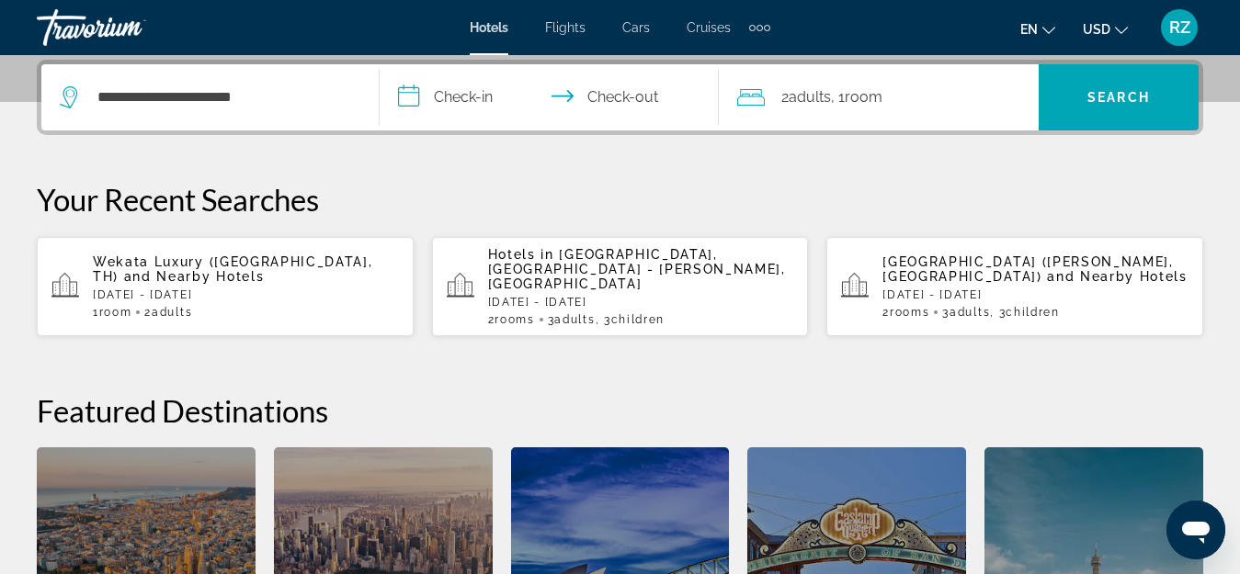
click at [457, 96] on input "**********" at bounding box center [553, 100] width 346 height 72
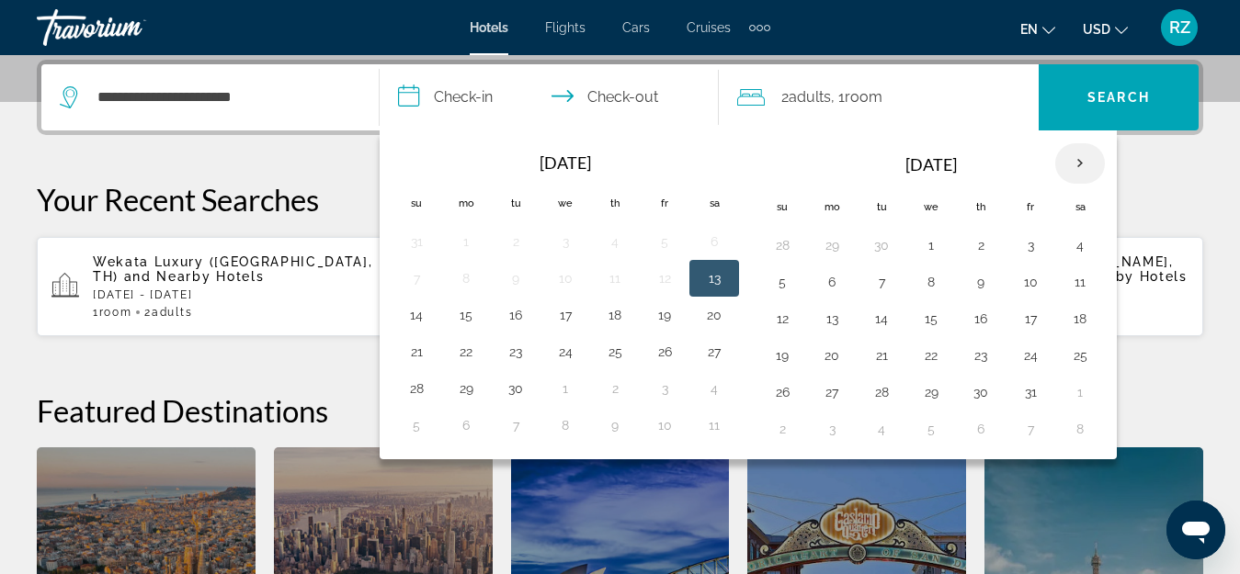
click at [1088, 160] on th "Next month" at bounding box center [1080, 163] width 50 height 40
drag, startPoint x: 822, startPoint y: 242, endPoint x: 833, endPoint y: 244, distance: 11.4
click at [823, 242] on button "1" at bounding box center [831, 245] width 29 height 26
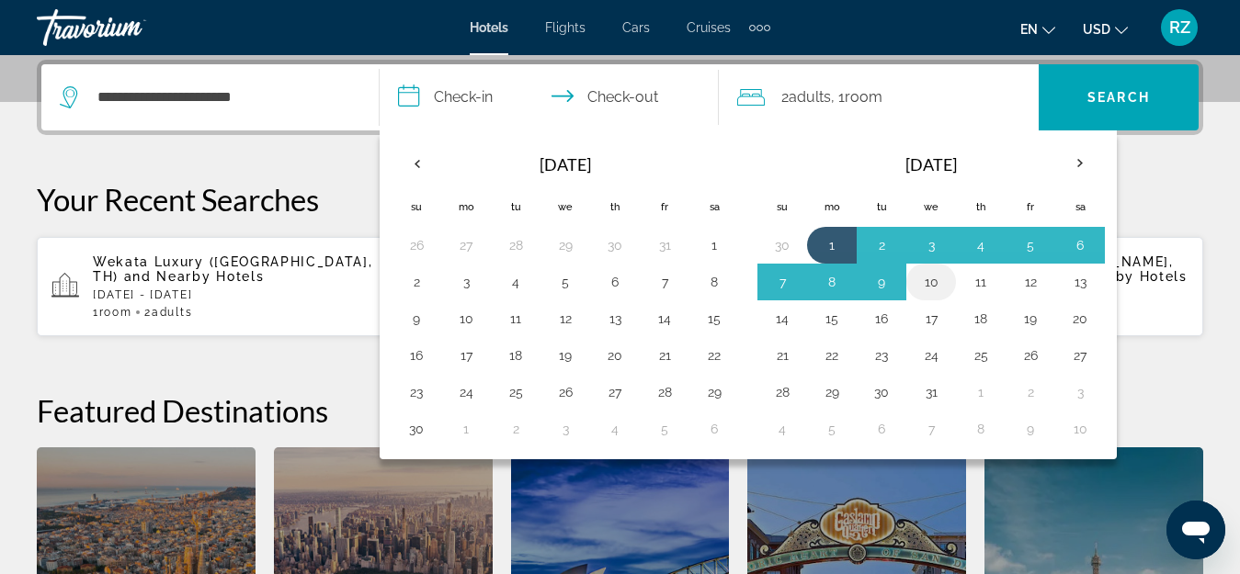
click at [934, 281] on button "10" at bounding box center [930, 282] width 29 height 26
type input "**********"
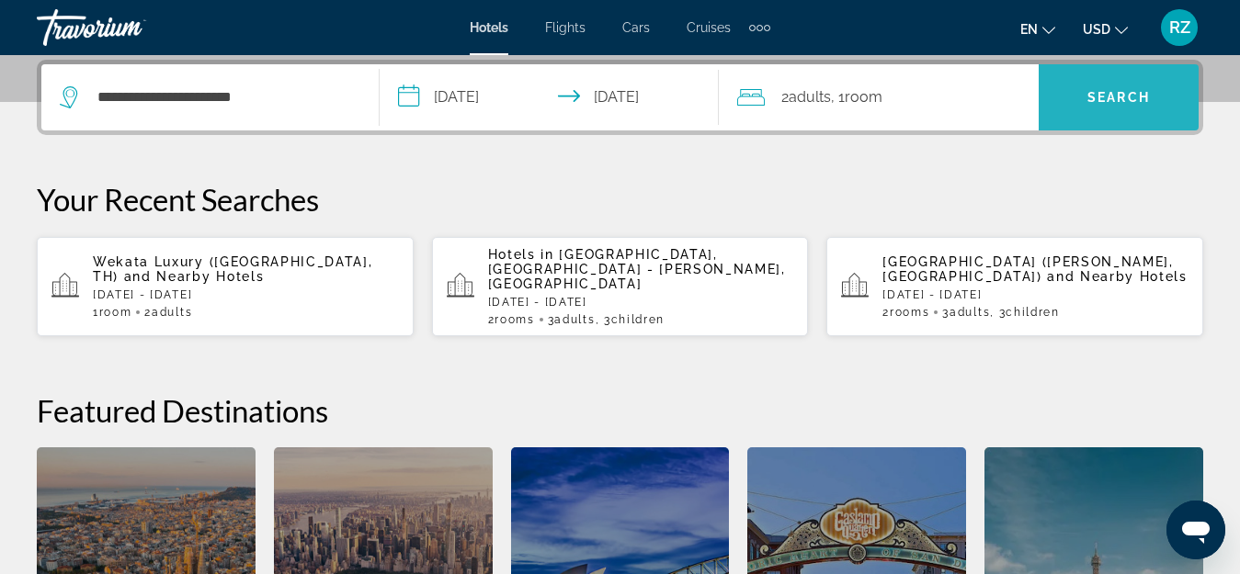
click at [1123, 97] on span "Search" at bounding box center [1118, 97] width 62 height 15
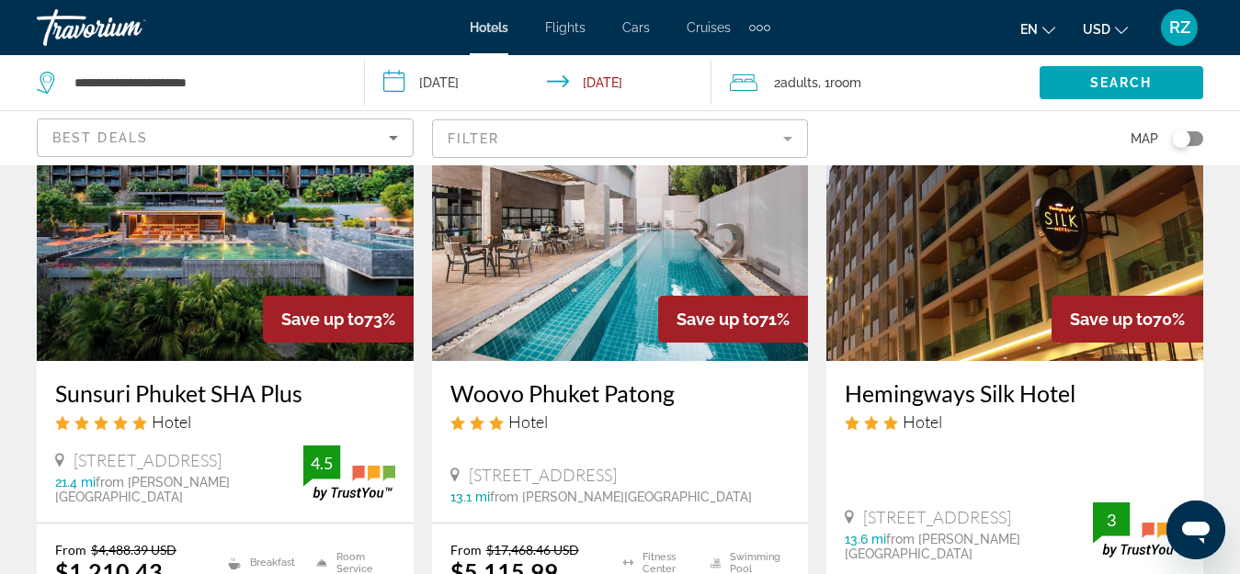
scroll to position [1011, 0]
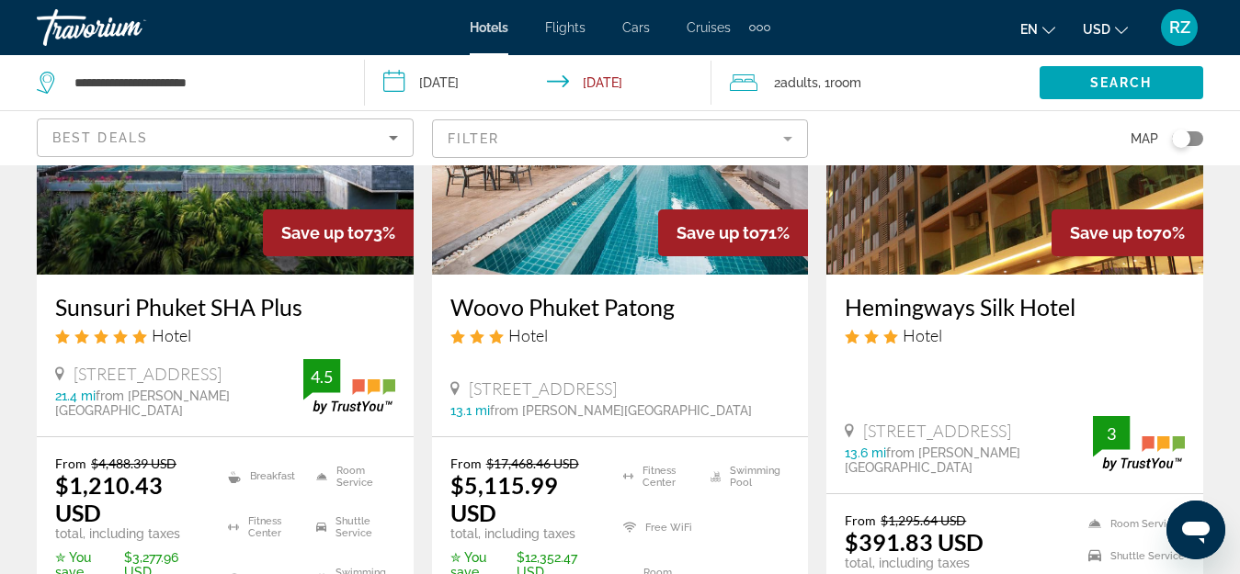
click at [253, 143] on div "Best Deals" at bounding box center [220, 138] width 336 height 22
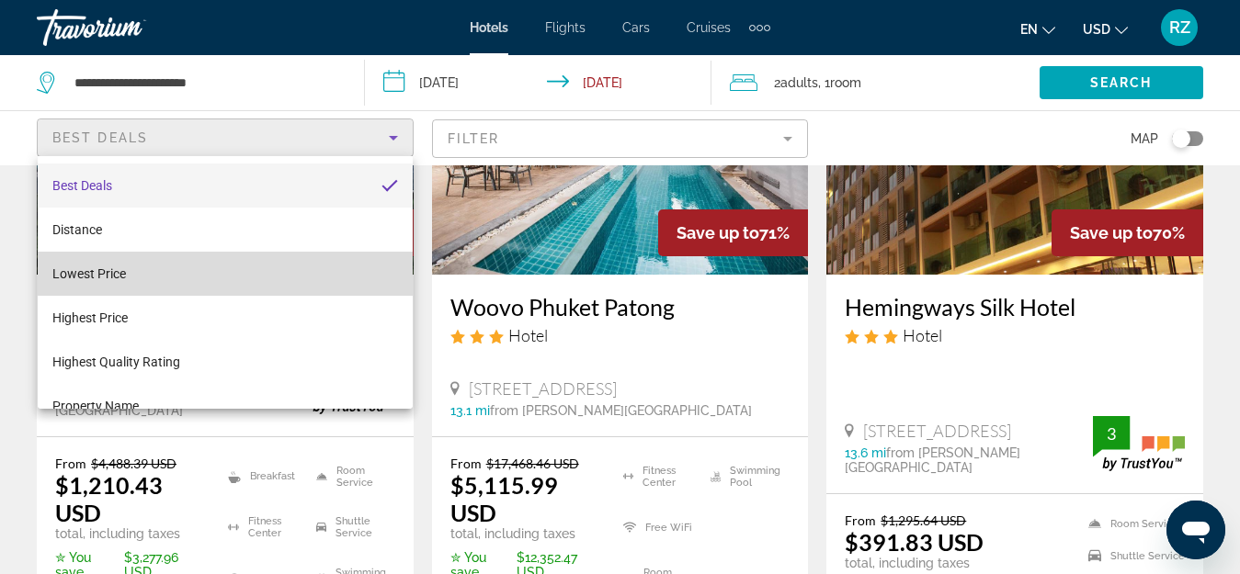
click at [228, 270] on mat-option "Lowest Price" at bounding box center [225, 274] width 375 height 44
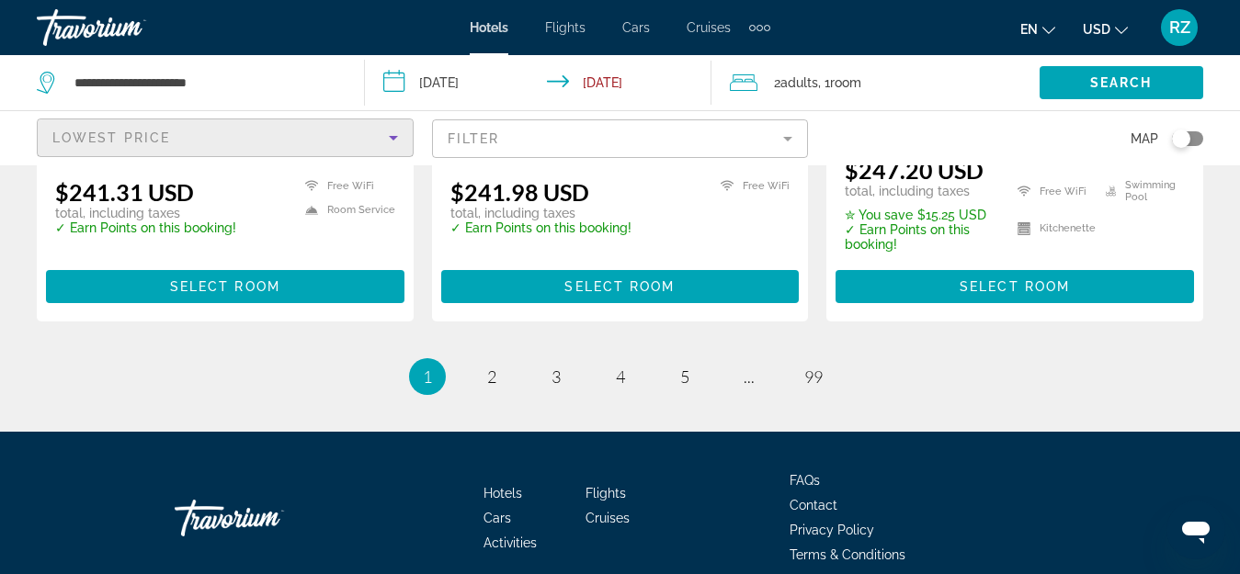
scroll to position [2642, 0]
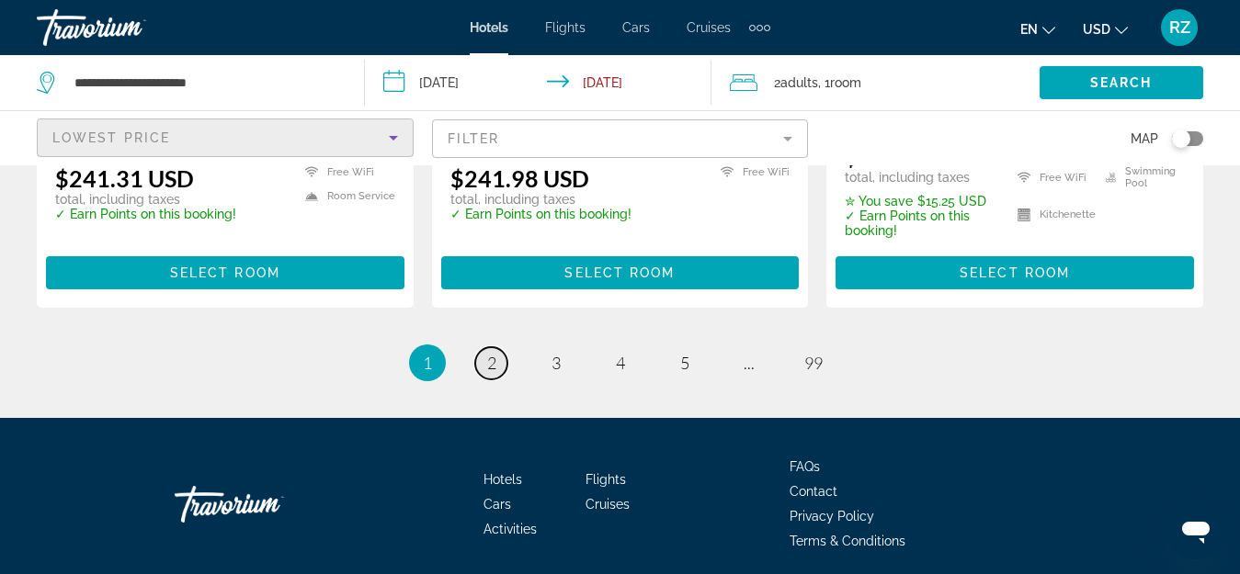
click at [493, 353] on span "2" at bounding box center [491, 363] width 9 height 20
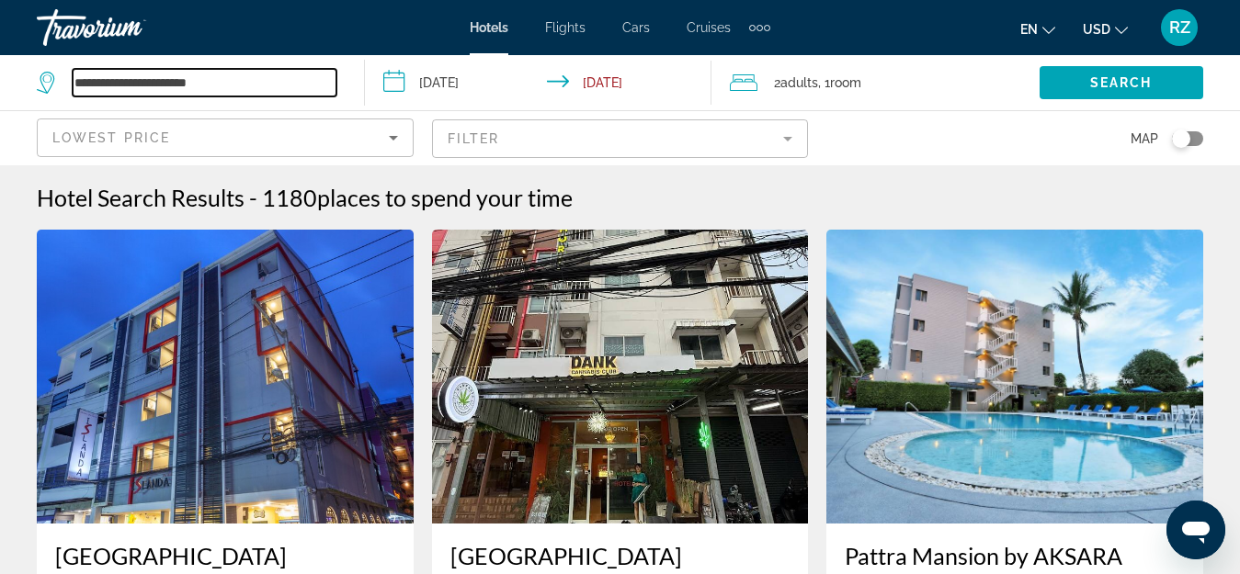
drag, startPoint x: 257, startPoint y: 89, endPoint x: 0, endPoint y: 68, distance: 258.2
click at [0, 68] on app-destination-search "**********" at bounding box center [182, 82] width 365 height 55
type input "*"
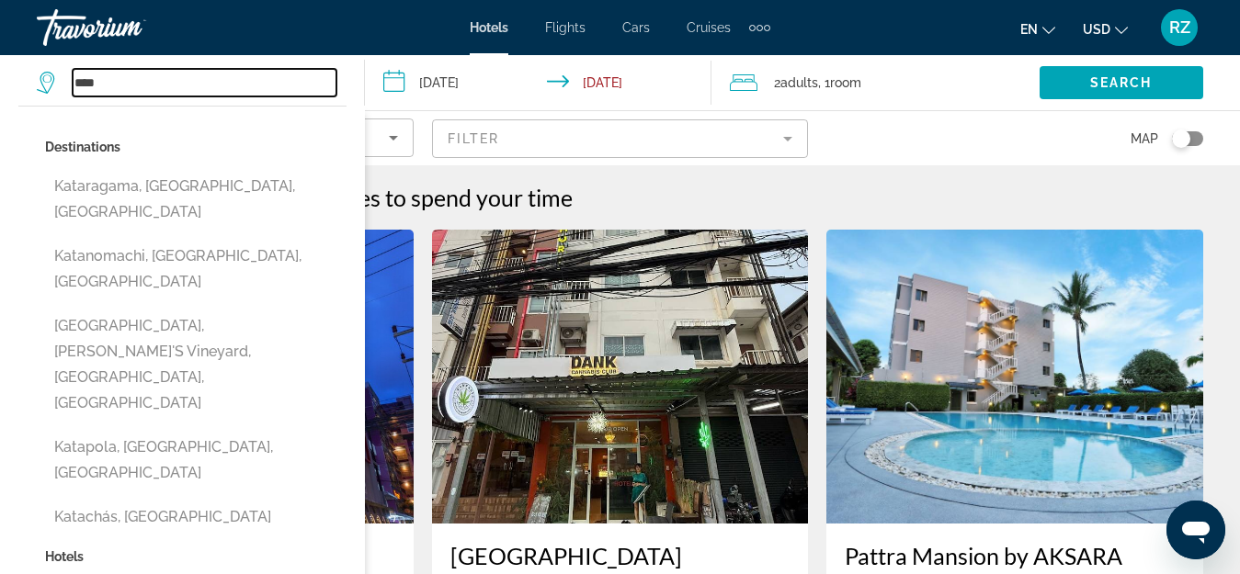
drag, startPoint x: 198, startPoint y: 85, endPoint x: 17, endPoint y: 72, distance: 182.5
click at [17, 74] on app-destination-search "**** Destinations [GEOGRAPHIC_DATA], [GEOGRAPHIC_DATA], [GEOGRAPHIC_DATA] [PERS…" at bounding box center [182, 82] width 365 height 55
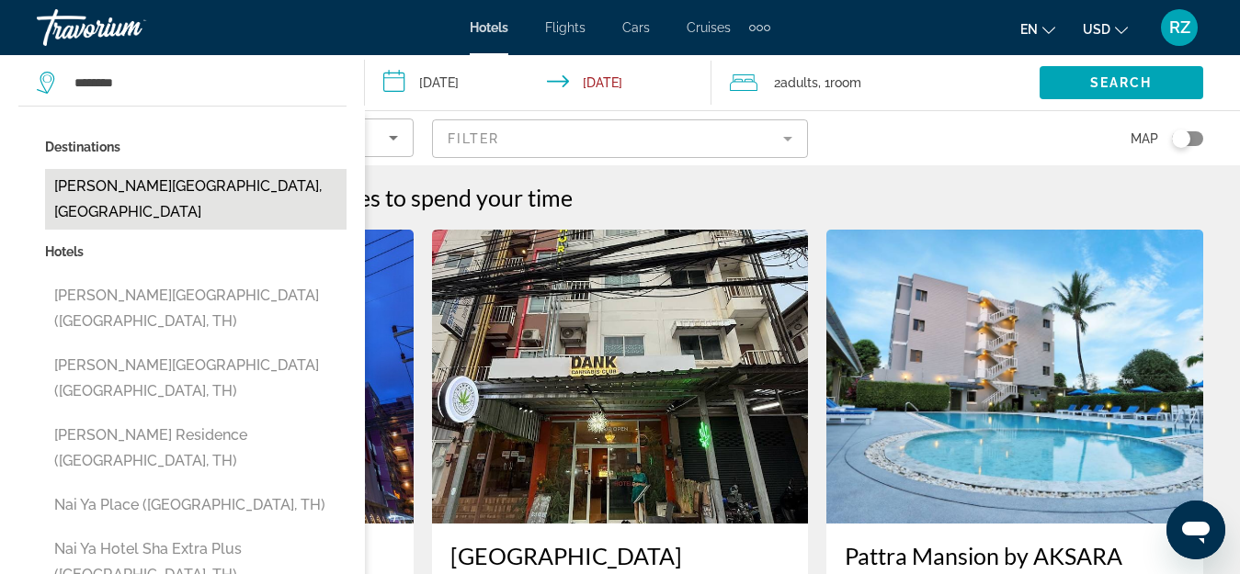
click at [224, 187] on button "[PERSON_NAME][GEOGRAPHIC_DATA], [GEOGRAPHIC_DATA]" at bounding box center [195, 199] width 301 height 61
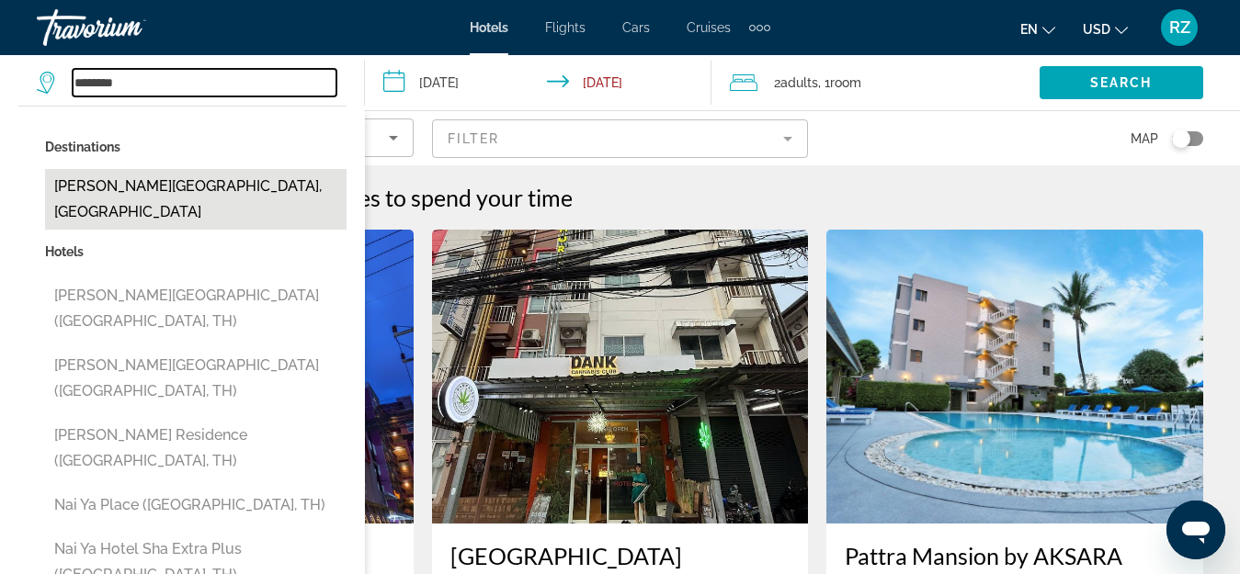
type input "**********"
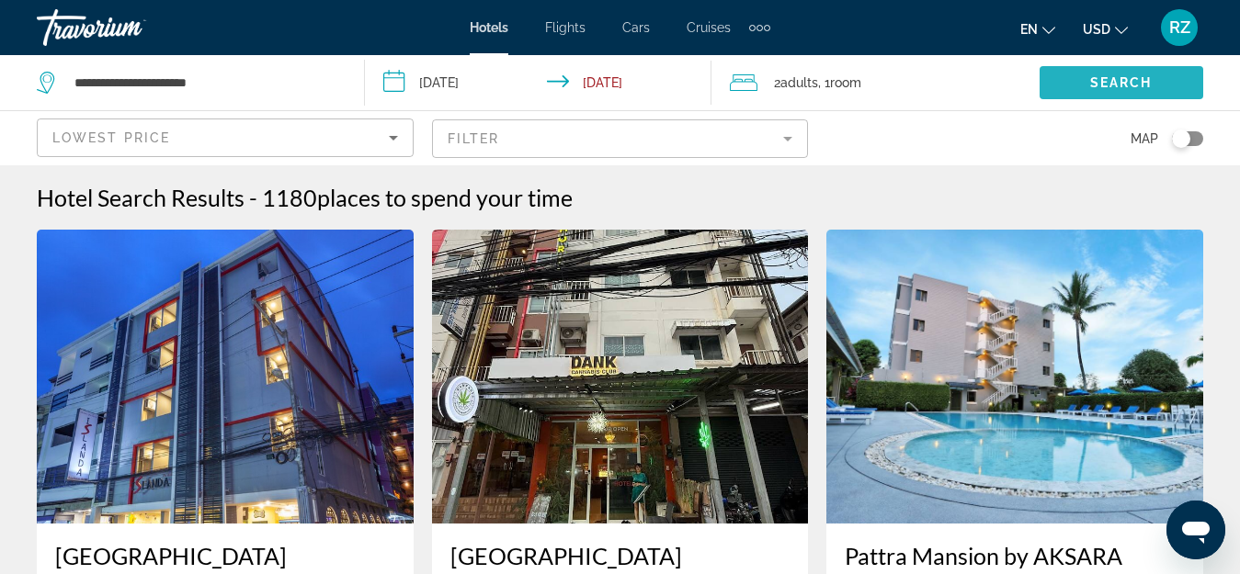
click at [1139, 79] on span "Search" at bounding box center [1121, 82] width 62 height 15
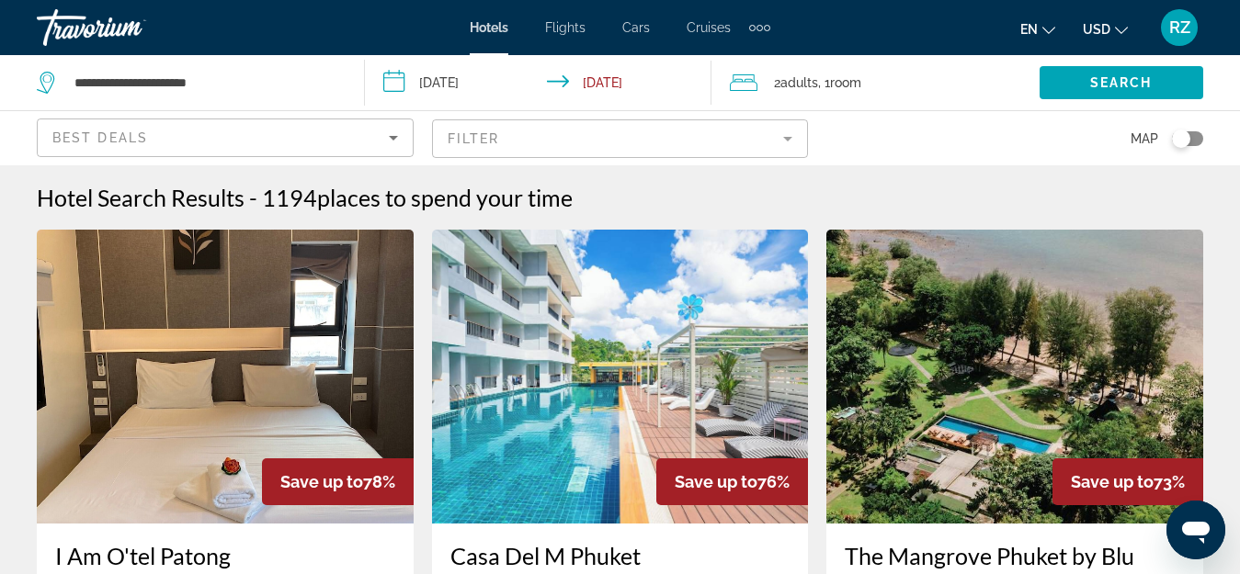
click at [549, 132] on mat-form-field "Filter" at bounding box center [620, 138] width 377 height 39
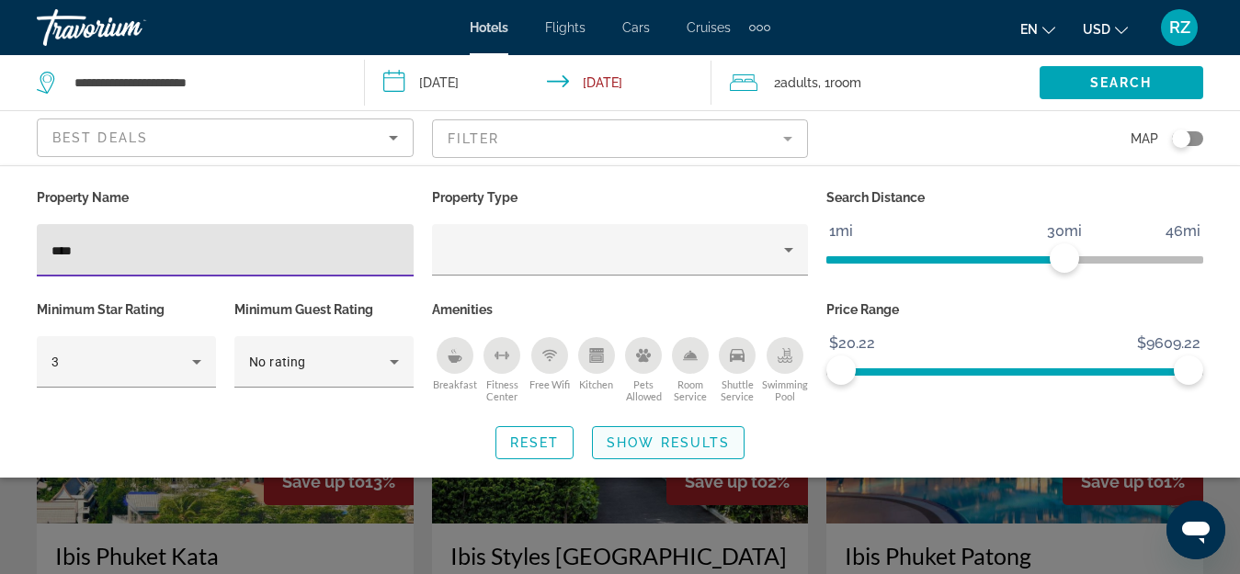
type input "****"
click at [662, 436] on span "Show Results" at bounding box center [667, 443] width 123 height 15
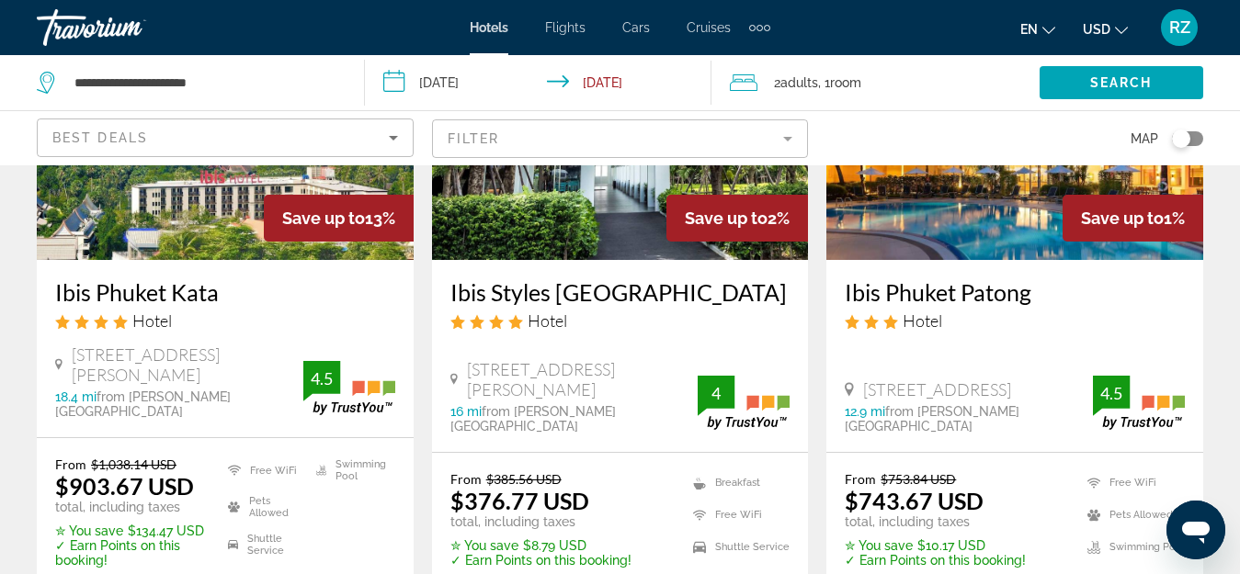
scroll to position [368, 0]
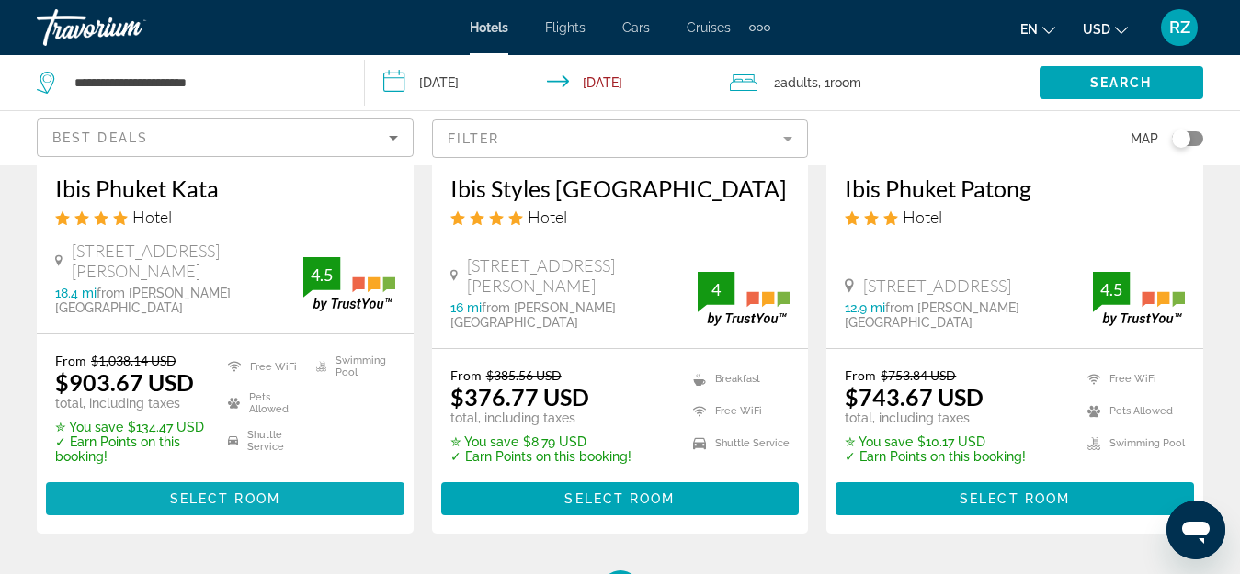
click at [232, 492] on span "Select Room" at bounding box center [225, 499] width 110 height 15
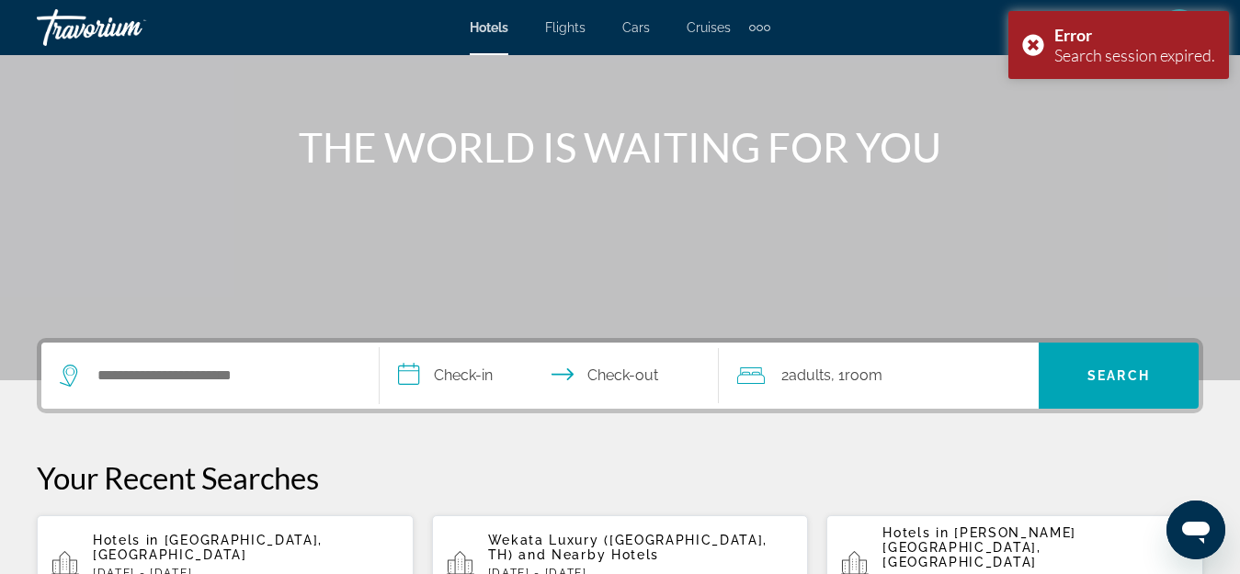
scroll to position [184, 0]
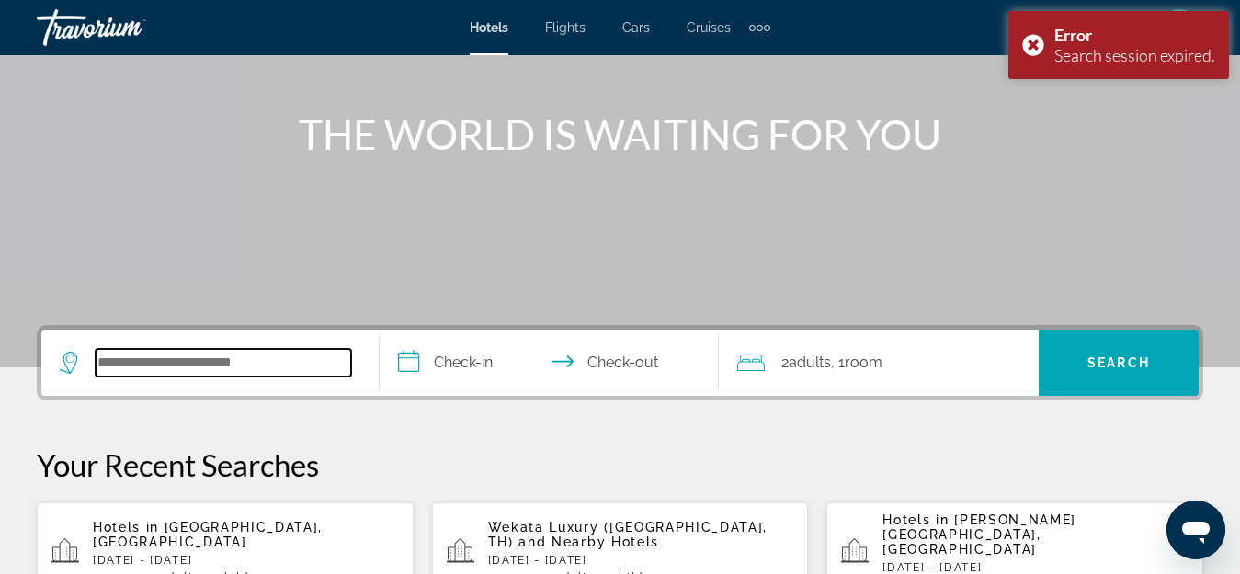
click at [244, 363] on input "Search widget" at bounding box center [223, 363] width 255 height 28
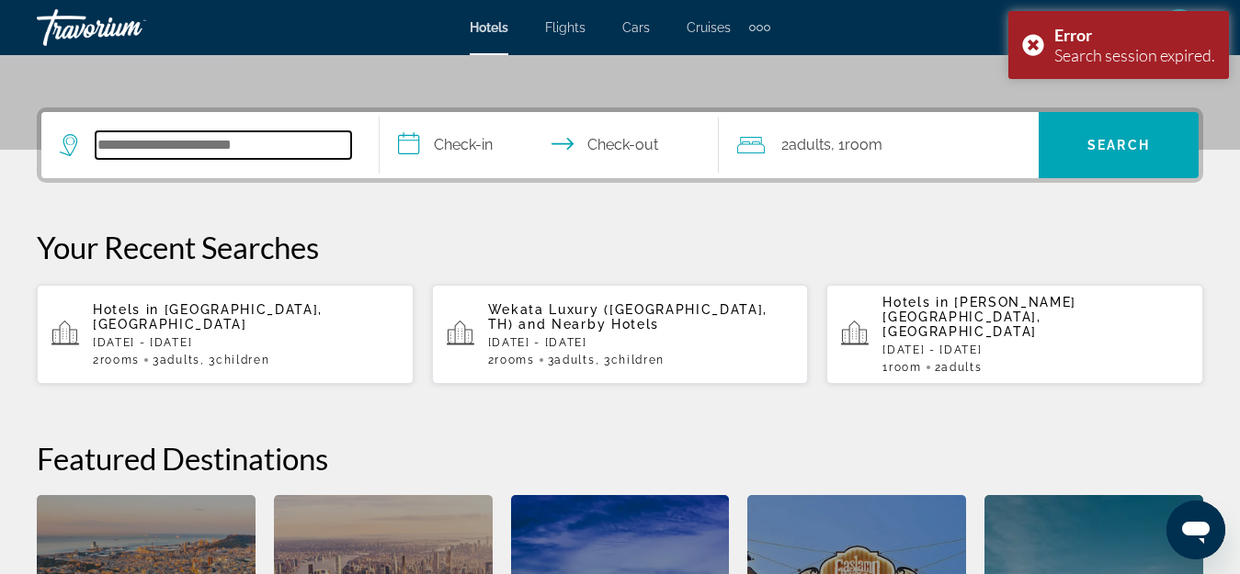
scroll to position [449, 0]
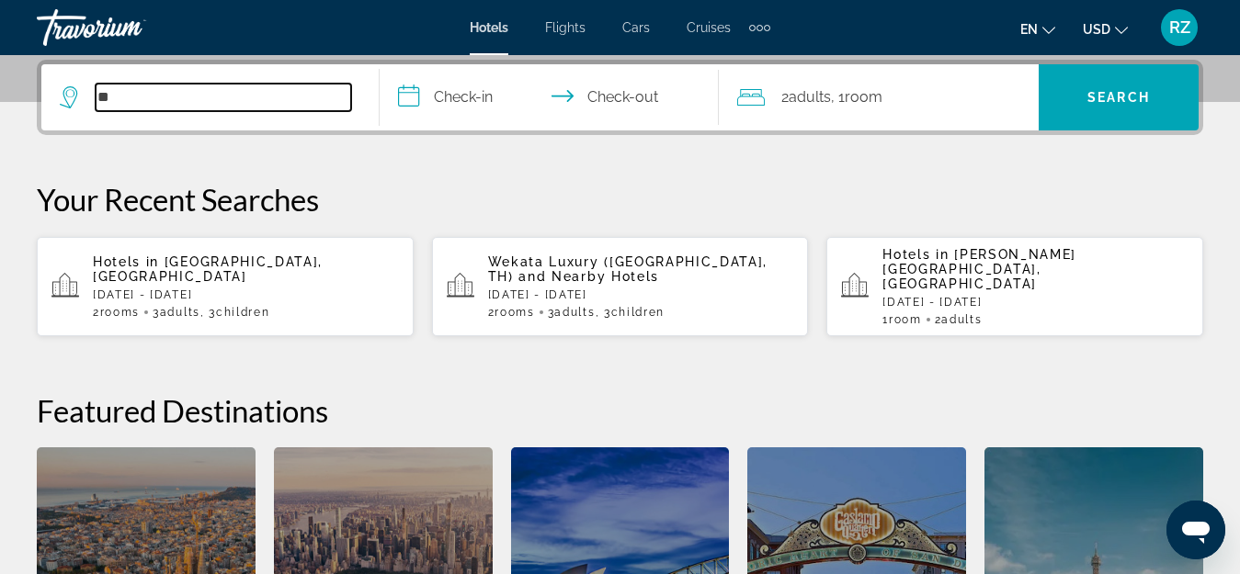
type input "*"
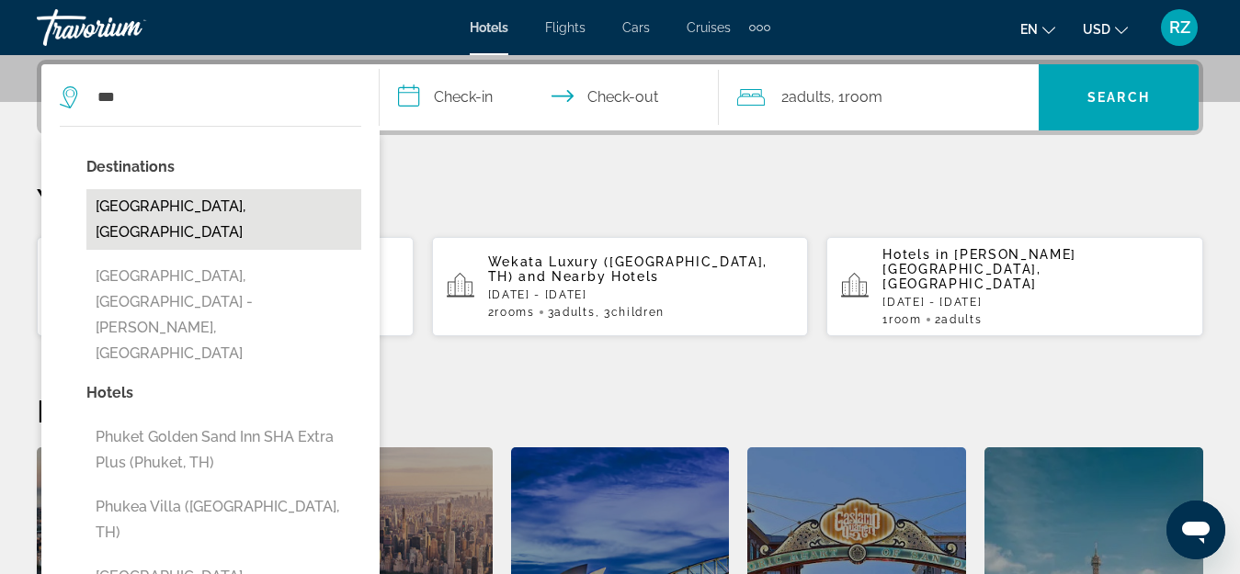
click at [307, 207] on button "[GEOGRAPHIC_DATA], [GEOGRAPHIC_DATA]" at bounding box center [223, 219] width 275 height 61
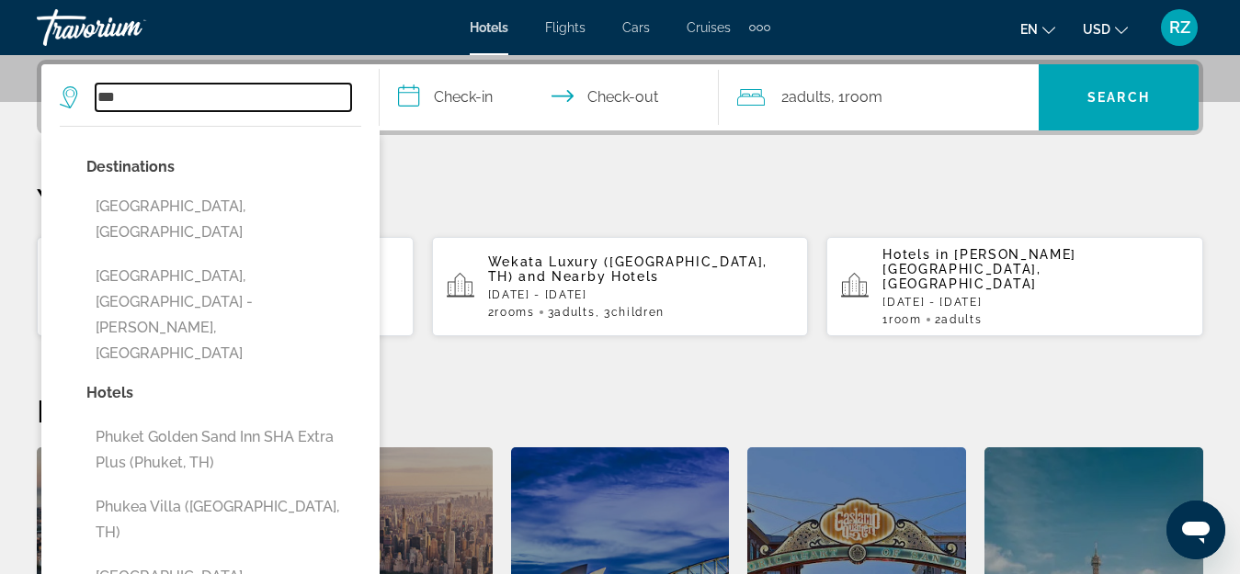
type input "**********"
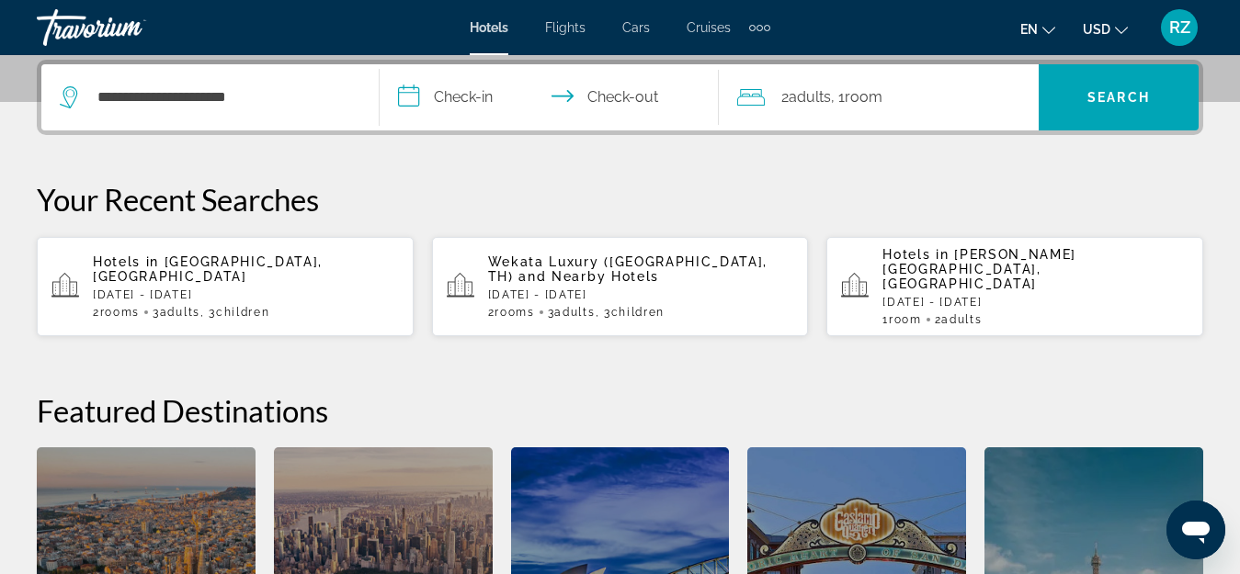
click at [457, 97] on input "**********" at bounding box center [553, 100] width 346 height 72
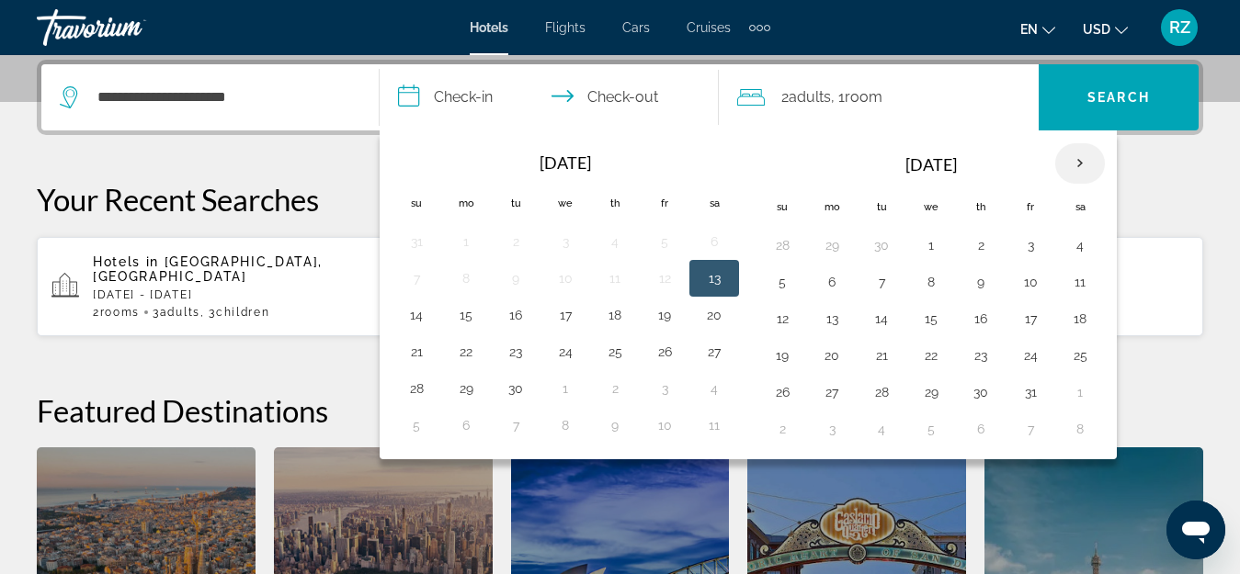
click at [1082, 167] on th "Next month" at bounding box center [1080, 163] width 50 height 40
drag, startPoint x: 465, startPoint y: 244, endPoint x: 553, endPoint y: 266, distance: 90.7
click at [469, 246] on button "1" at bounding box center [465, 245] width 29 height 26
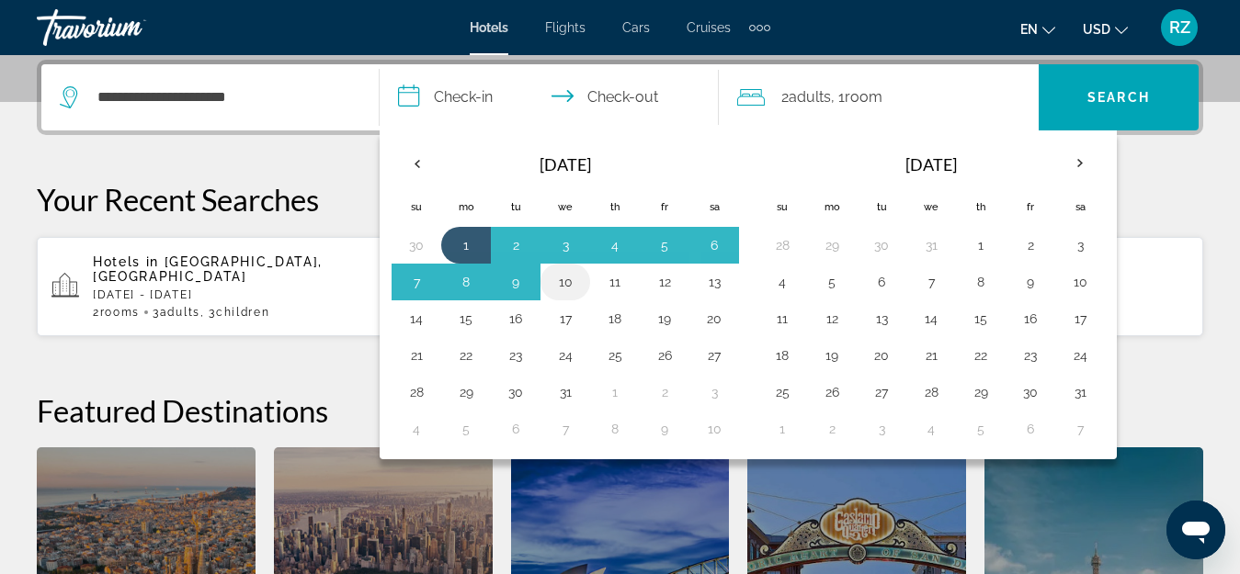
click at [574, 283] on button "10" at bounding box center [564, 282] width 29 height 26
type input "**********"
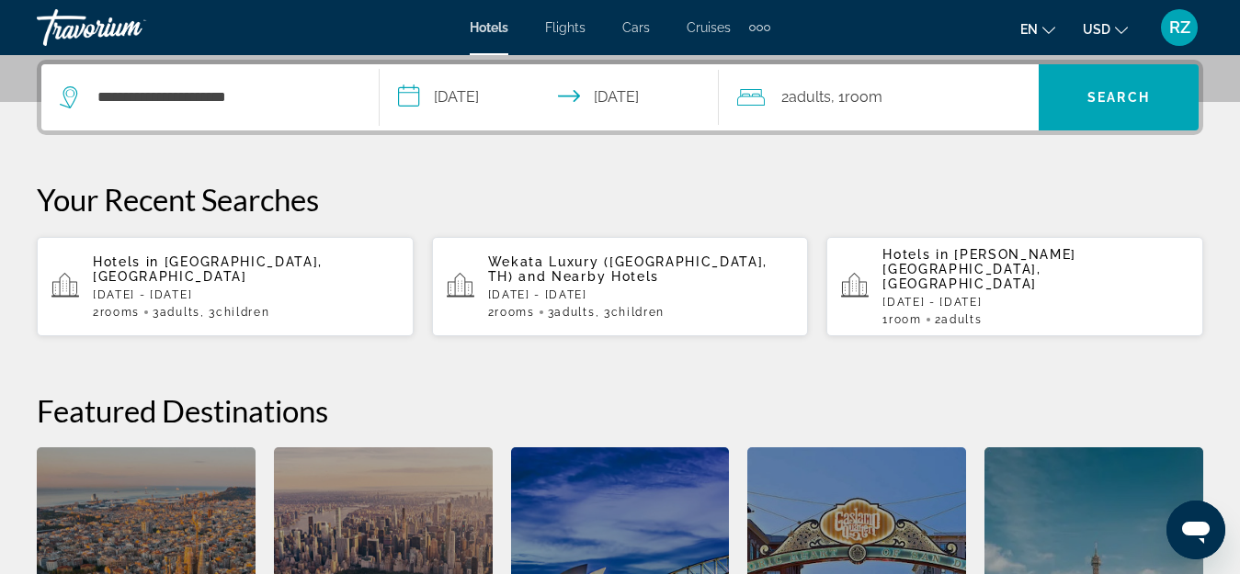
click at [874, 83] on div "2 Adult Adults , 1 Room rooms" at bounding box center [887, 97] width 301 height 66
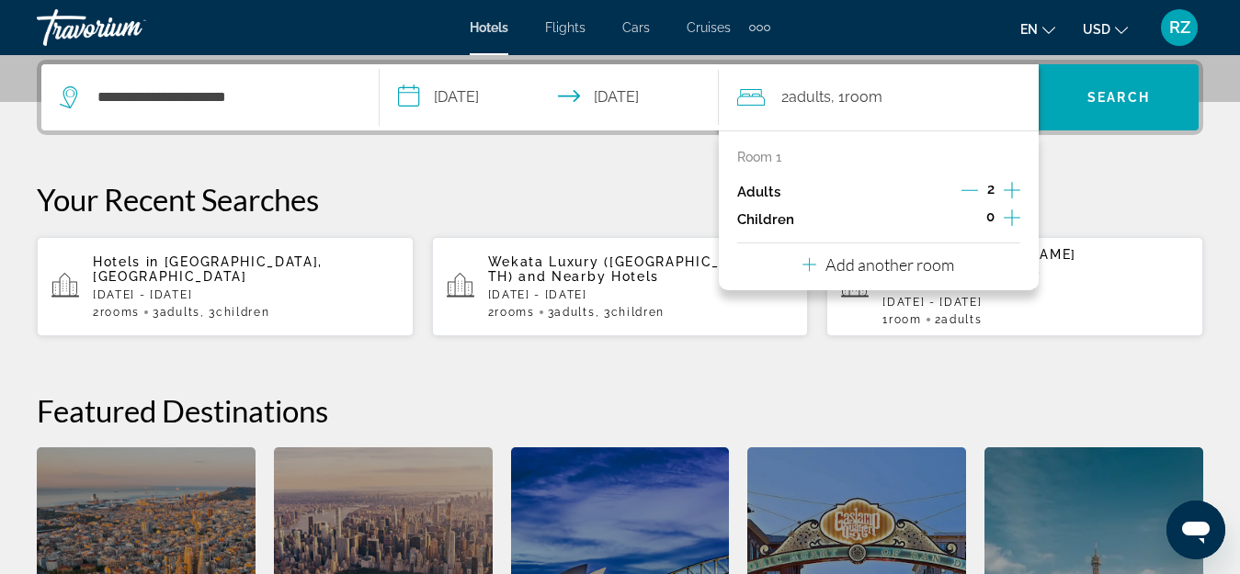
click at [946, 275] on div "Add another room" at bounding box center [878, 265] width 152 height 22
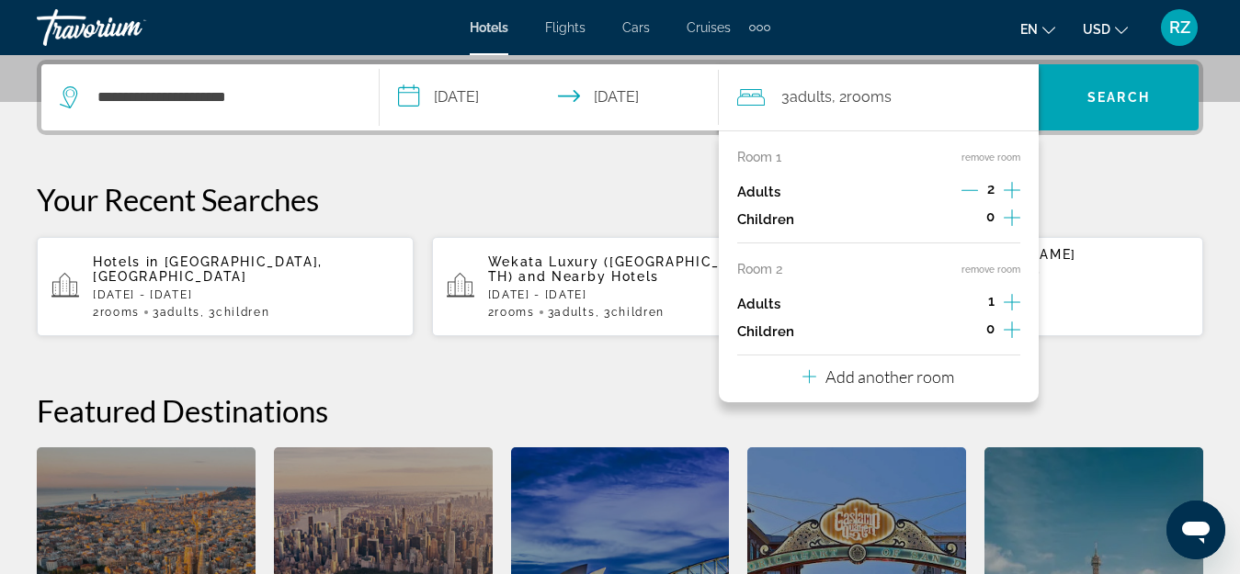
click at [1014, 210] on icon "Increment children" at bounding box center [1011, 218] width 17 height 22
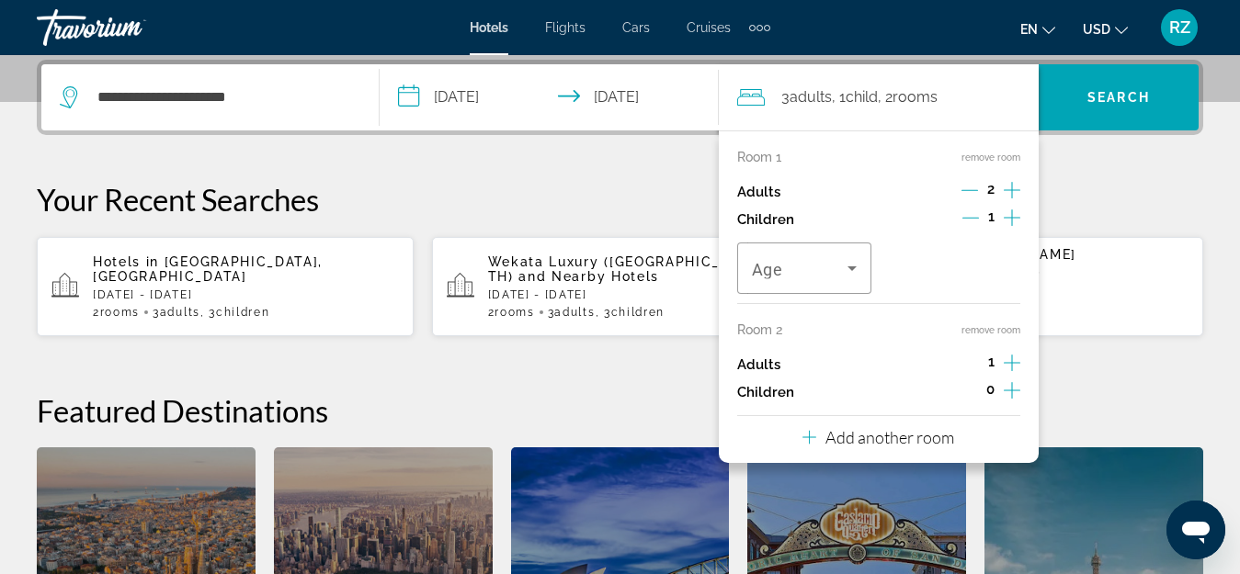
click at [1014, 210] on icon "Increment children" at bounding box center [1011, 218] width 17 height 22
click at [810, 271] on span "Travelers: 3 adults, 2 children" at bounding box center [800, 268] width 96 height 22
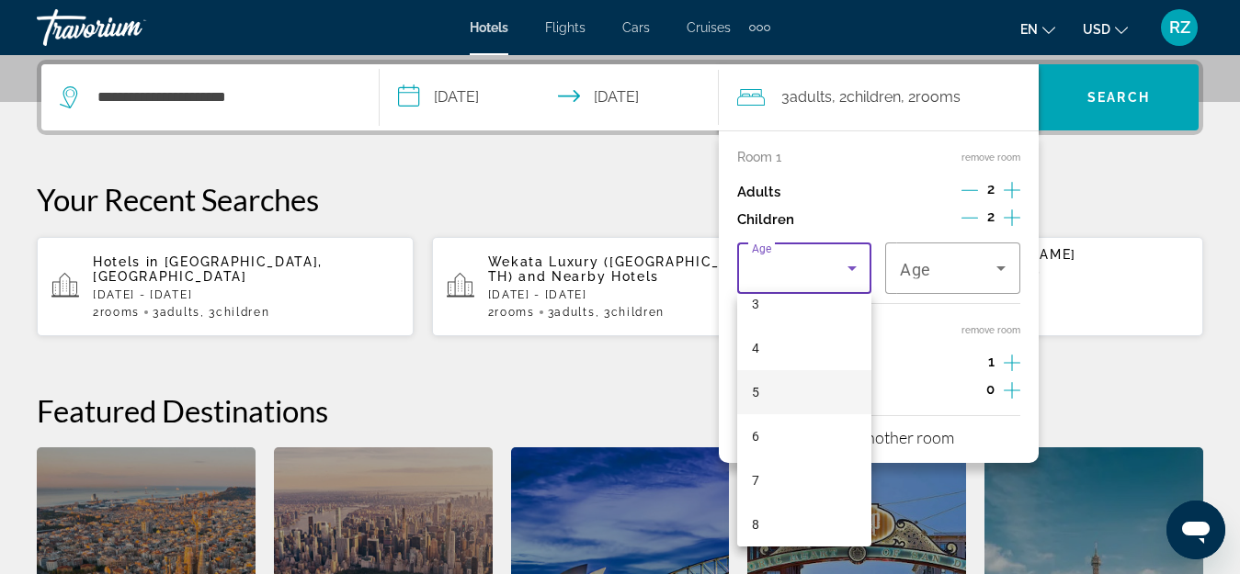
scroll to position [184, 0]
click at [789, 436] on mat-option "7" at bounding box center [804, 448] width 135 height 44
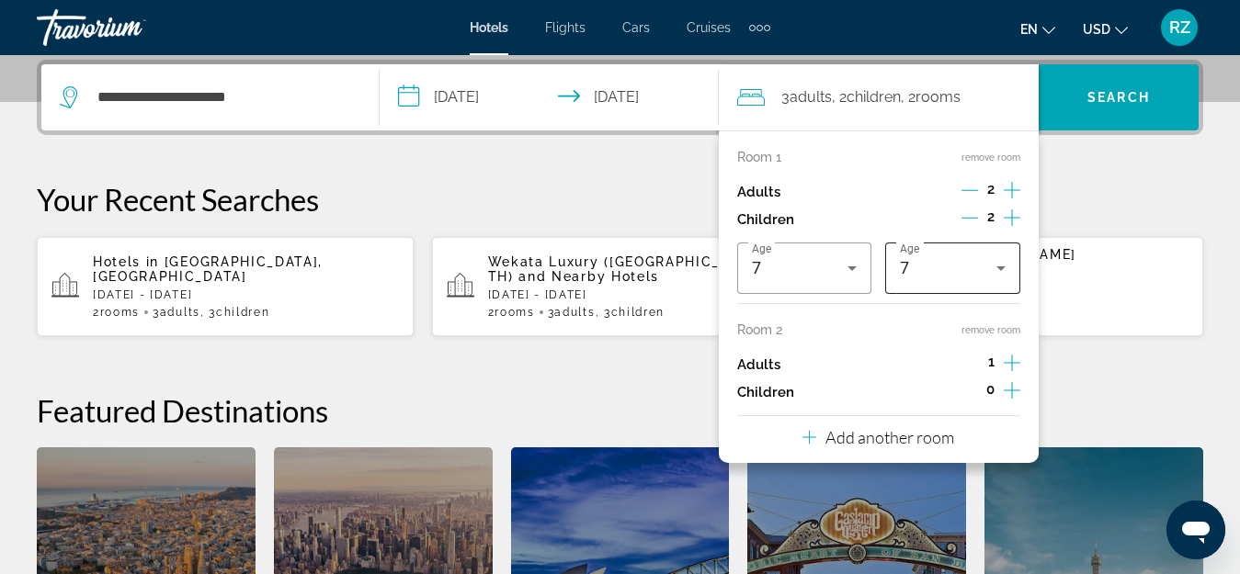
click at [935, 254] on div "7" at bounding box center [953, 268] width 106 height 51
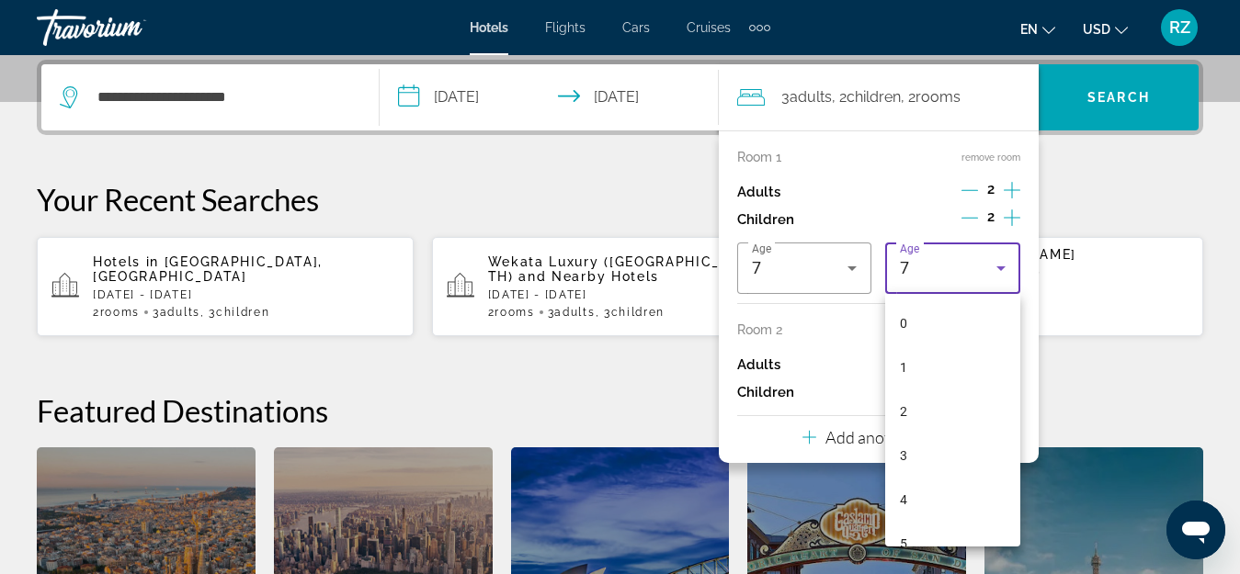
scroll to position [108, 0]
click at [937, 350] on mat-option "3" at bounding box center [952, 348] width 135 height 44
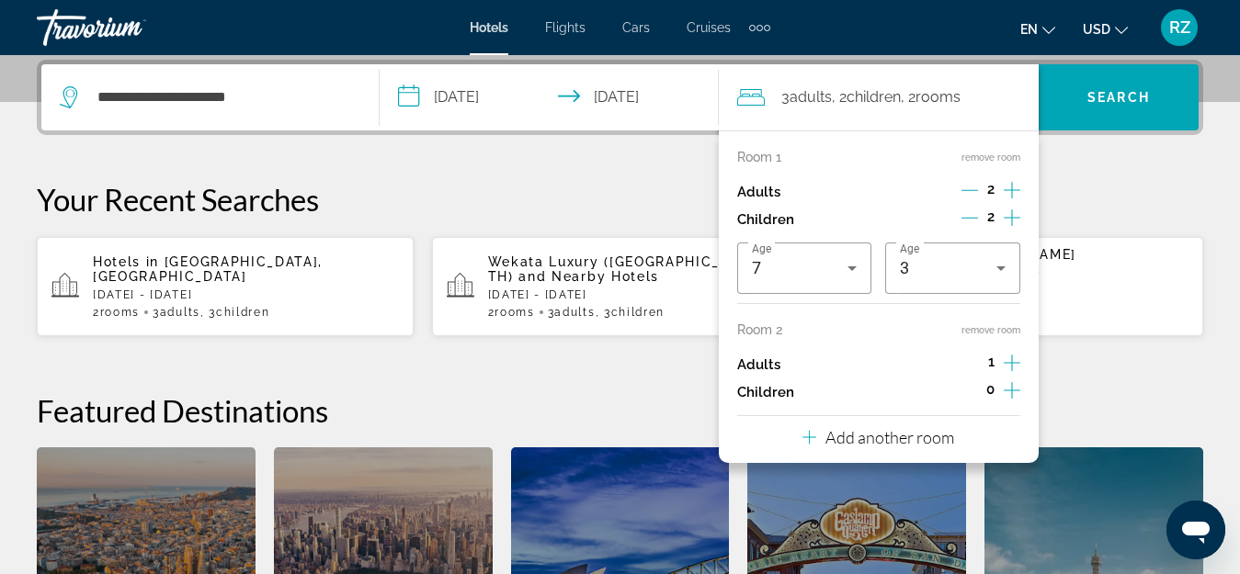
click at [1016, 388] on icon "Increment children" at bounding box center [1011, 391] width 17 height 22
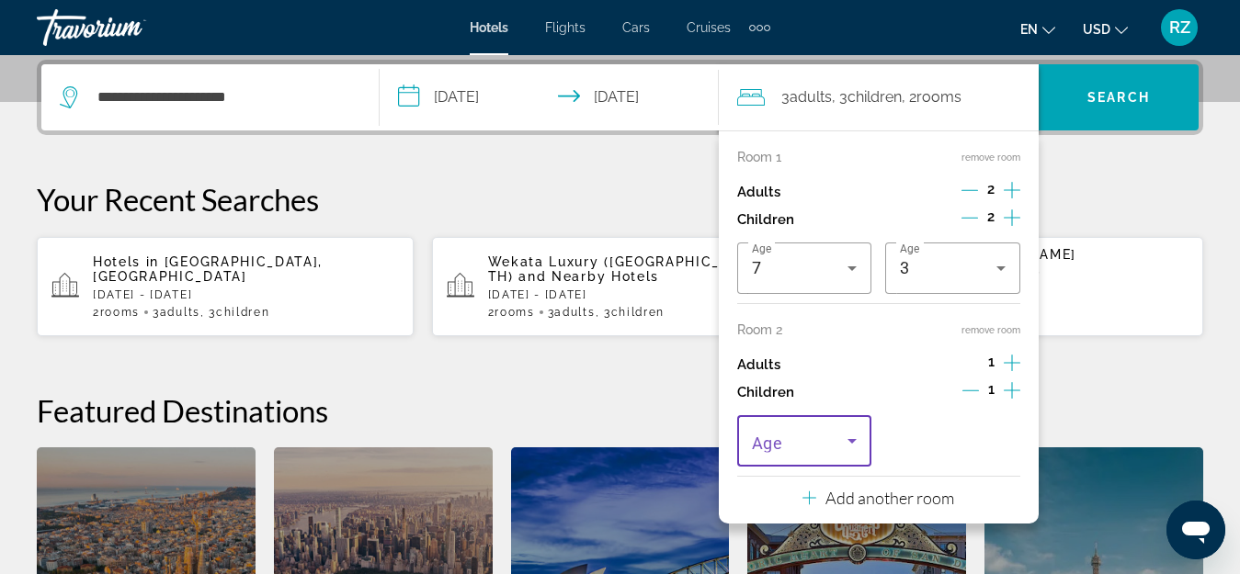
click at [833, 444] on span "Travelers: 3 adults, 3 children" at bounding box center [800, 441] width 96 height 22
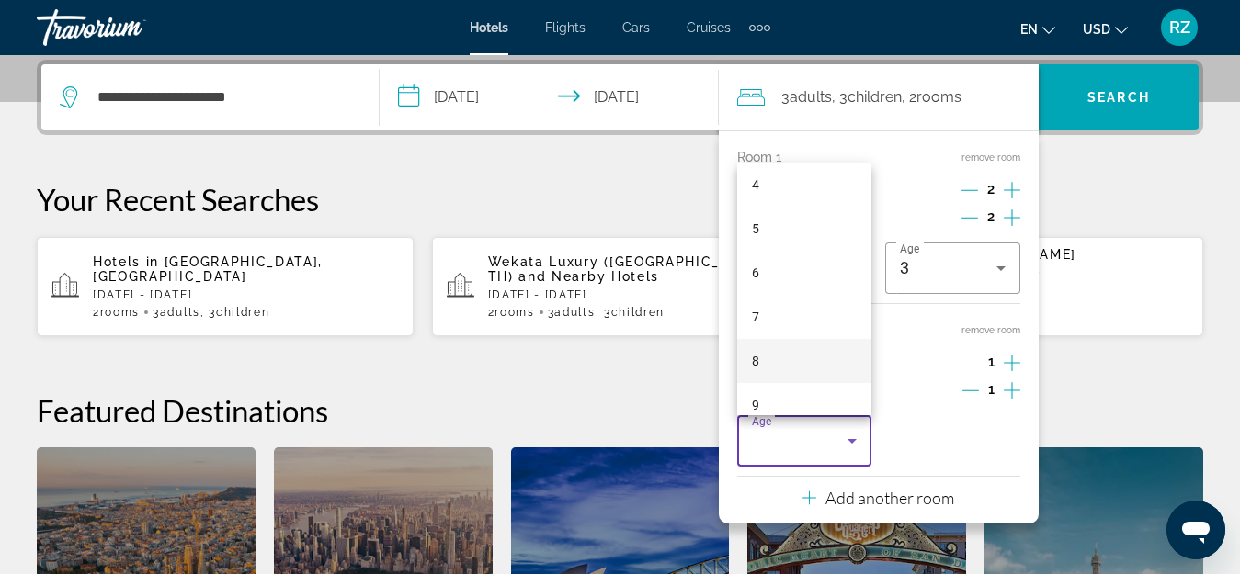
scroll to position [276, 0]
click at [799, 358] on mat-option "10" at bounding box center [804, 357] width 135 height 44
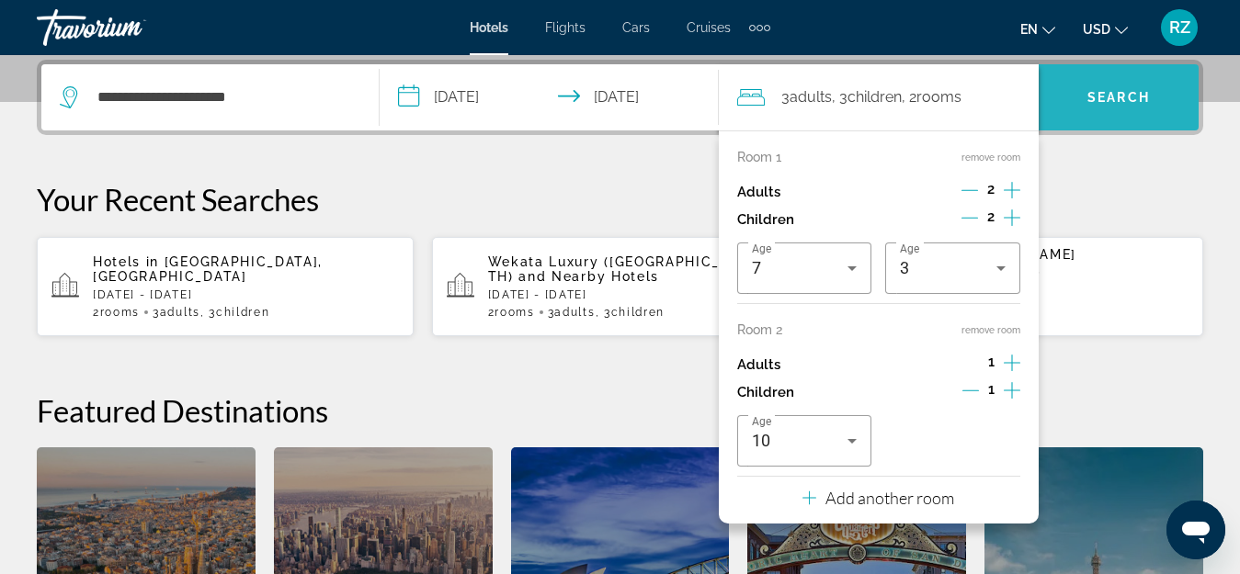
click at [1093, 108] on span "Search widget" at bounding box center [1118, 97] width 160 height 44
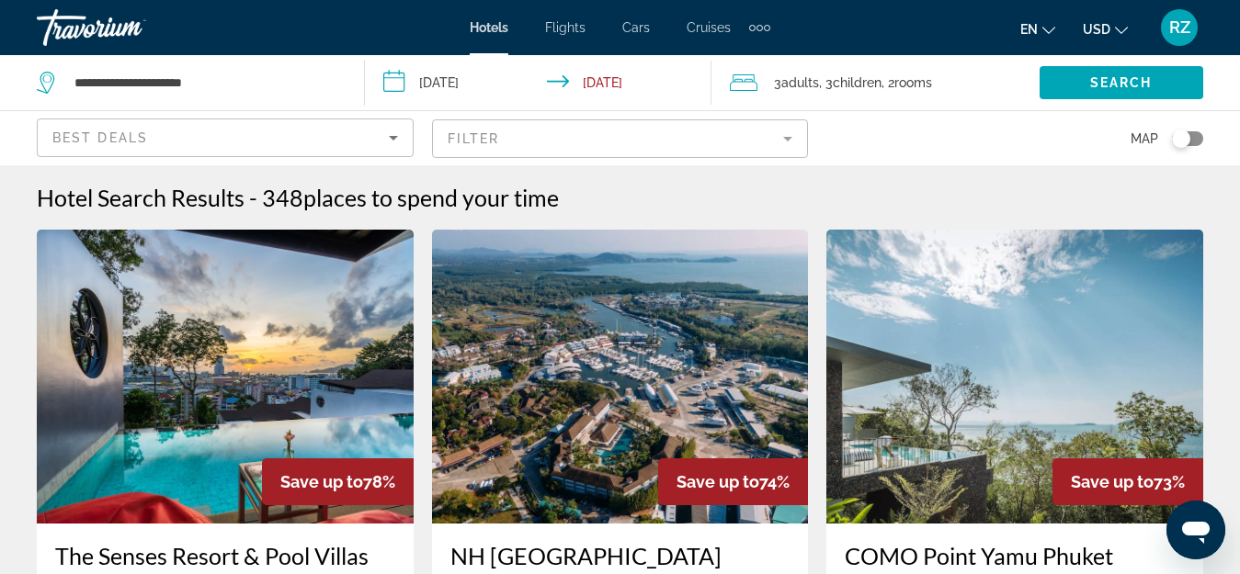
click at [527, 142] on mat-form-field "Filter" at bounding box center [620, 138] width 377 height 39
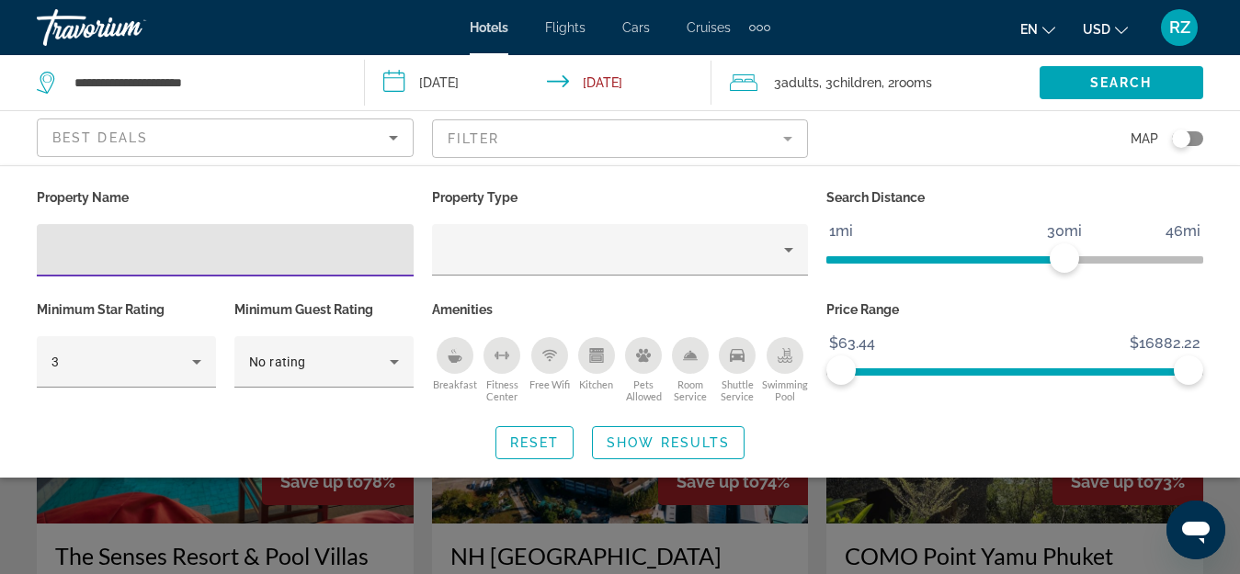
click at [264, 255] on input "Hotel Filters" at bounding box center [224, 251] width 347 height 22
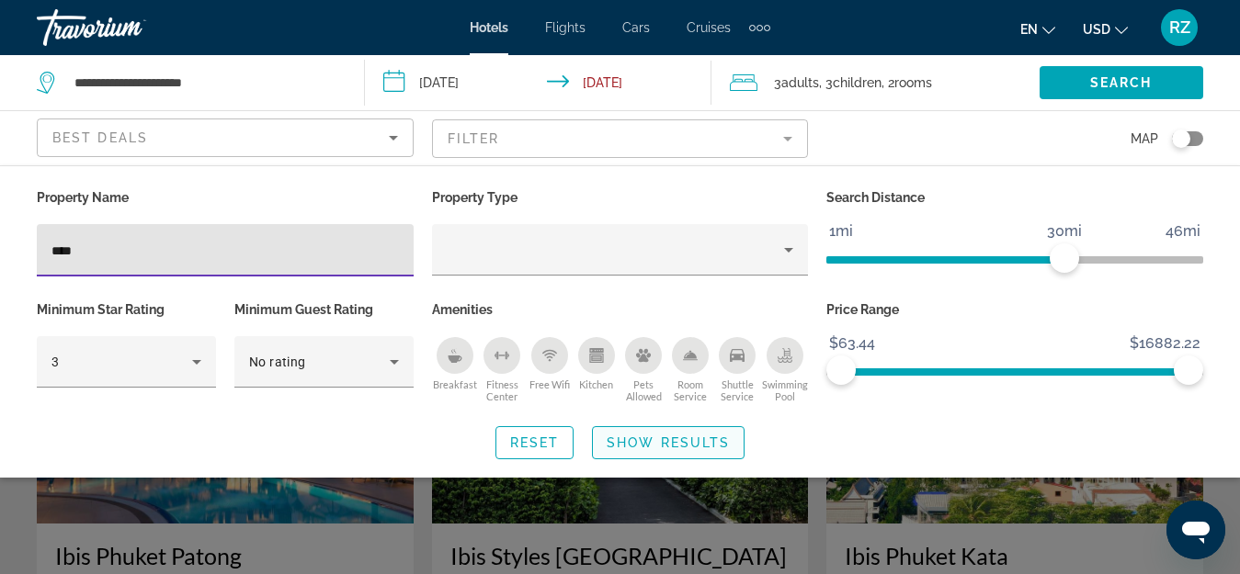
type input "****"
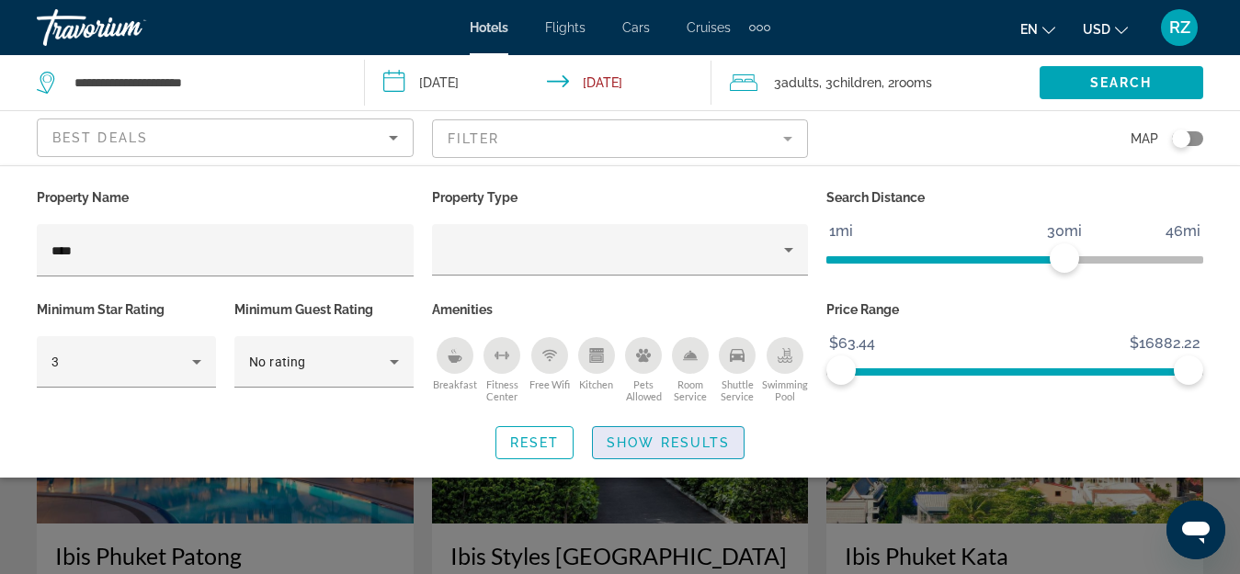
click at [636, 434] on span "Search widget" at bounding box center [668, 443] width 151 height 44
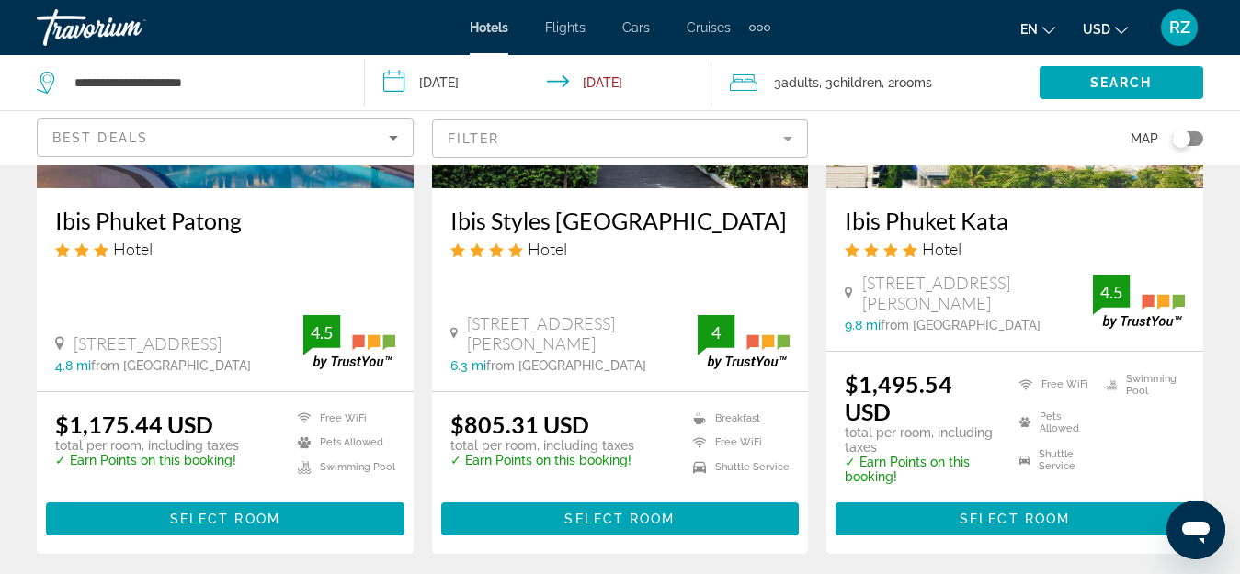
scroll to position [368, 0]
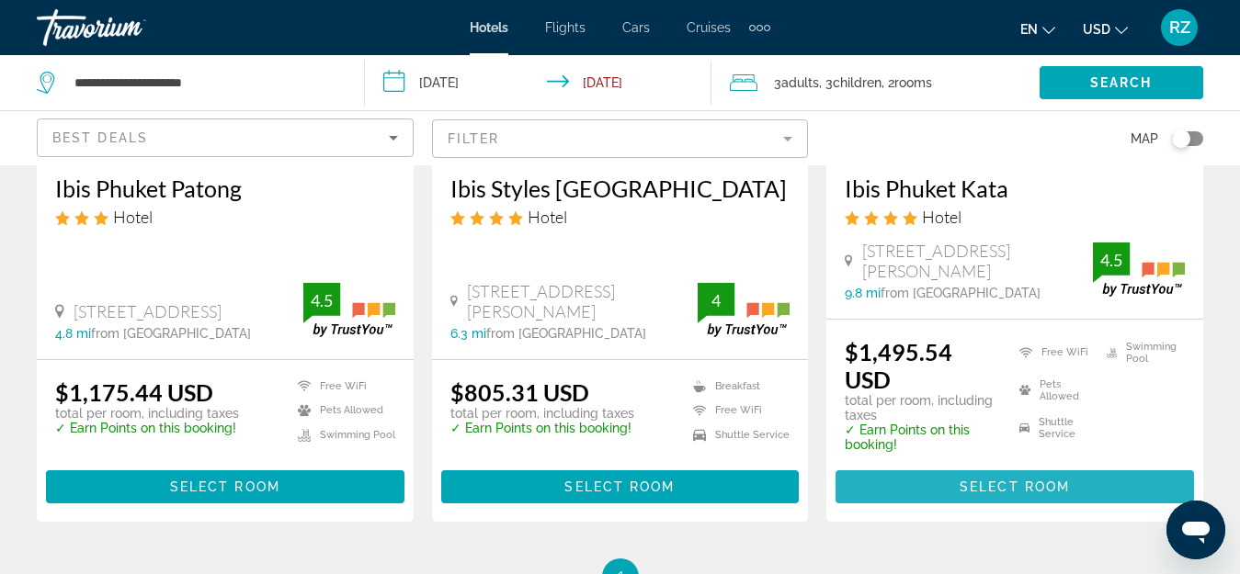
click at [949, 482] on span "Main content" at bounding box center [1014, 487] width 358 height 44
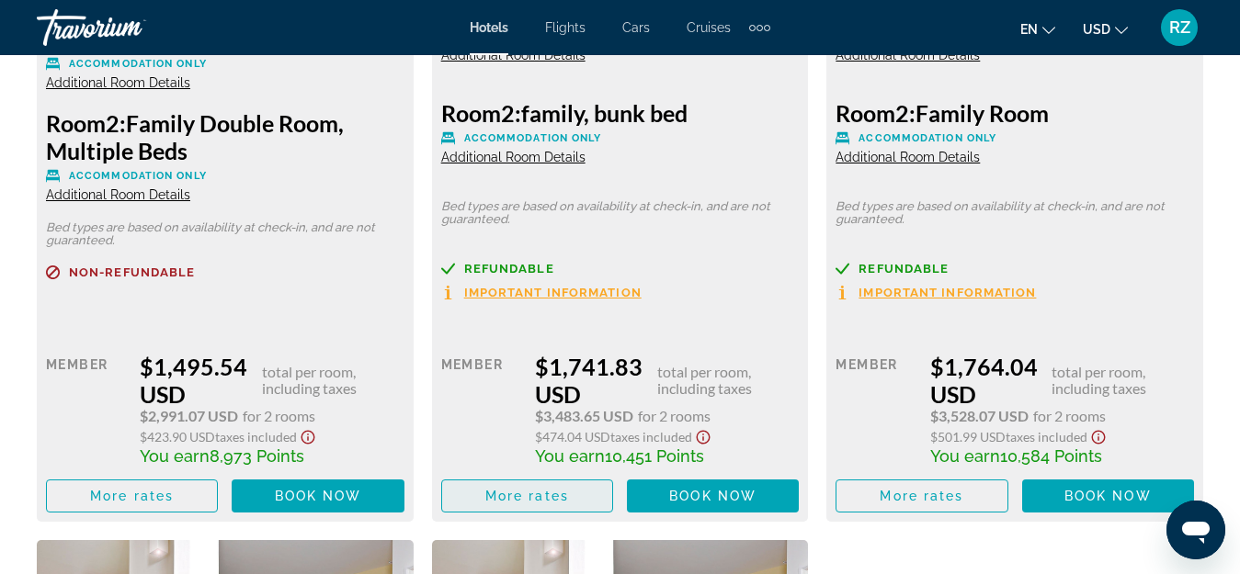
scroll to position [3216, 0]
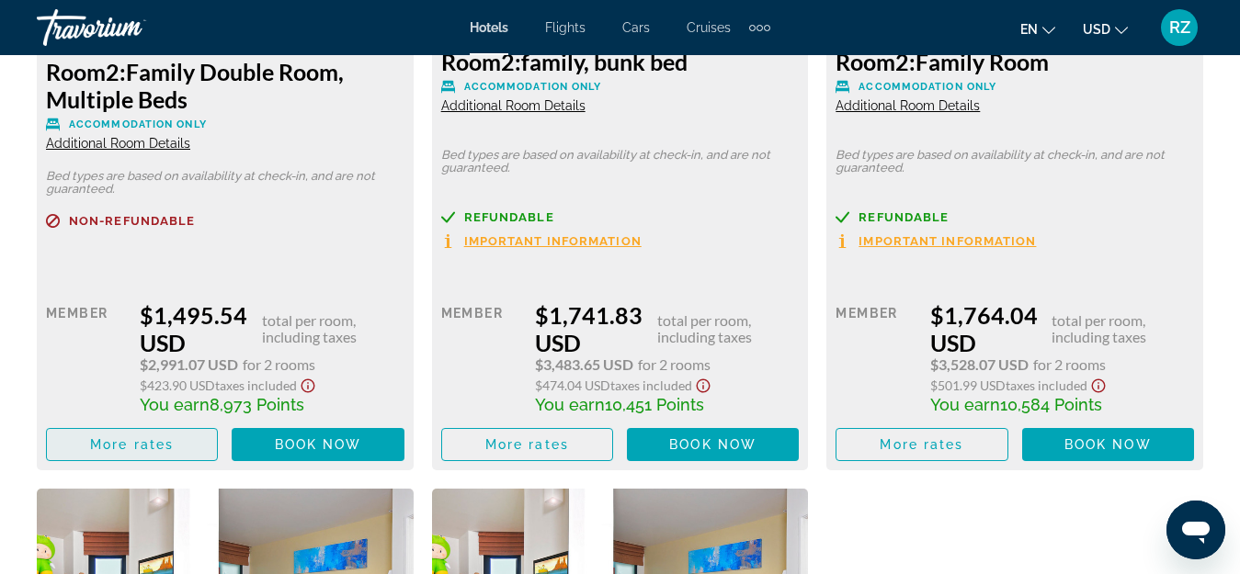
click at [100, 435] on span "Main content" at bounding box center [132, 445] width 170 height 44
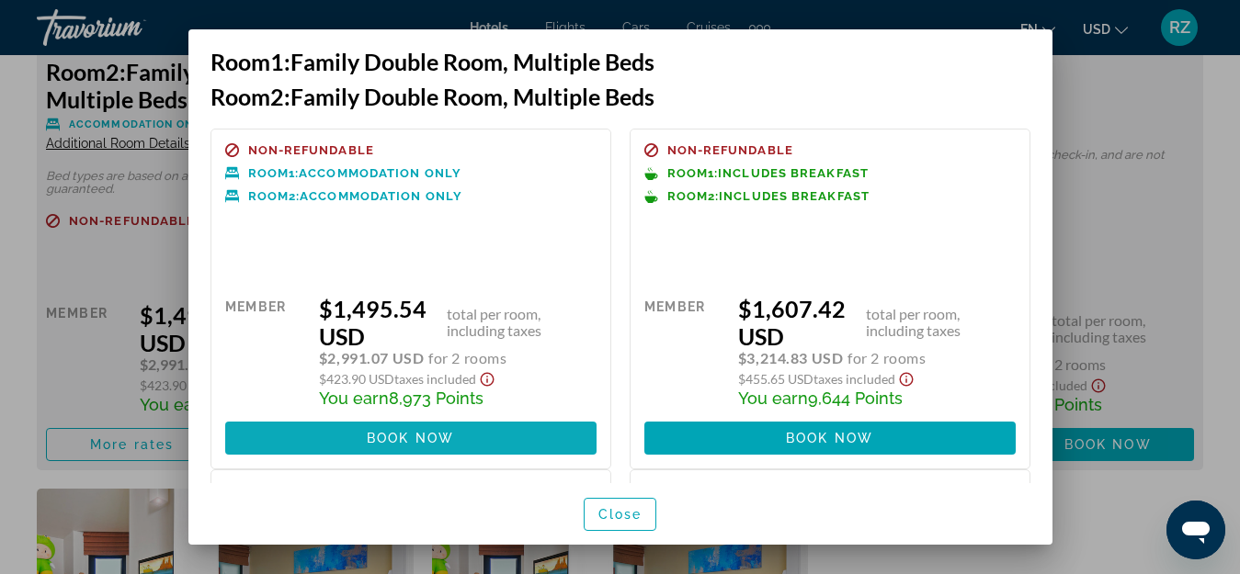
scroll to position [0, 0]
click at [1104, 243] on div at bounding box center [620, 287] width 1240 height 574
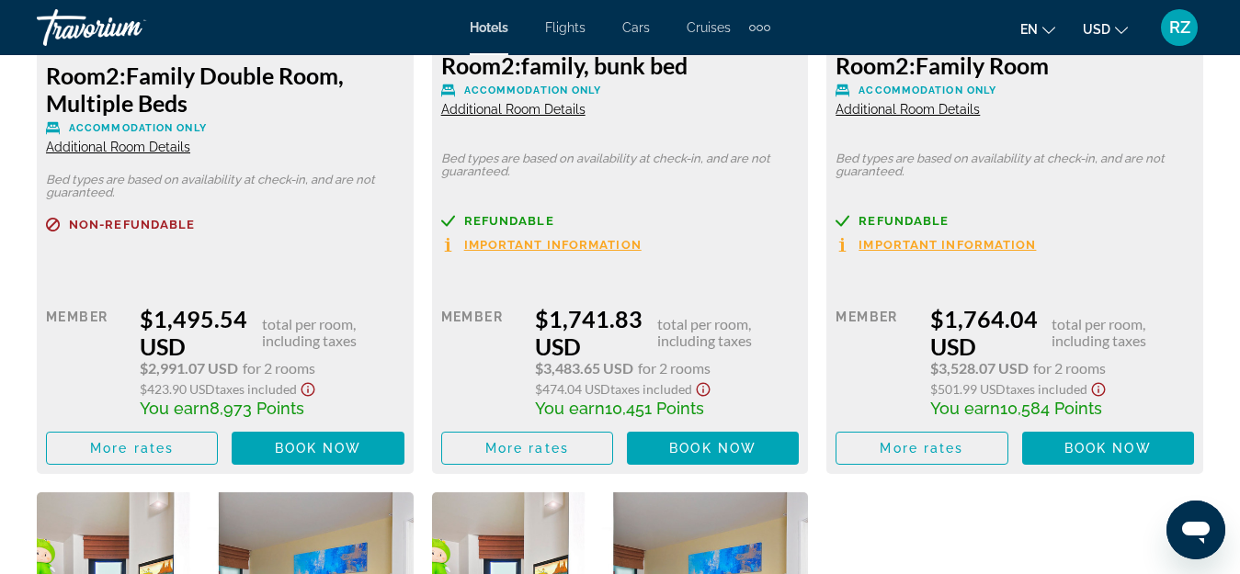
scroll to position [3216, 0]
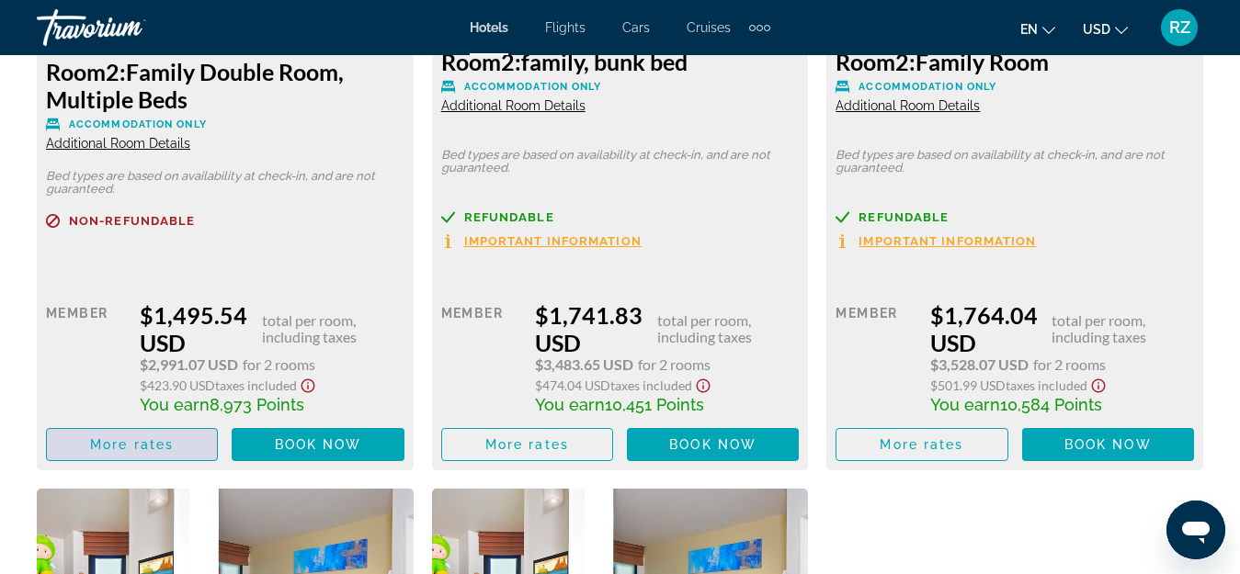
click at [126, 448] on span "More rates" at bounding box center [132, 444] width 84 height 15
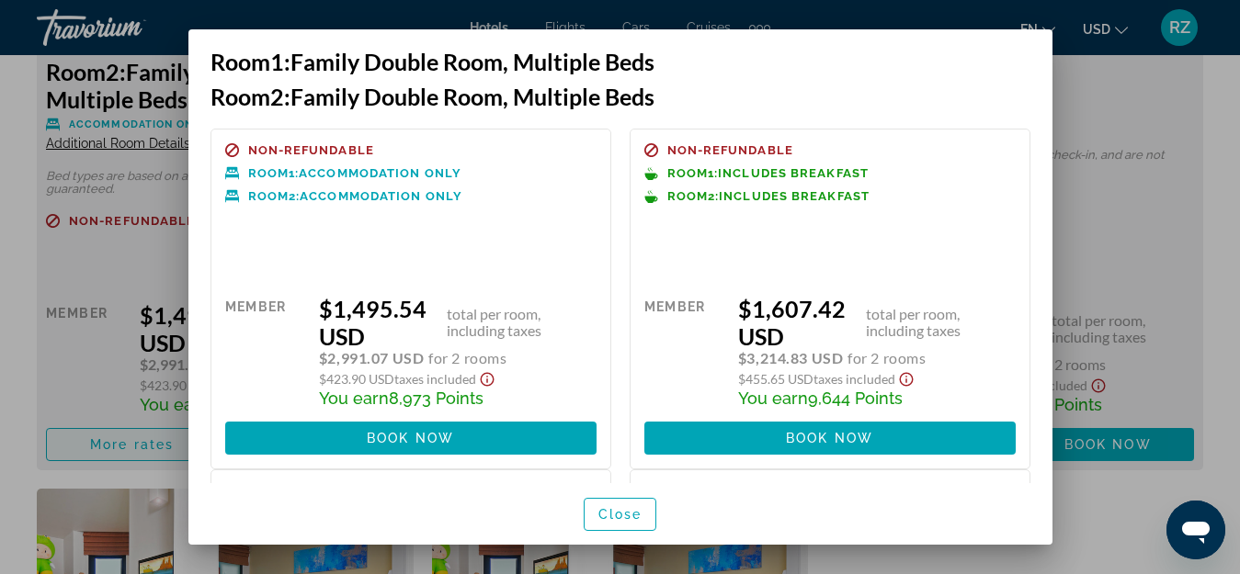
scroll to position [0, 0]
click at [608, 509] on span "Close" at bounding box center [620, 514] width 44 height 15
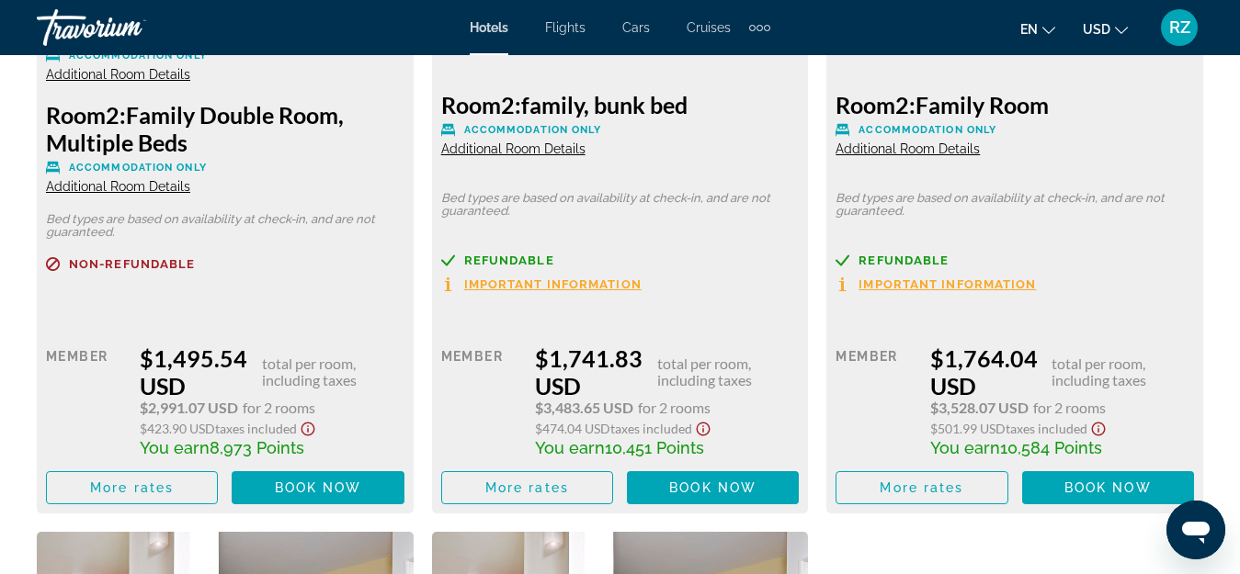
scroll to position [3216, 0]
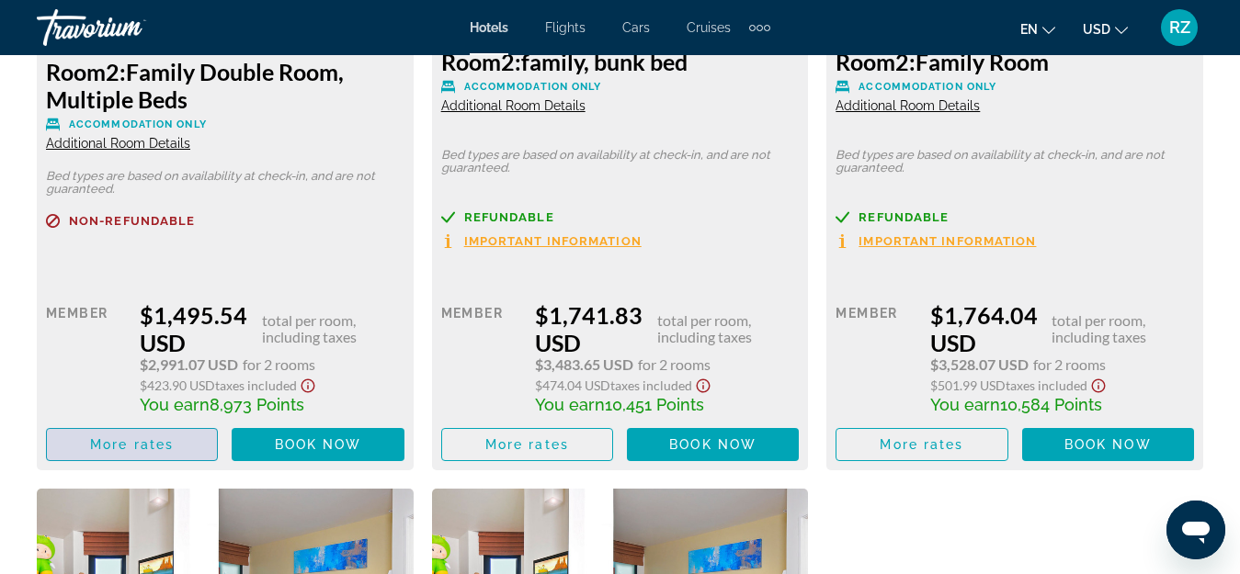
click at [150, 438] on span "More rates" at bounding box center [132, 444] width 84 height 15
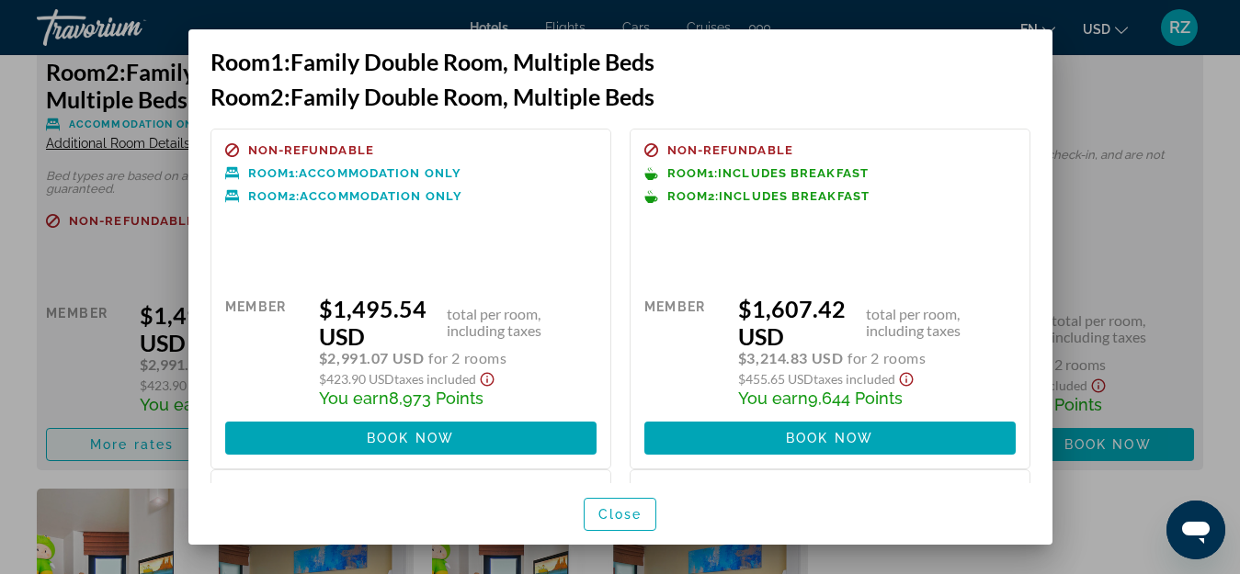
scroll to position [0, 0]
click at [612, 511] on span "Close" at bounding box center [620, 514] width 44 height 15
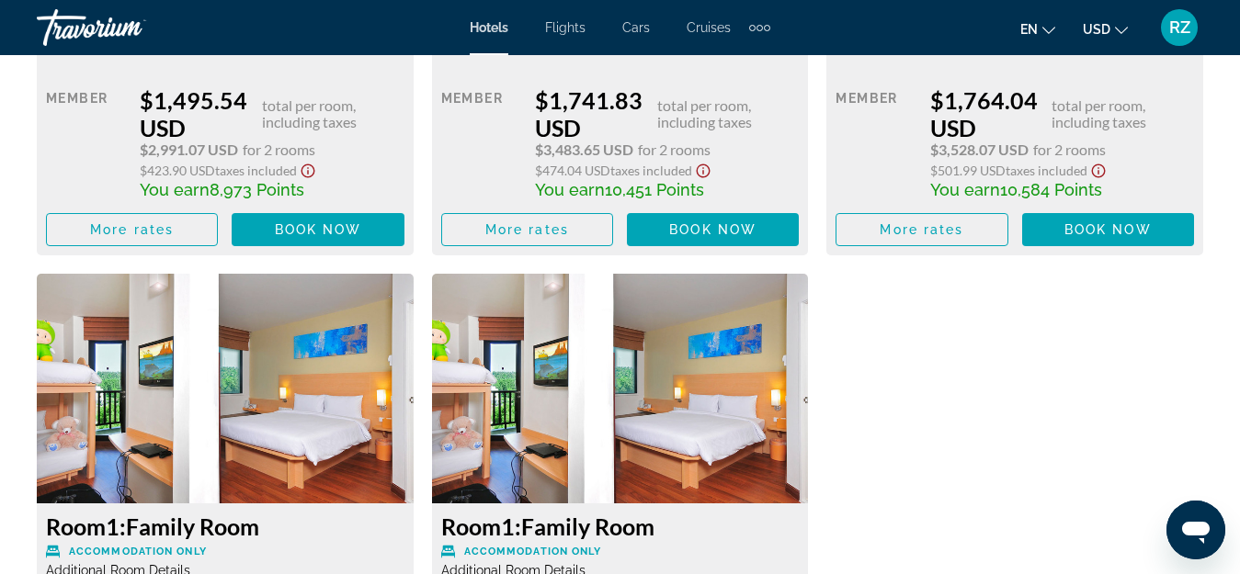
scroll to position [3584, 0]
